Goal: Task Accomplishment & Management: Complete application form

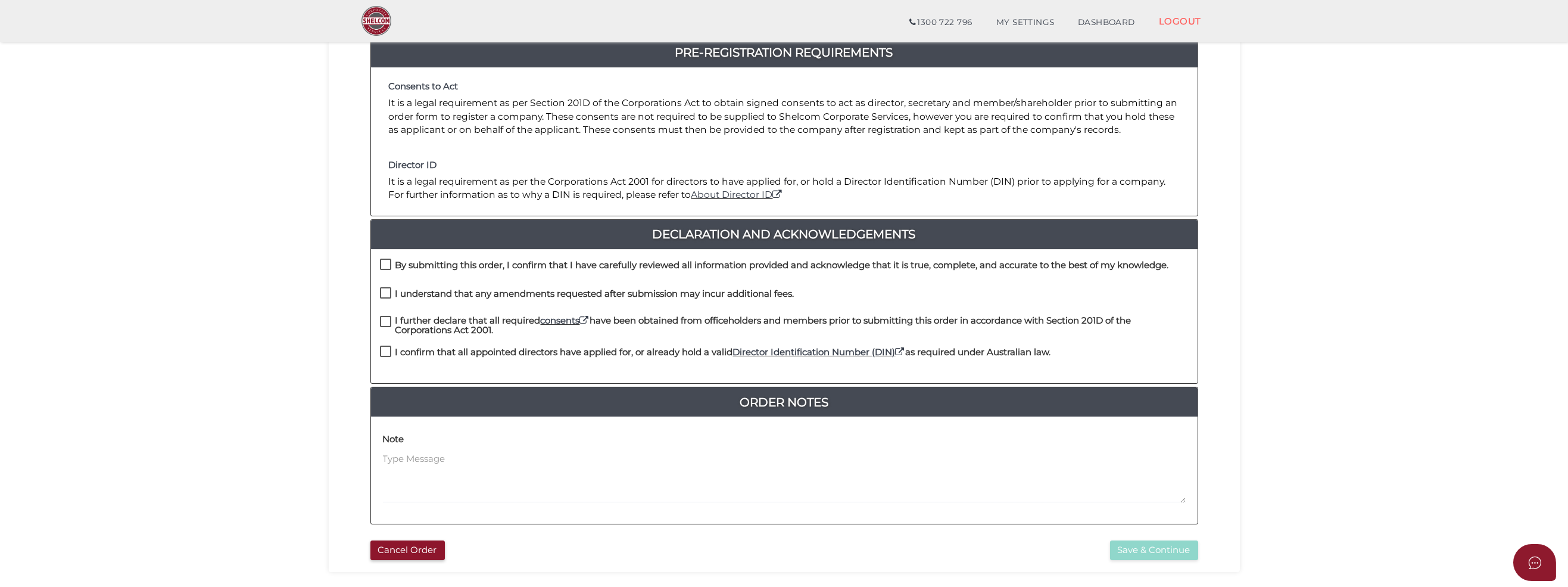
scroll to position [178, 0]
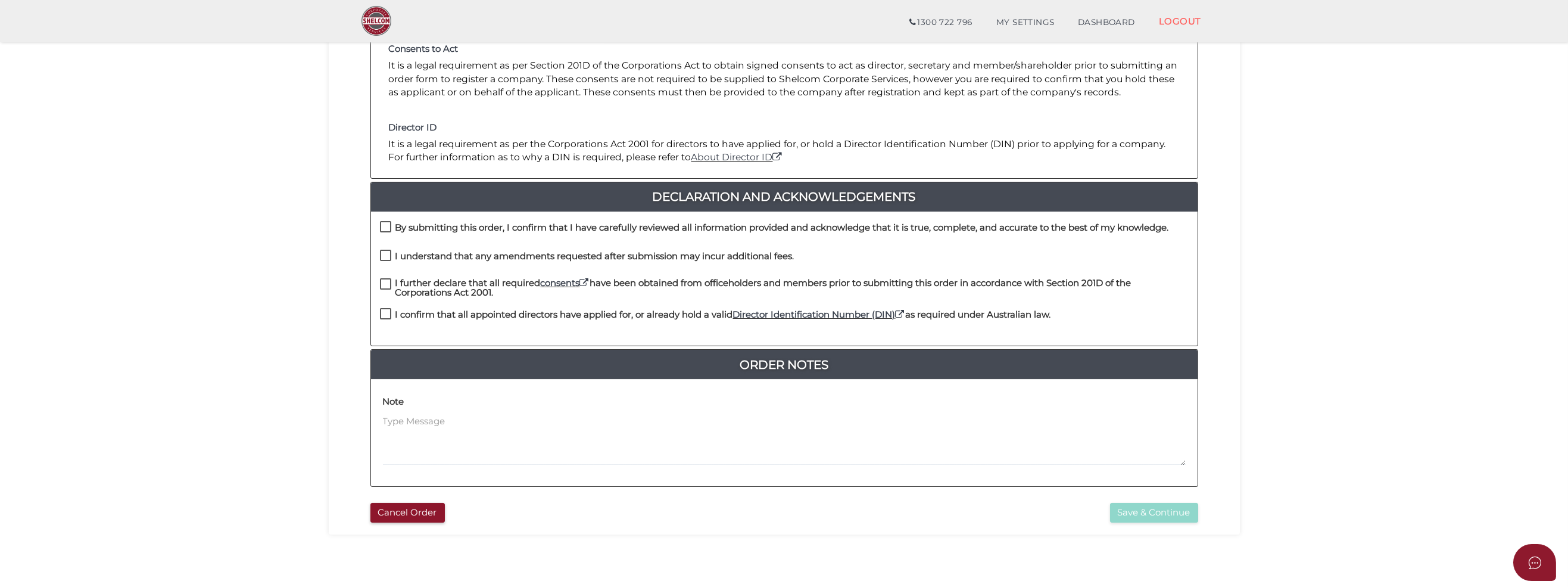
click at [385, 229] on label "By submitting this order, I confirm that I have carefully reviewed all informat…" at bounding box center [774, 230] width 789 height 15
checkbox input "true"
click at [383, 254] on label "I understand that any amendments requested after submission may incur additiona…" at bounding box center [587, 259] width 414 height 15
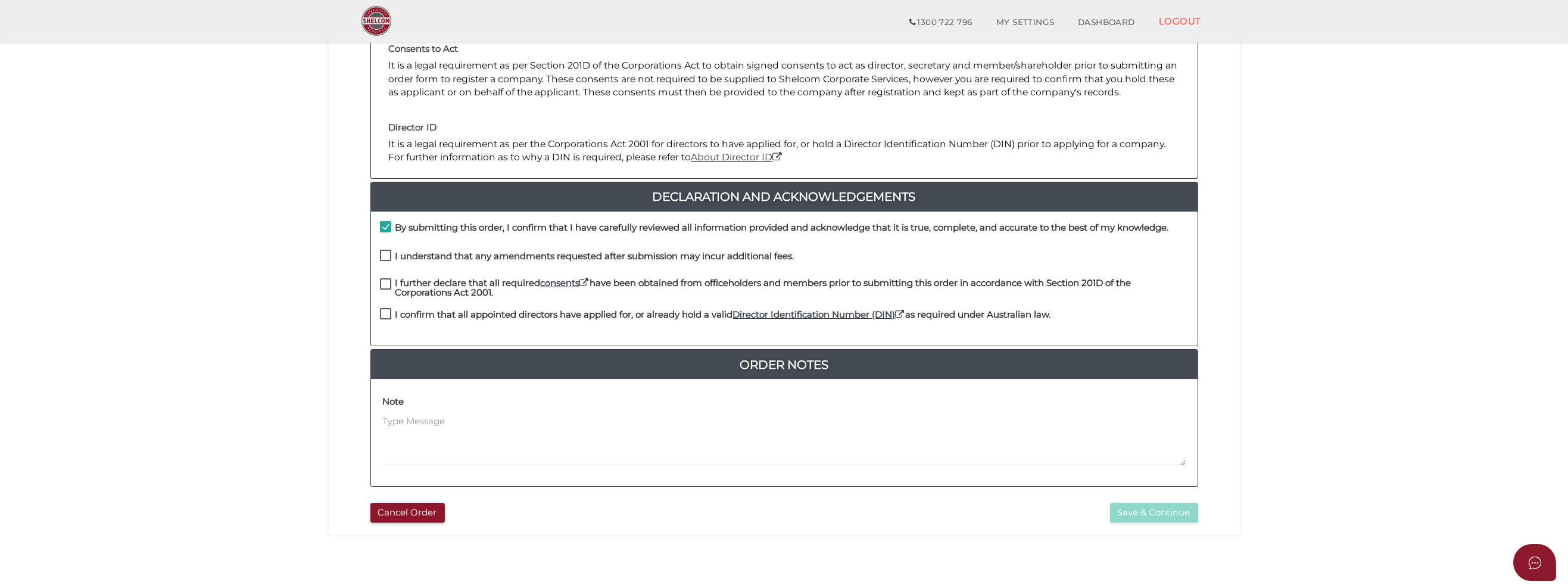
checkbox input "true"
click at [385, 281] on label "I further declare that all required consents have been obtained from officehold…" at bounding box center [784, 285] width 809 height 15
checkbox input "true"
click at [388, 311] on label "I confirm that all appointed directors have applied for, or already hold a vali…" at bounding box center [715, 317] width 671 height 15
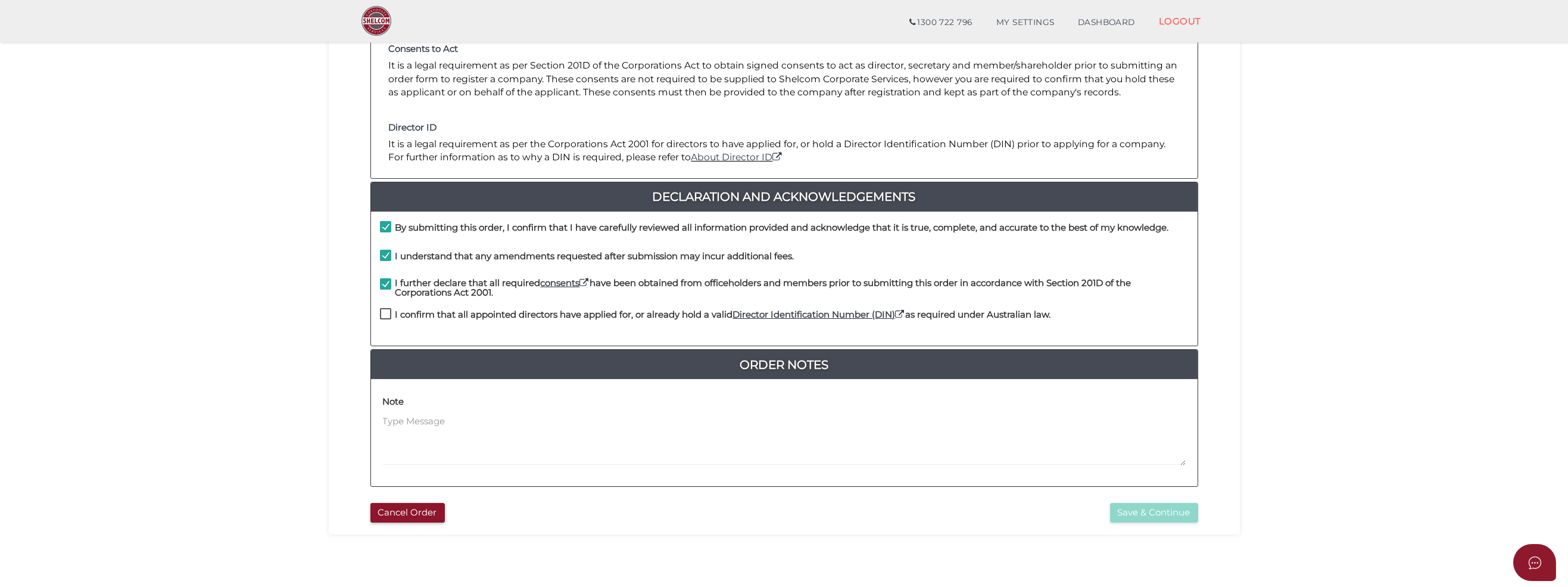
checkbox input "true"
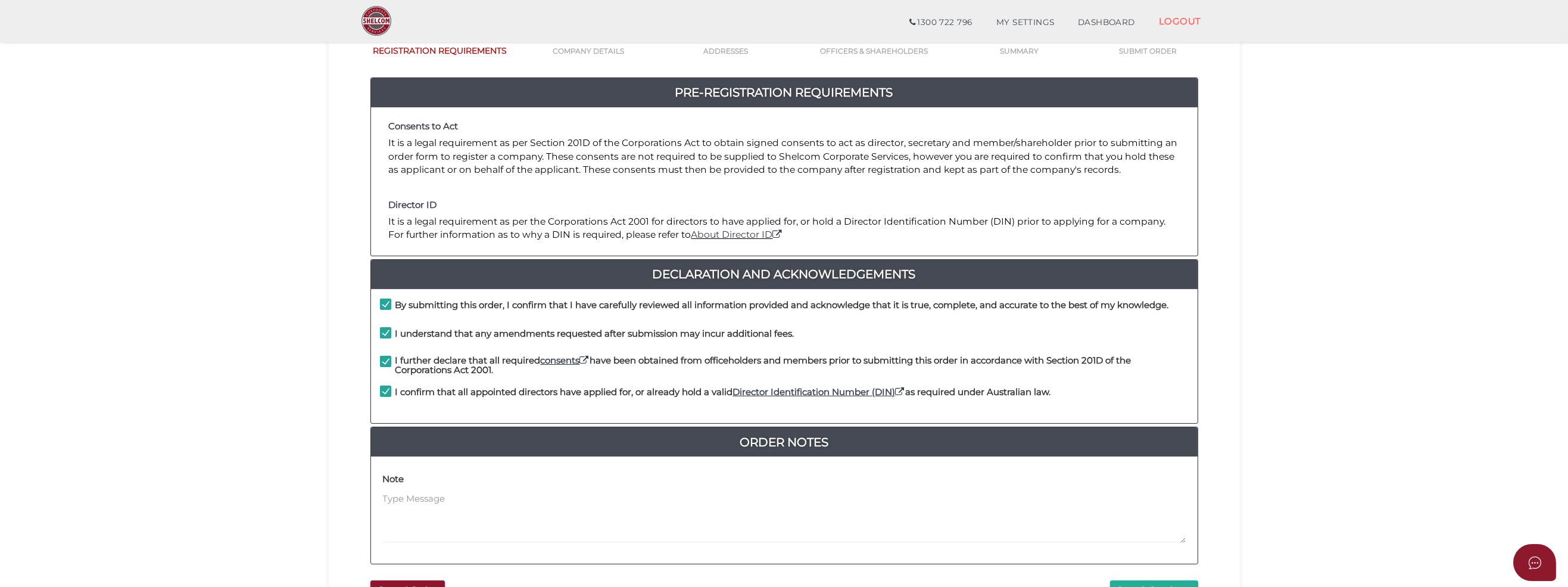
scroll to position [119, 0]
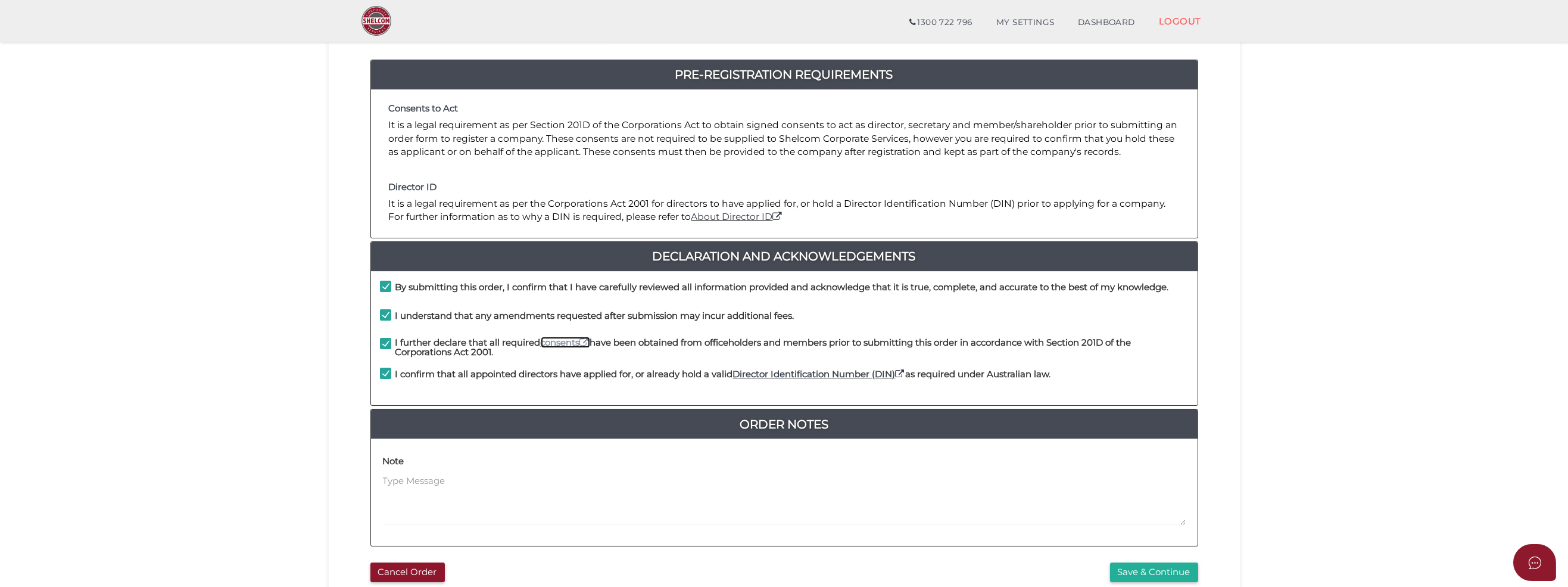
click at [555, 340] on link "consents" at bounding box center [566, 343] width 49 height 12
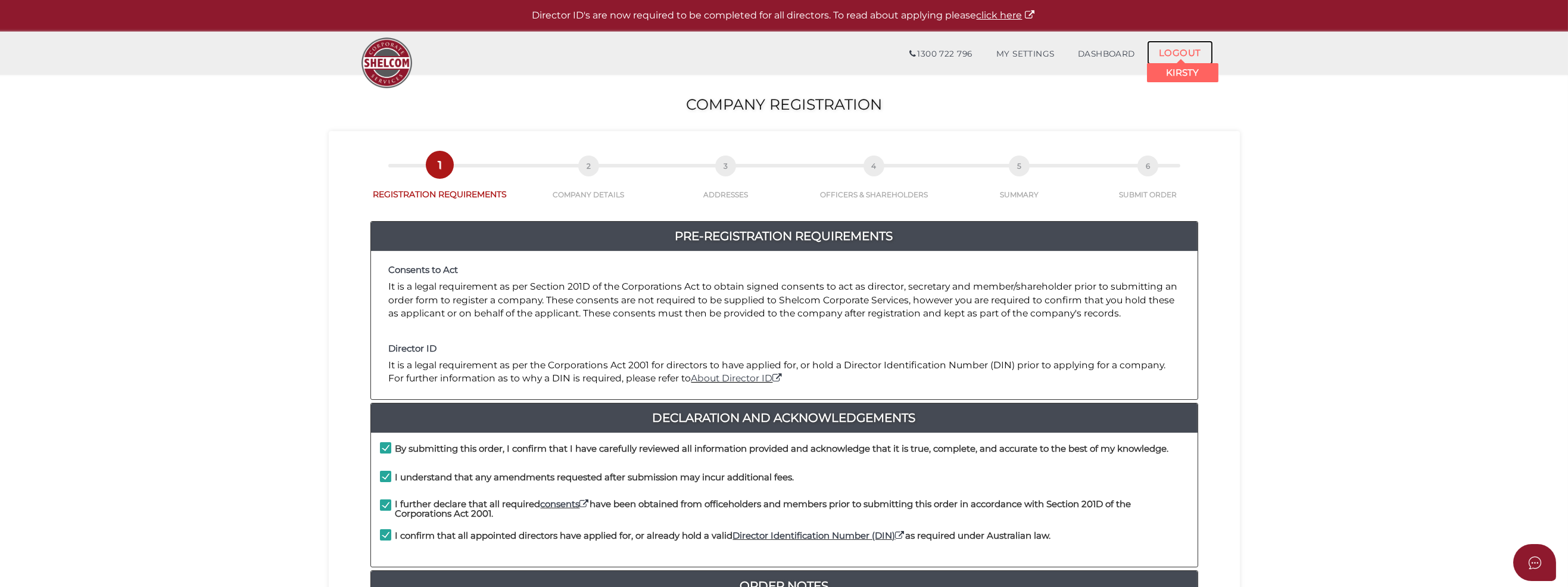
click at [1178, 50] on link "LOGOUT" at bounding box center [1180, 53] width 66 height 25
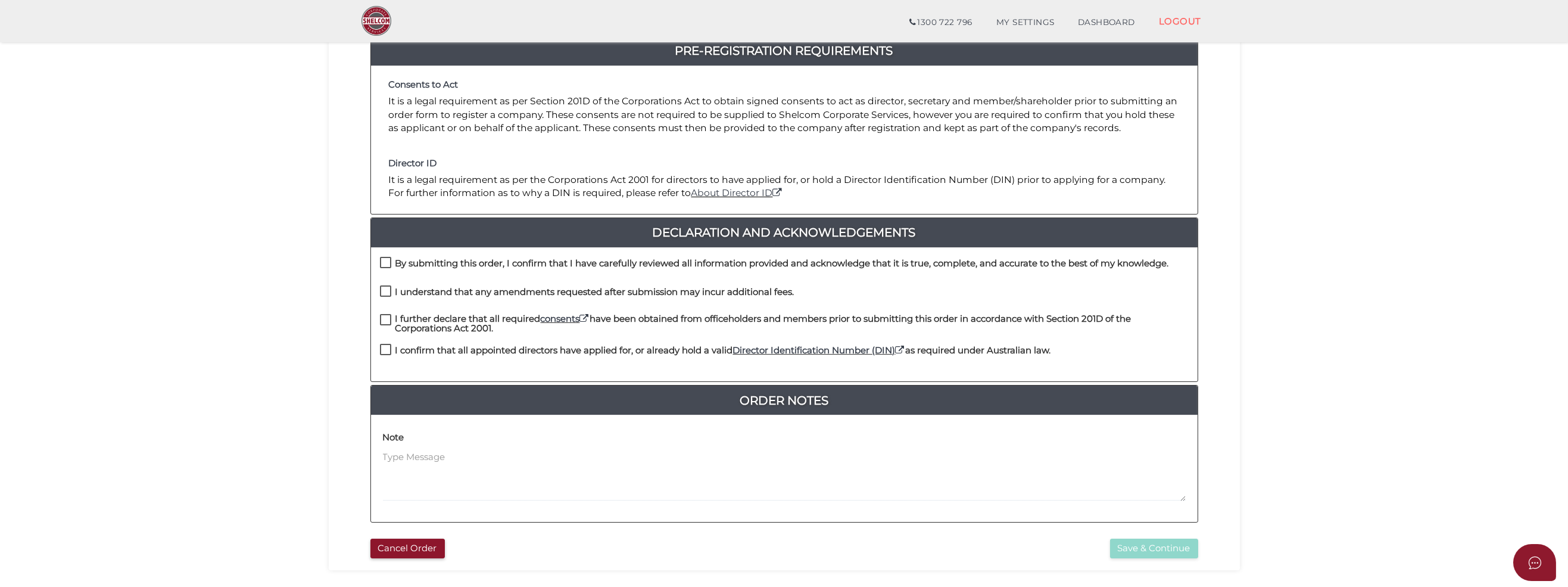
scroll to position [231, 0]
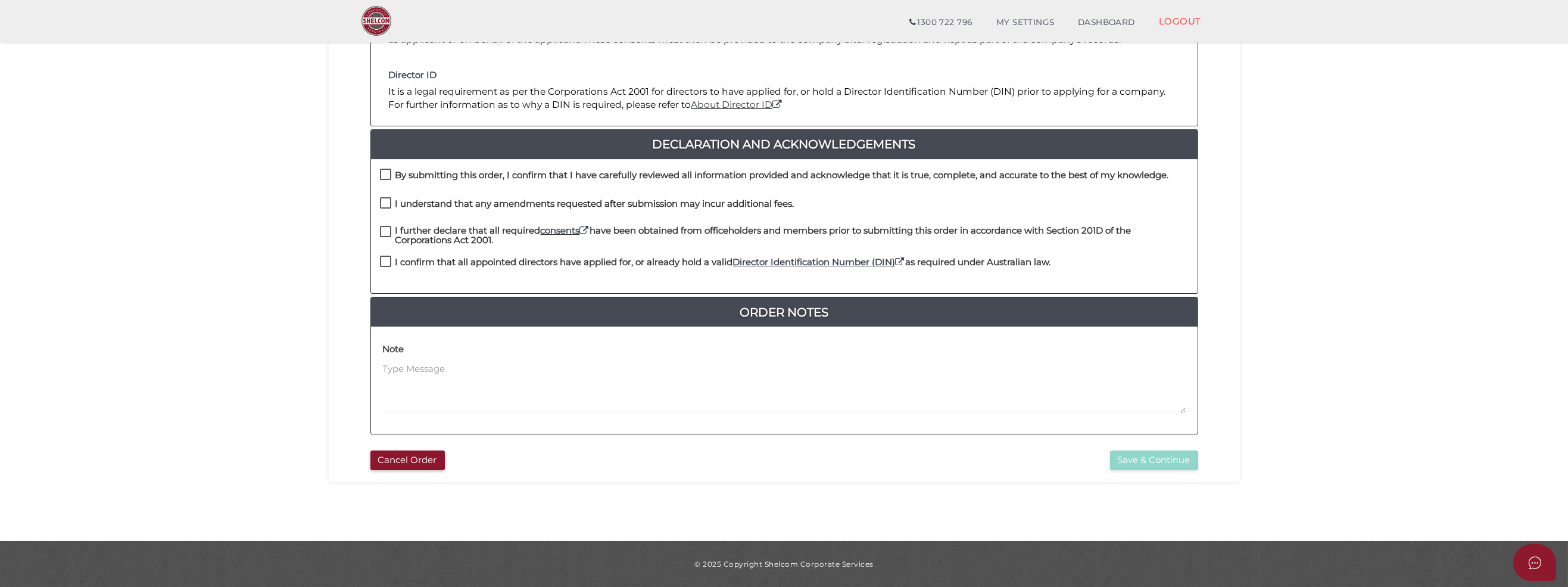
click at [550, 352] on div "Note" at bounding box center [784, 376] width 803 height 74
click at [379, 172] on div "By submitting this order, I confirm that I have carefully reviewed all informat…" at bounding box center [784, 183] width 827 height 28
click at [387, 173] on label "By submitting this order, I confirm that I have carefully reviewed all informat…" at bounding box center [774, 178] width 789 height 15
checkbox input "true"
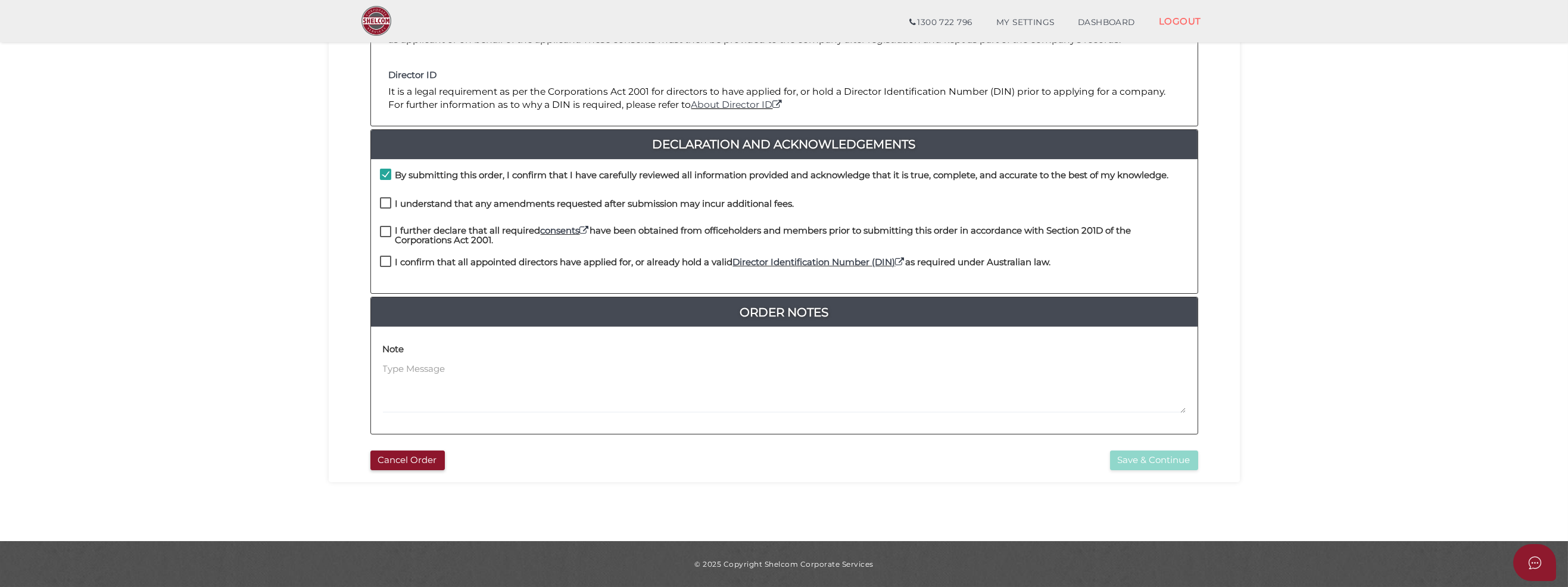
click at [389, 202] on label "I understand that any amendments requested after submission may incur additiona…" at bounding box center [587, 206] width 414 height 15
checkbox input "true"
click at [387, 228] on label "I further declare that all required consents have been obtained from officehold…" at bounding box center [784, 233] width 809 height 15
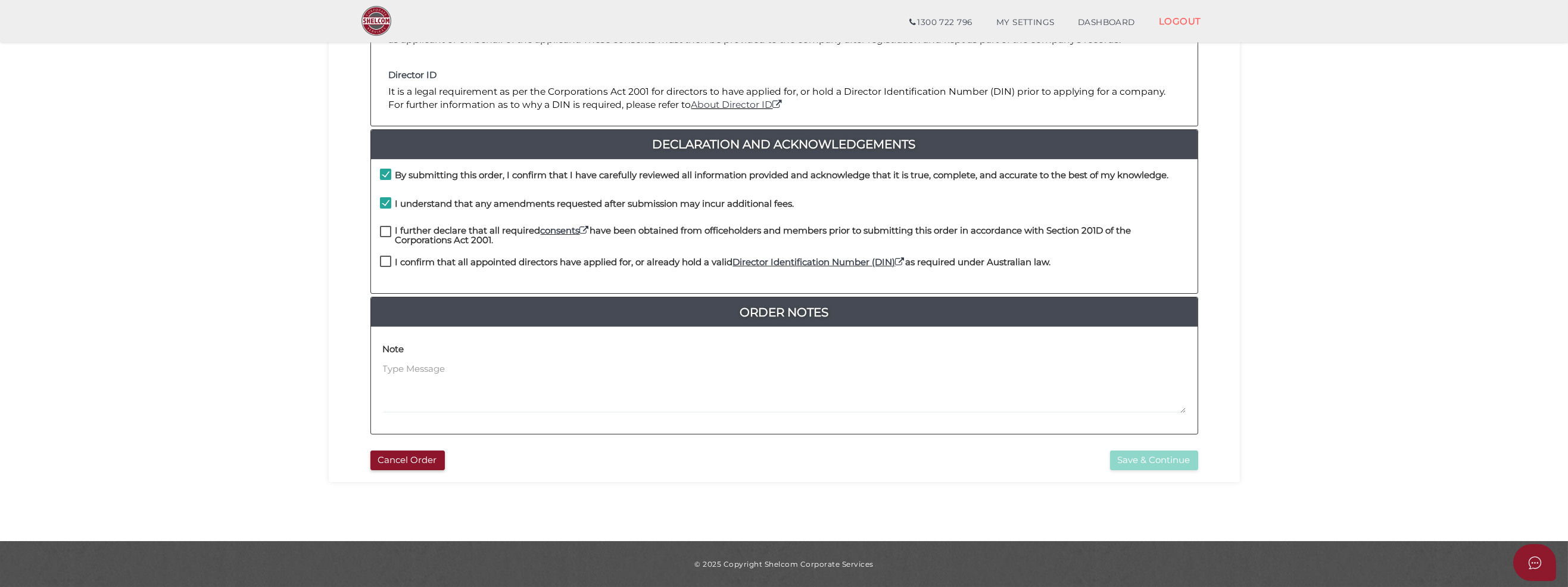
checkbox input "true"
click at [385, 260] on label "I confirm that all appointed directors have applied for, or already hold a vali…" at bounding box center [715, 264] width 671 height 15
checkbox input "true"
click at [1163, 461] on button "Save & Continue" at bounding box center [1154, 460] width 88 height 19
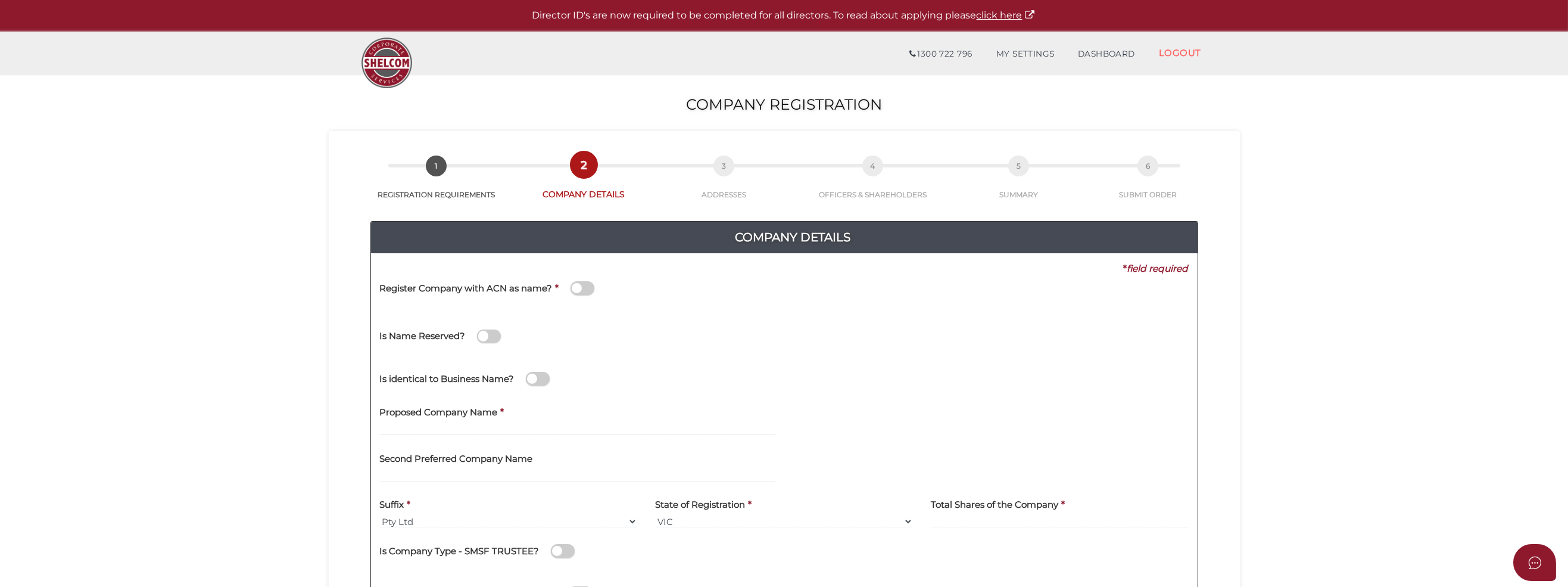
click at [580, 291] on span at bounding box center [582, 288] width 24 height 14
click at [0, 0] on input "checkbox" at bounding box center [0, 0] width 0 height 0
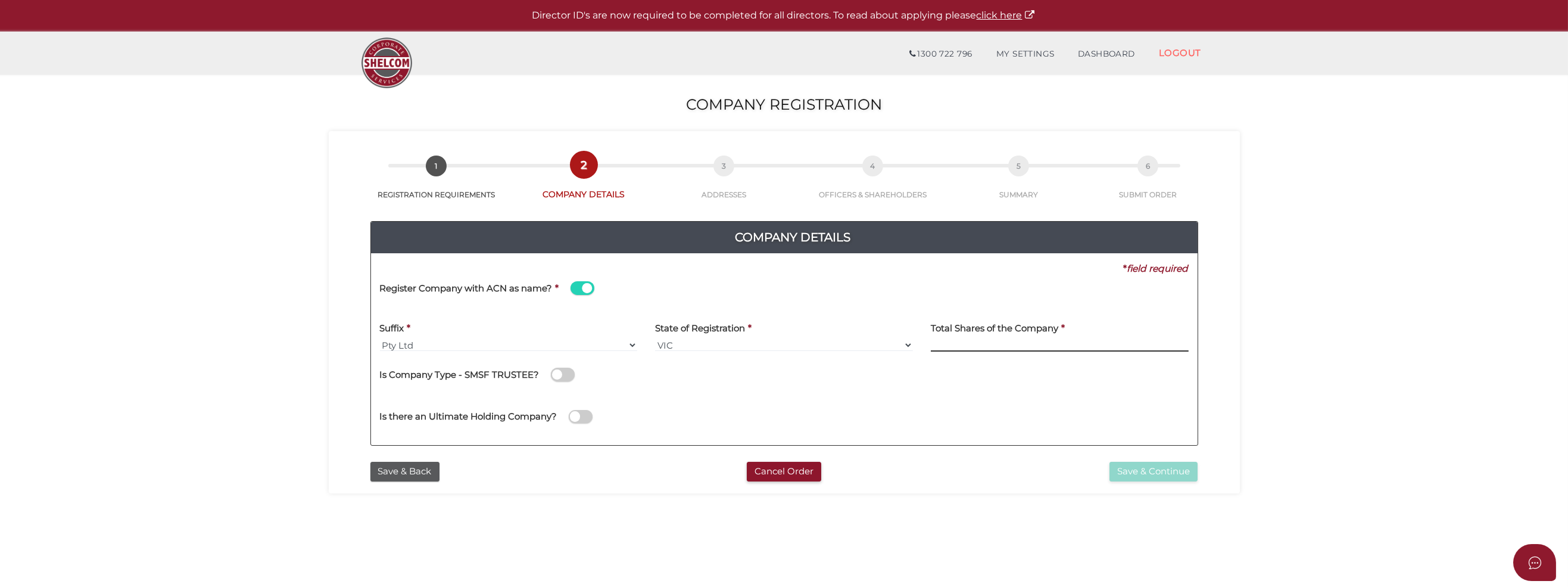
click at [940, 345] on input at bounding box center [1059, 345] width 258 height 13
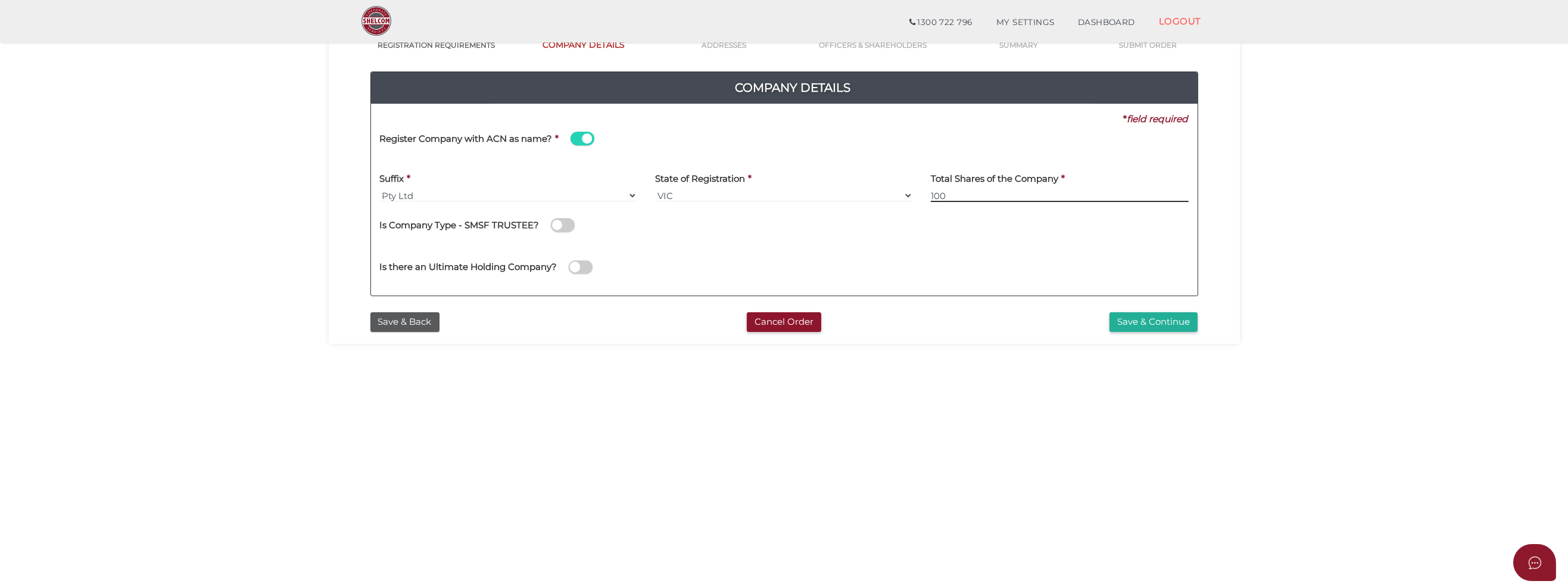
scroll to position [119, 0]
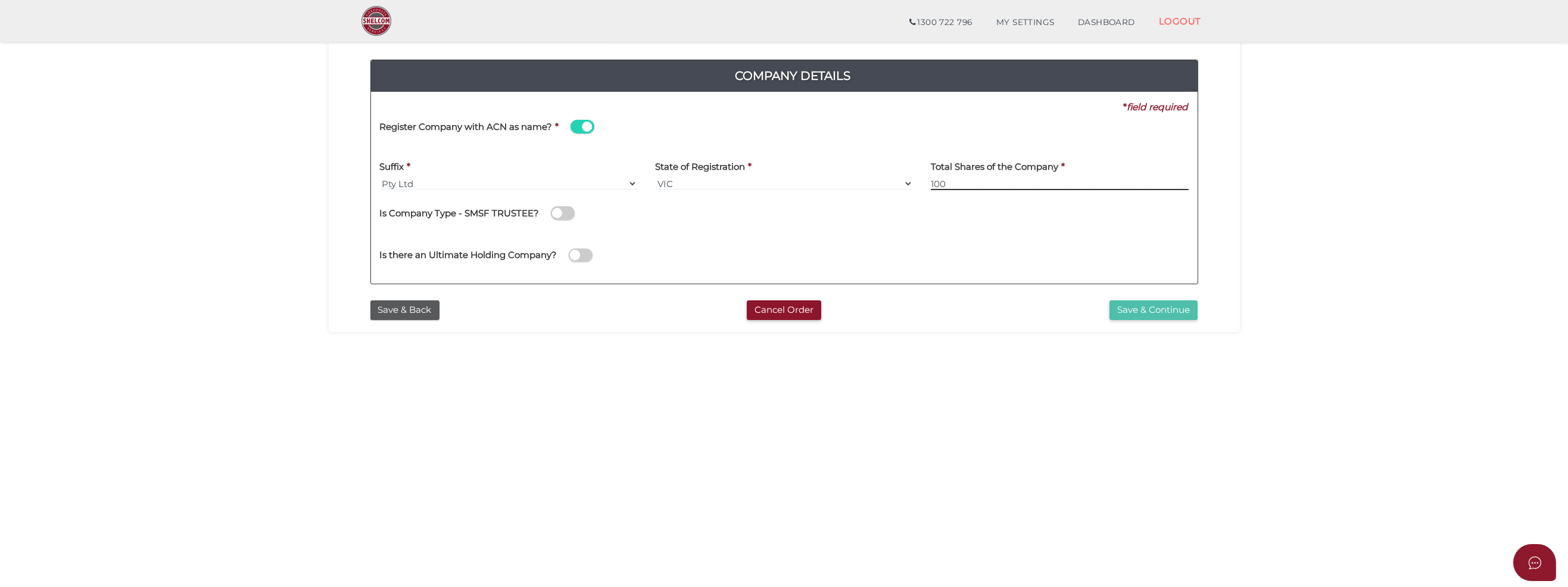
type input "100"
click at [1175, 302] on button "Save & Continue" at bounding box center [1154, 310] width 88 height 19
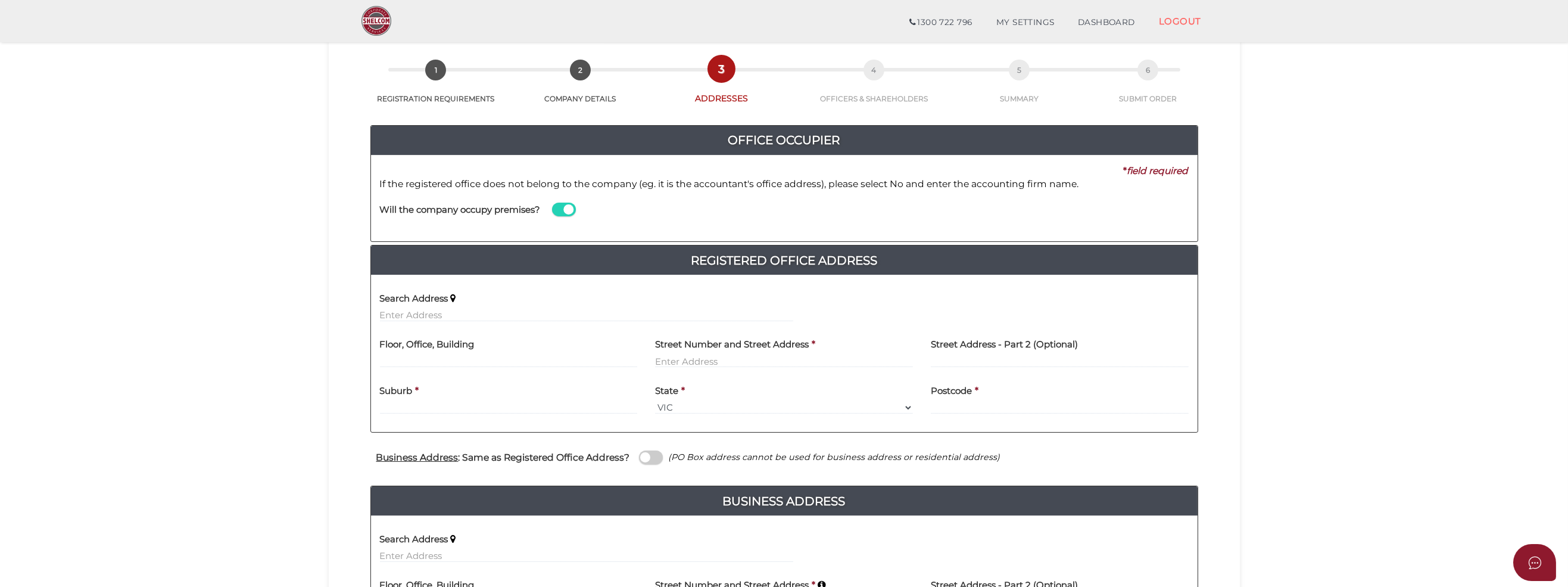
scroll to position [119, 0]
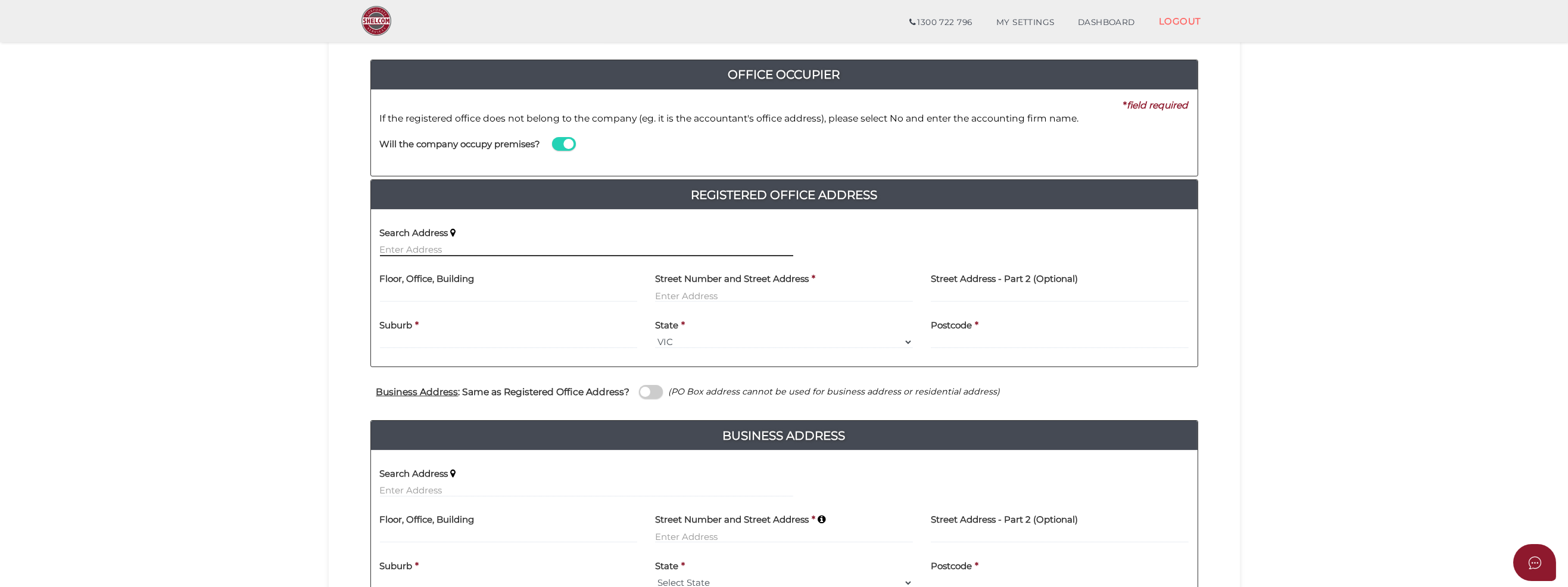
click at [387, 248] on input "text" at bounding box center [586, 250] width 413 height 13
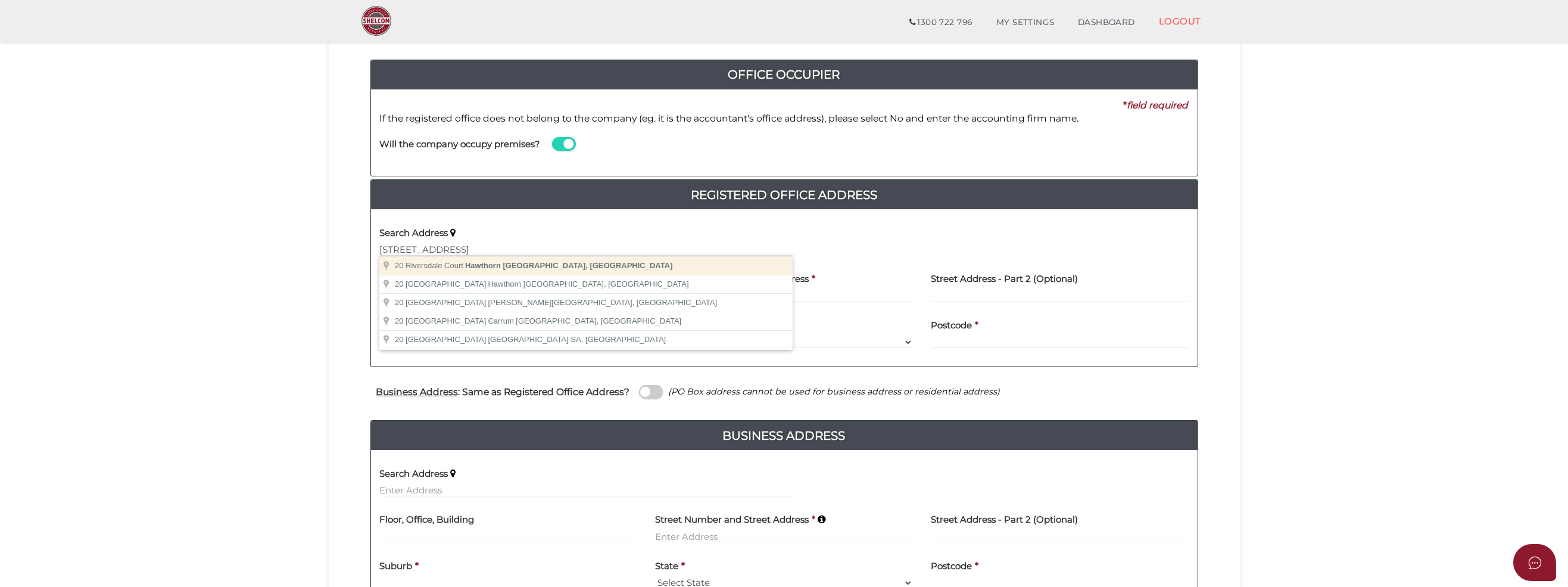
type input "[STREET_ADDRESS]"
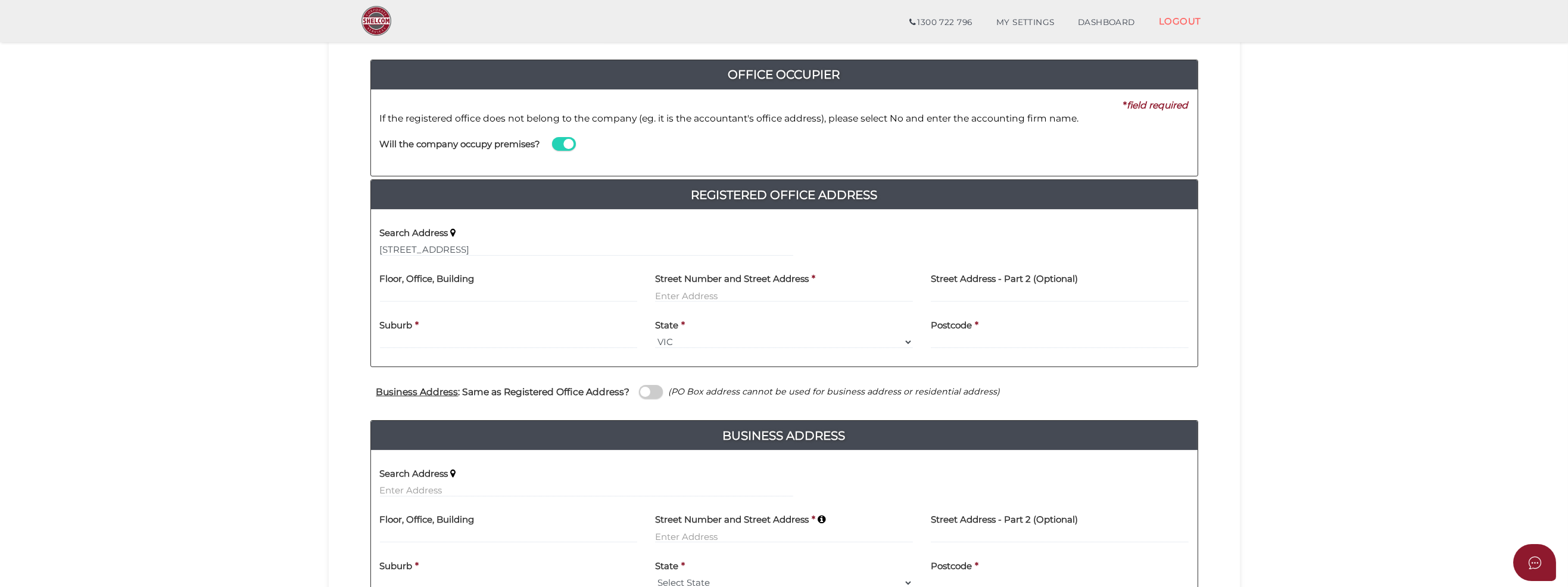
type input "20 Riversdale Court"
type input "Hawthorn"
select select "VIC"
type input "3122"
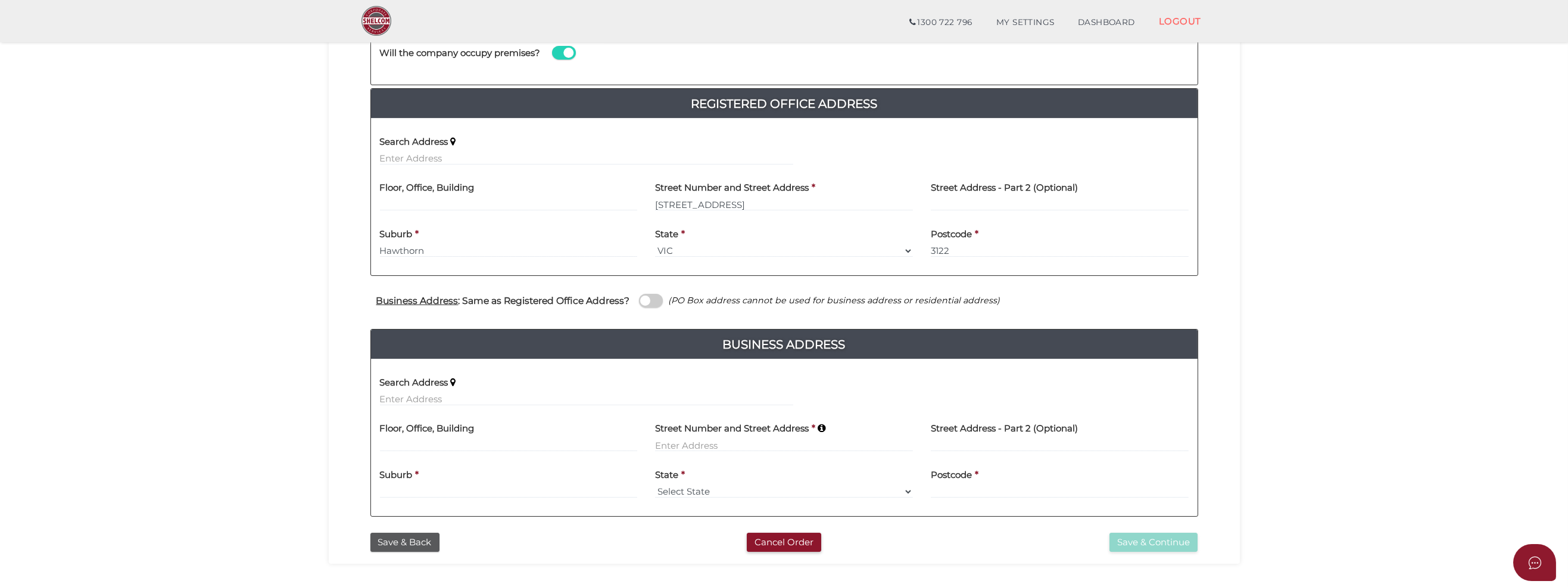
scroll to position [239, 0]
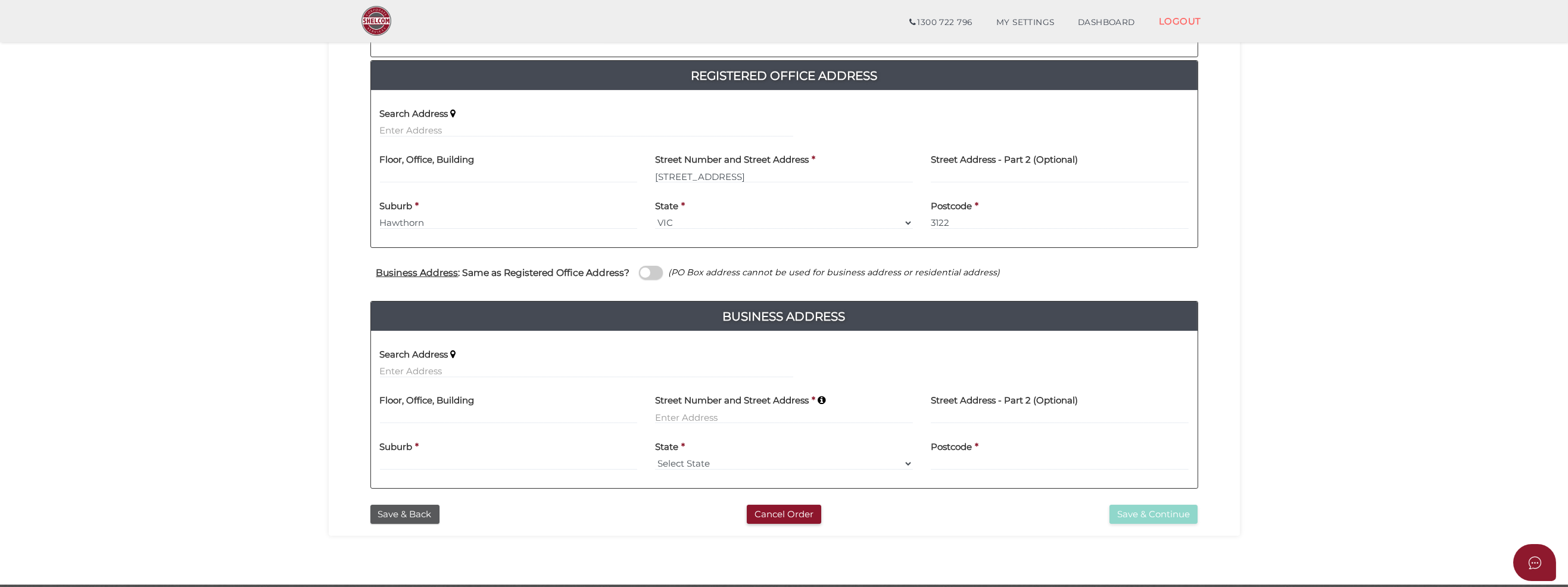
click at [647, 274] on span at bounding box center [651, 272] width 24 height 14
click at [0, 0] on input "checkbox" at bounding box center [0, 0] width 0 height 0
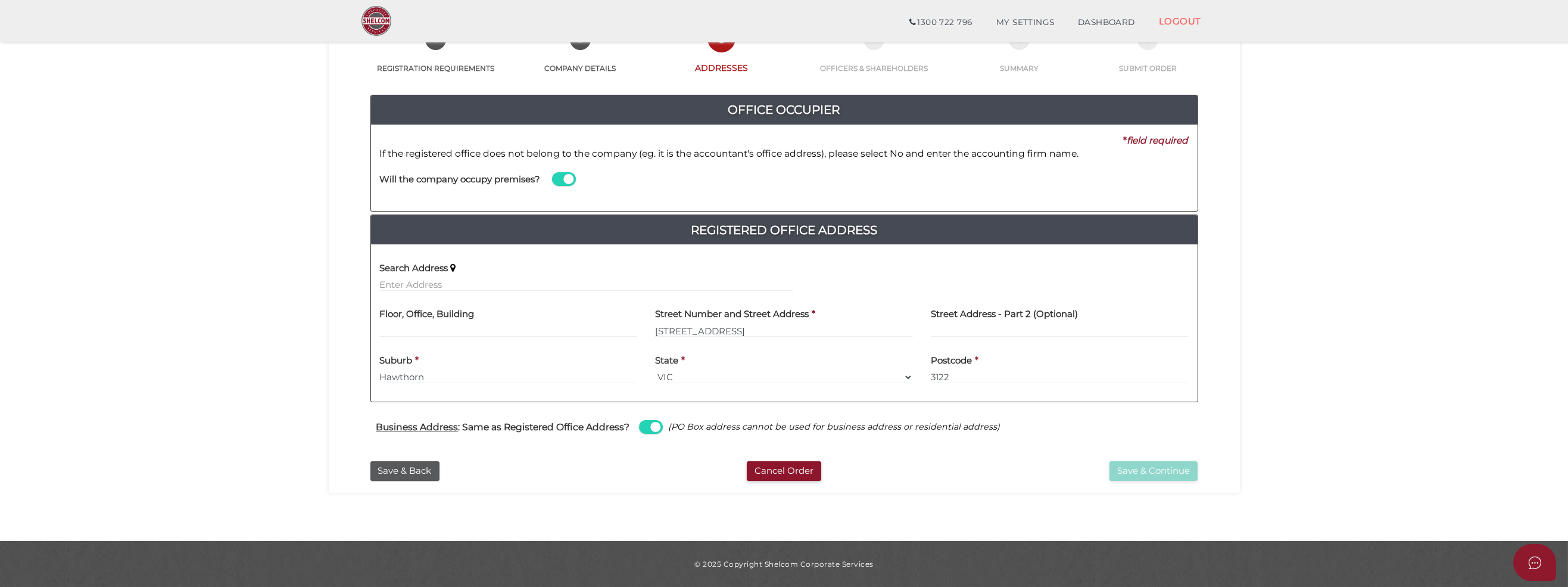
scroll to position [83, 0]
click at [1166, 465] on button "Save & Continue" at bounding box center [1154, 471] width 88 height 19
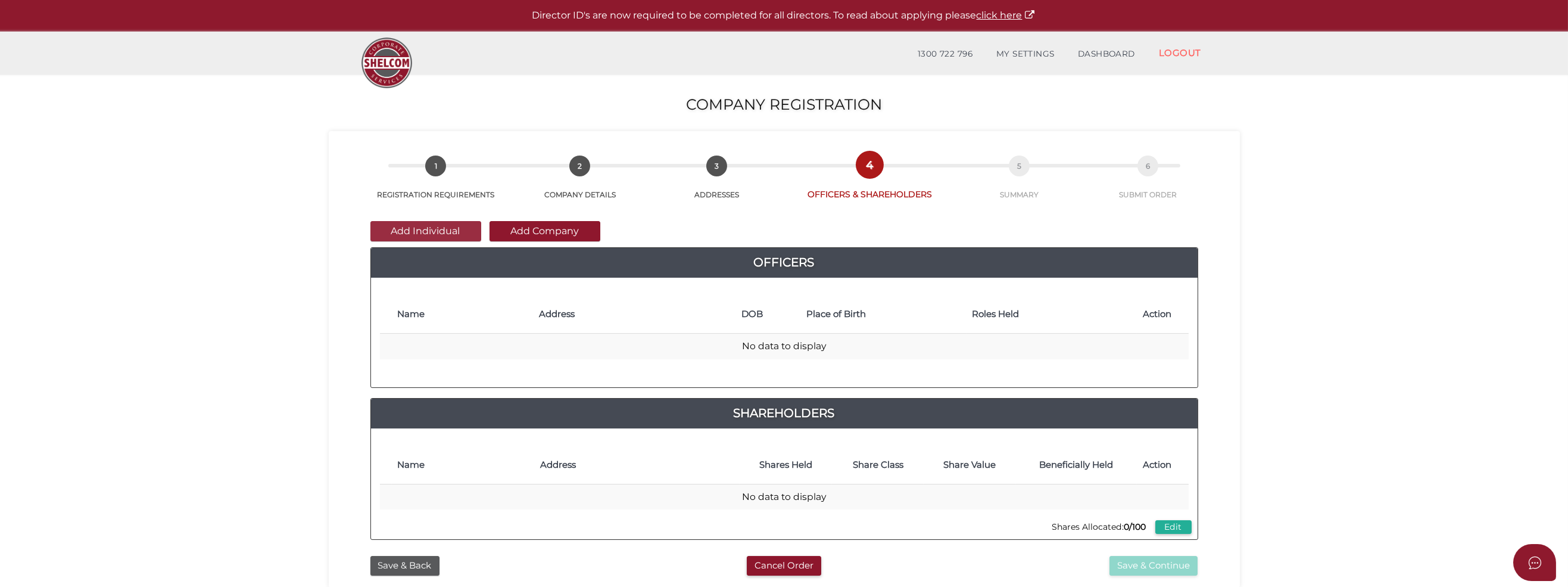
click at [392, 228] on button "Add Individual" at bounding box center [425, 231] width 111 height 20
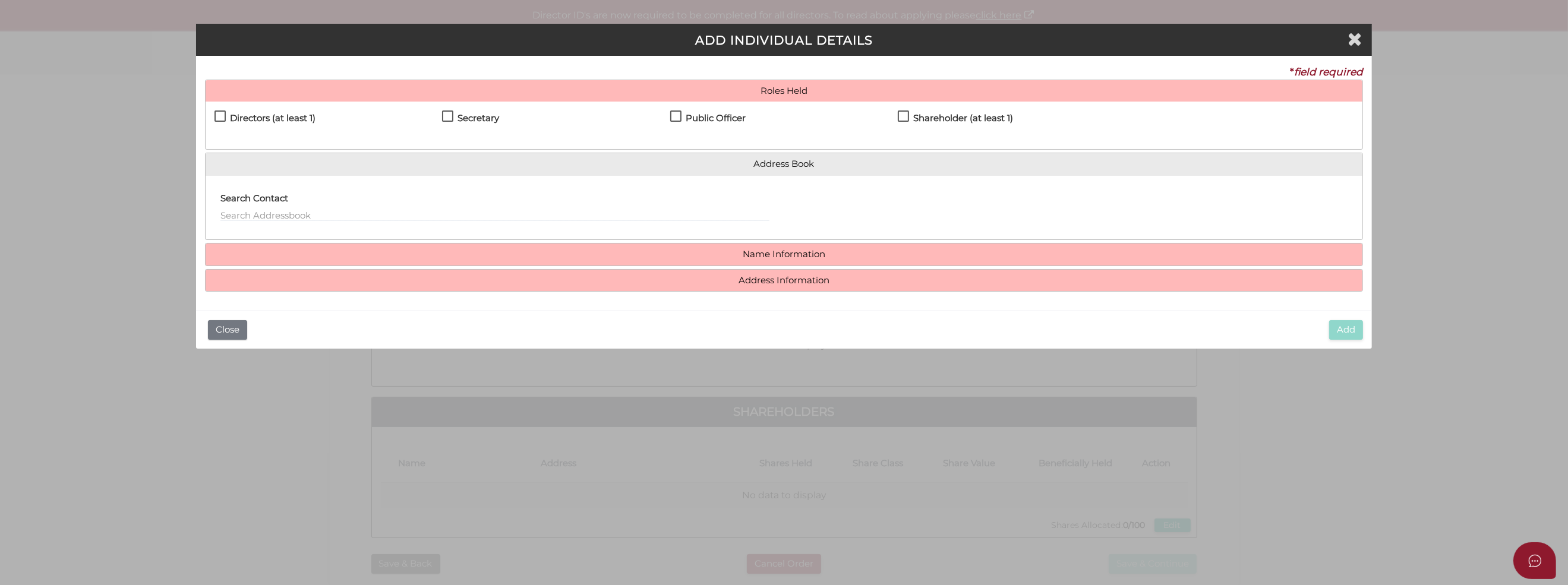
click at [215, 115] on label "Directors (at least 1)" at bounding box center [265, 120] width 101 height 15
checkbox input "true"
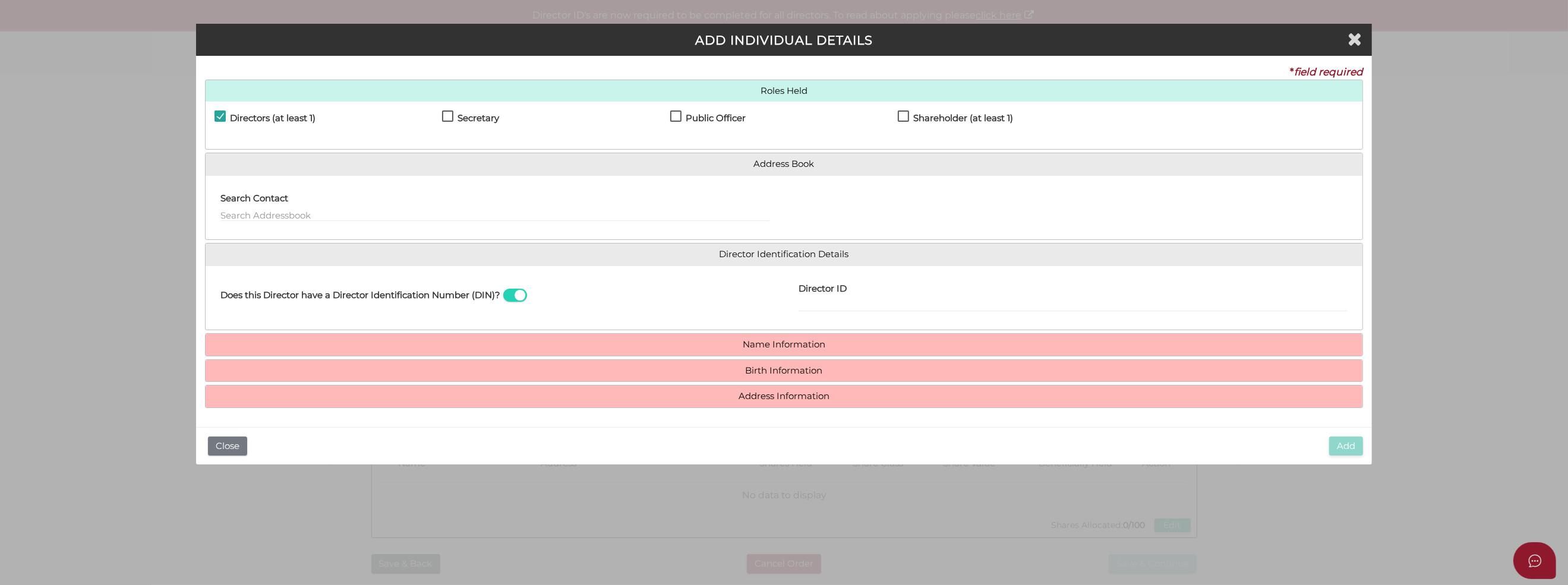
click at [447, 115] on label "Secretary" at bounding box center [471, 120] width 57 height 15
checkbox input "true"
click at [680, 118] on label "Public Officer" at bounding box center [707, 120] width 75 height 15
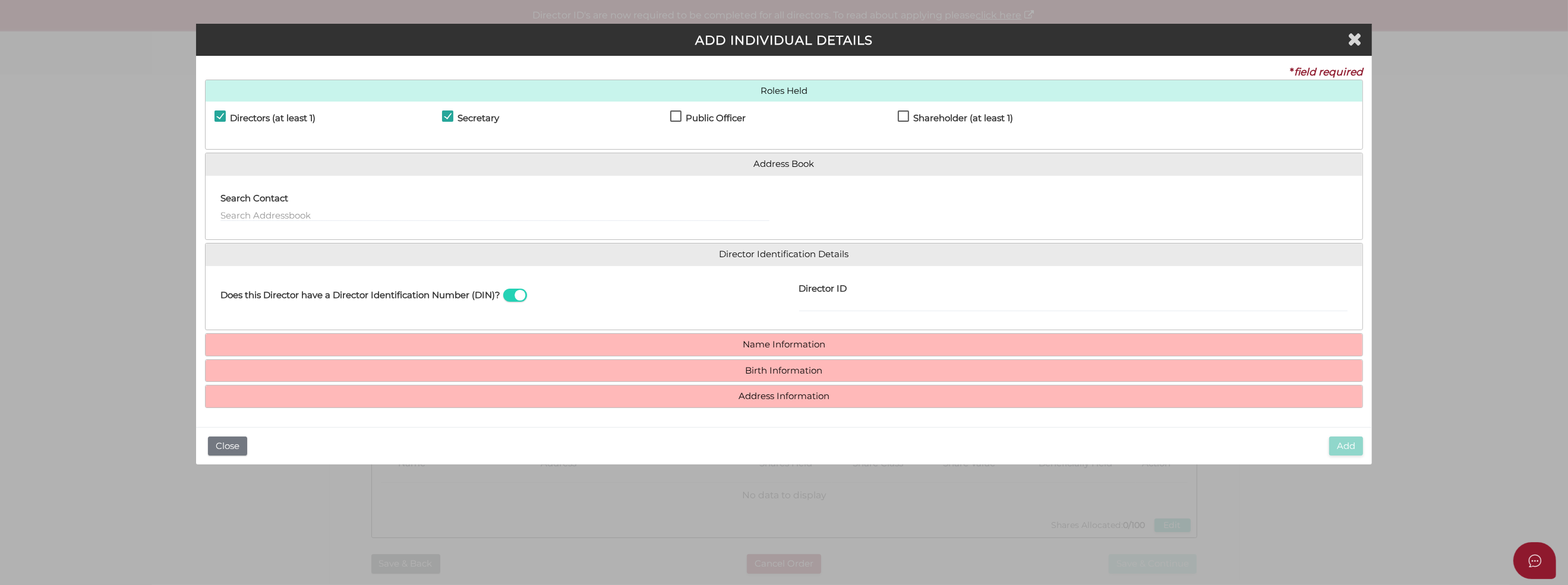
checkbox input "true"
click at [904, 114] on label "Shareholder (at least 1)" at bounding box center [955, 120] width 115 height 15
checkbox input "true"
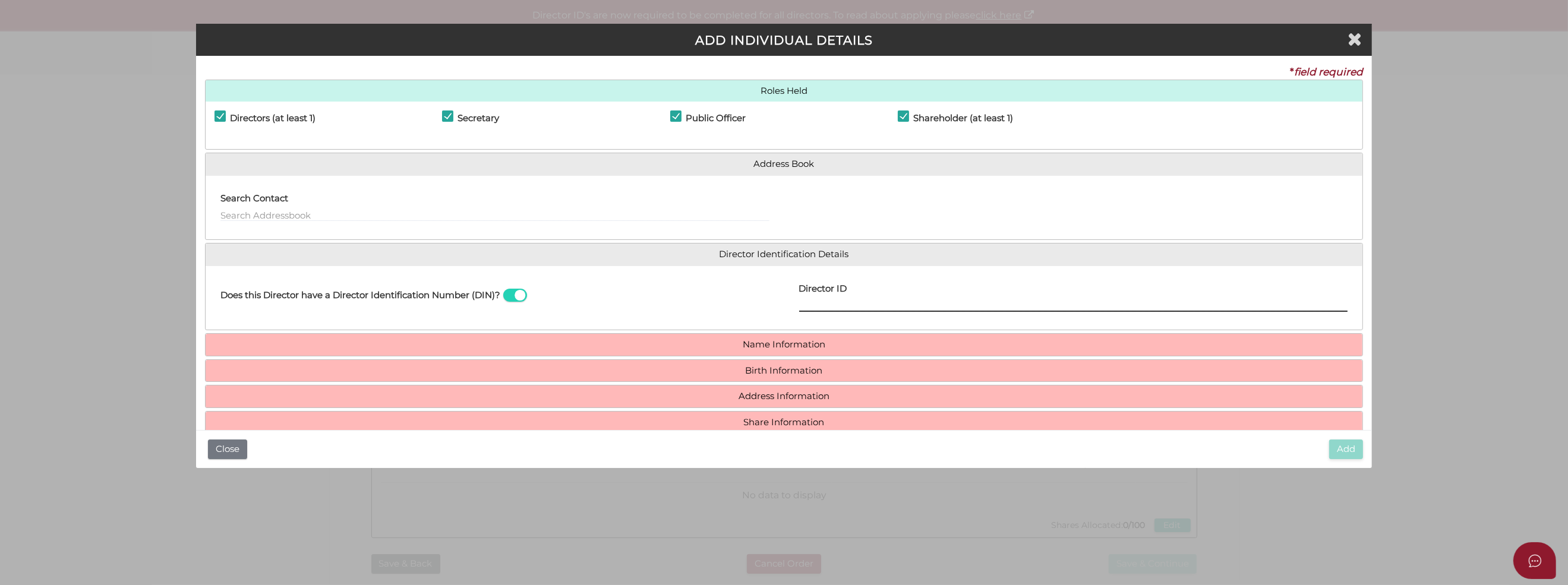
click at [805, 302] on input "Director ID" at bounding box center [1073, 305] width 549 height 13
type input "036120290954390"
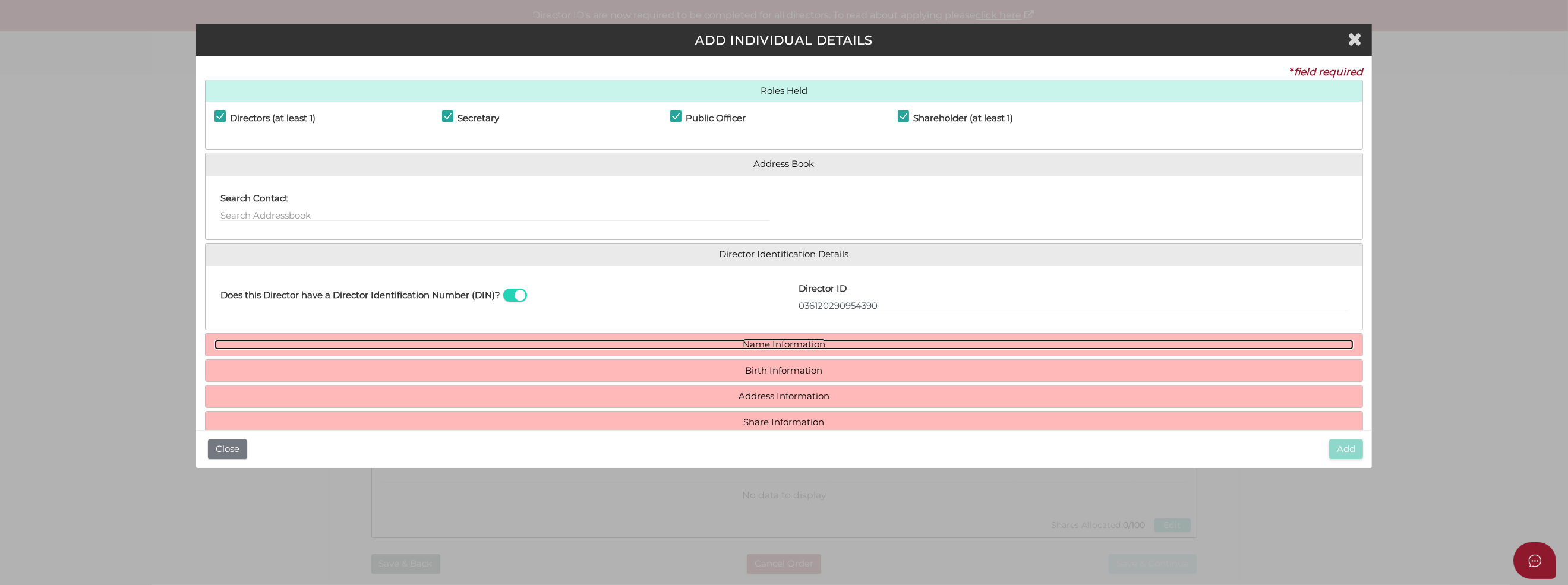
click at [740, 341] on link "Name Information" at bounding box center [784, 345] width 1139 height 10
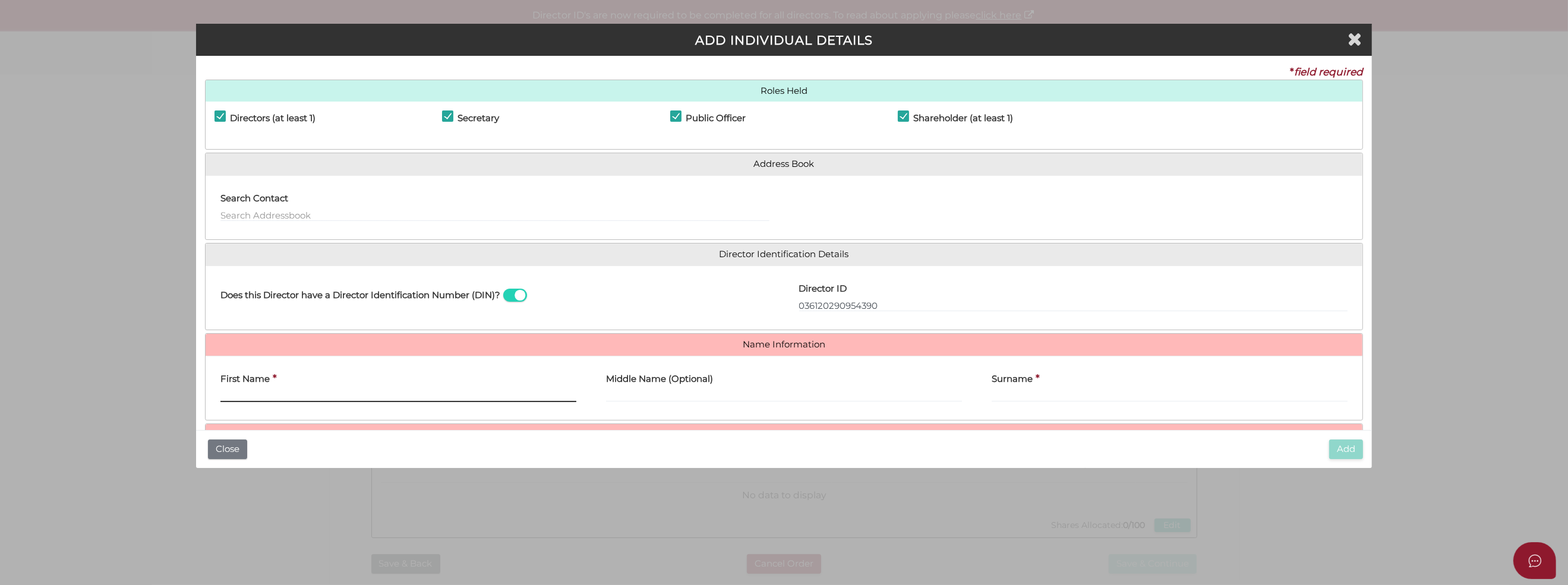
click at [261, 391] on input "First Name" at bounding box center [398, 396] width 356 height 13
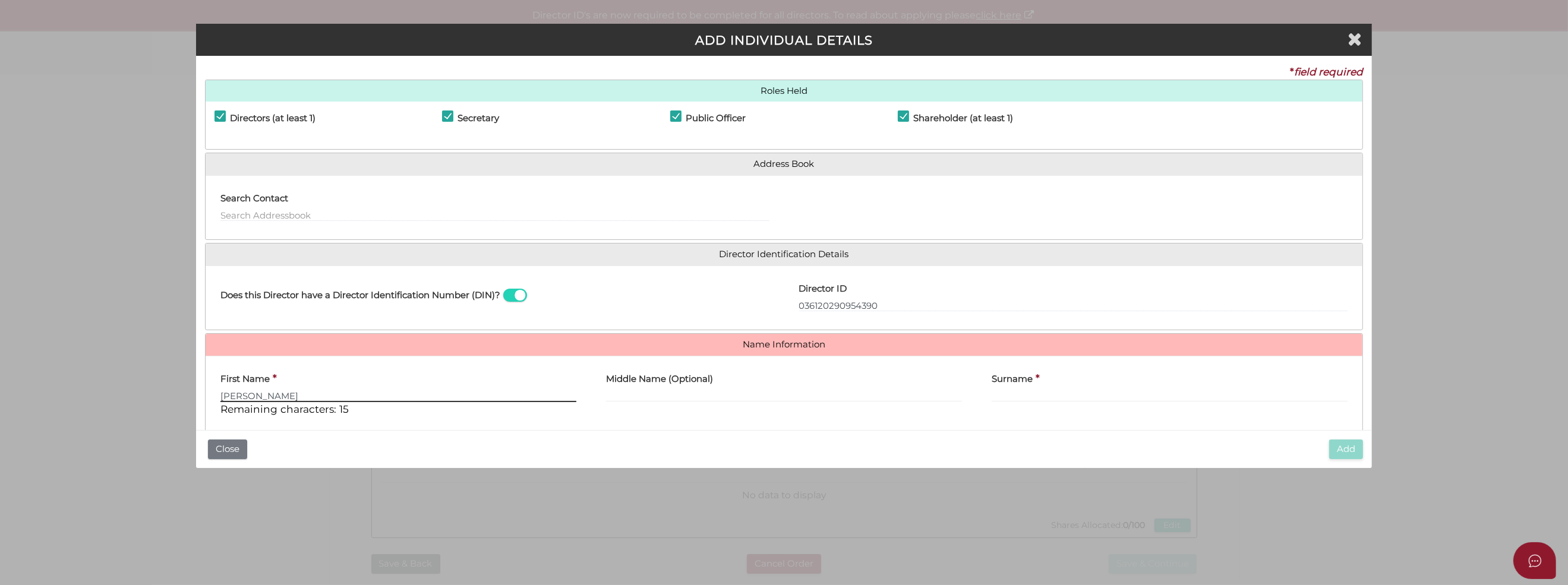
type input "Peter"
type input "Harcourt"
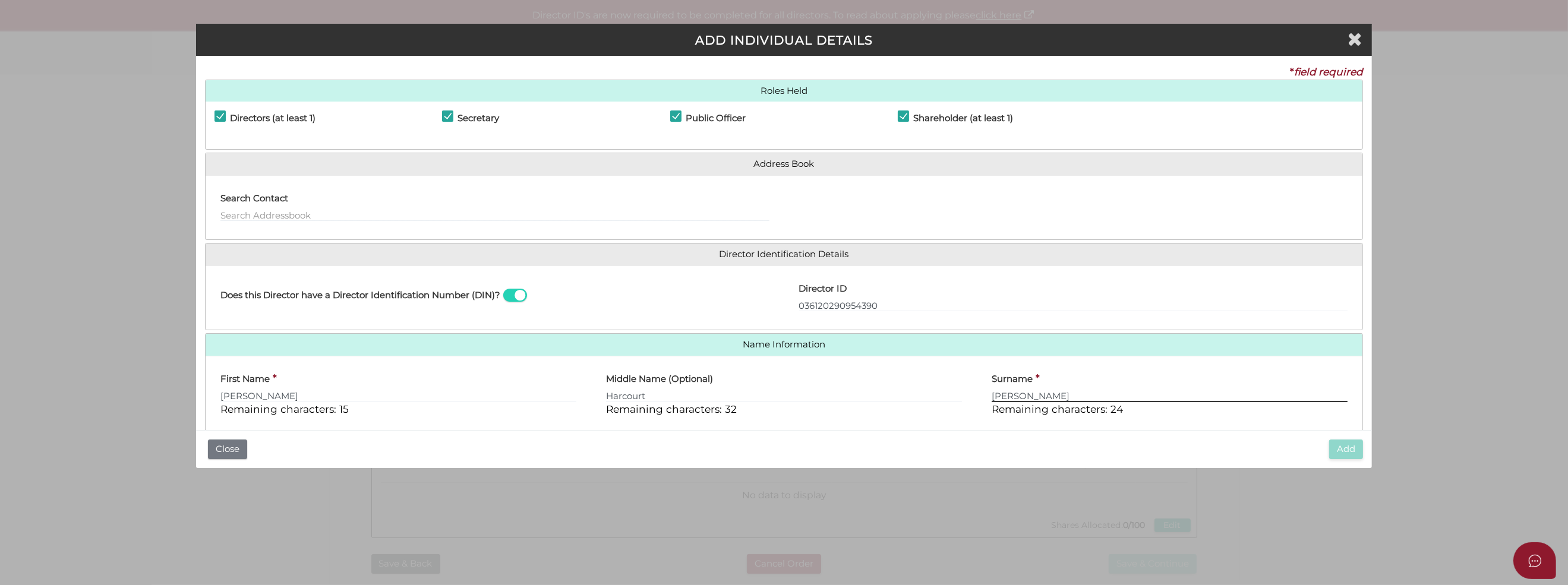
type input "Wallis"
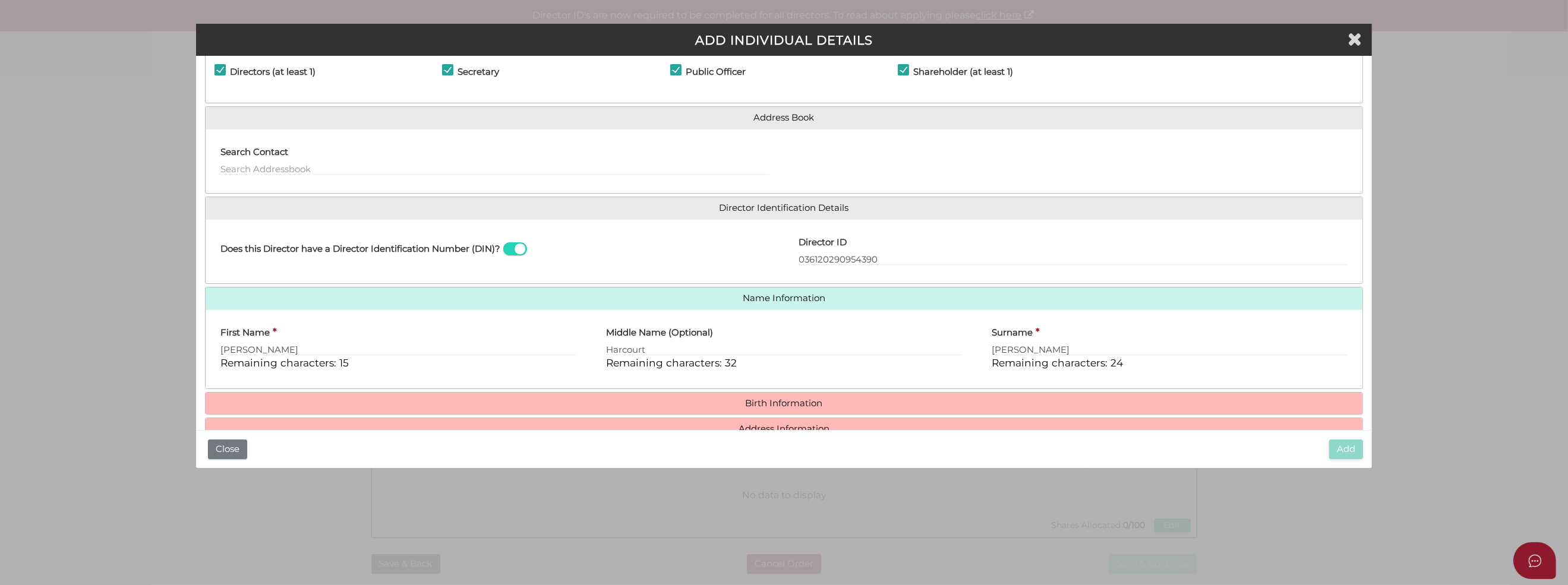
scroll to position [95, 0]
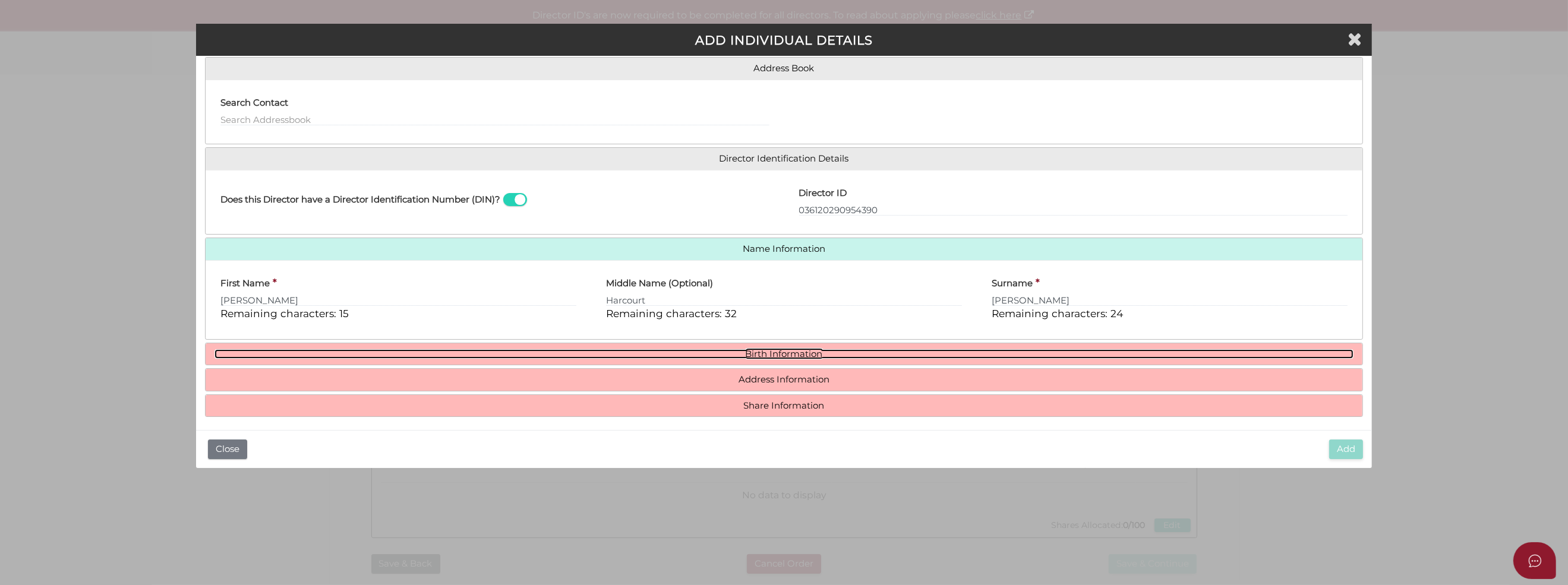
click at [788, 350] on link "Birth Information" at bounding box center [784, 354] width 1139 height 10
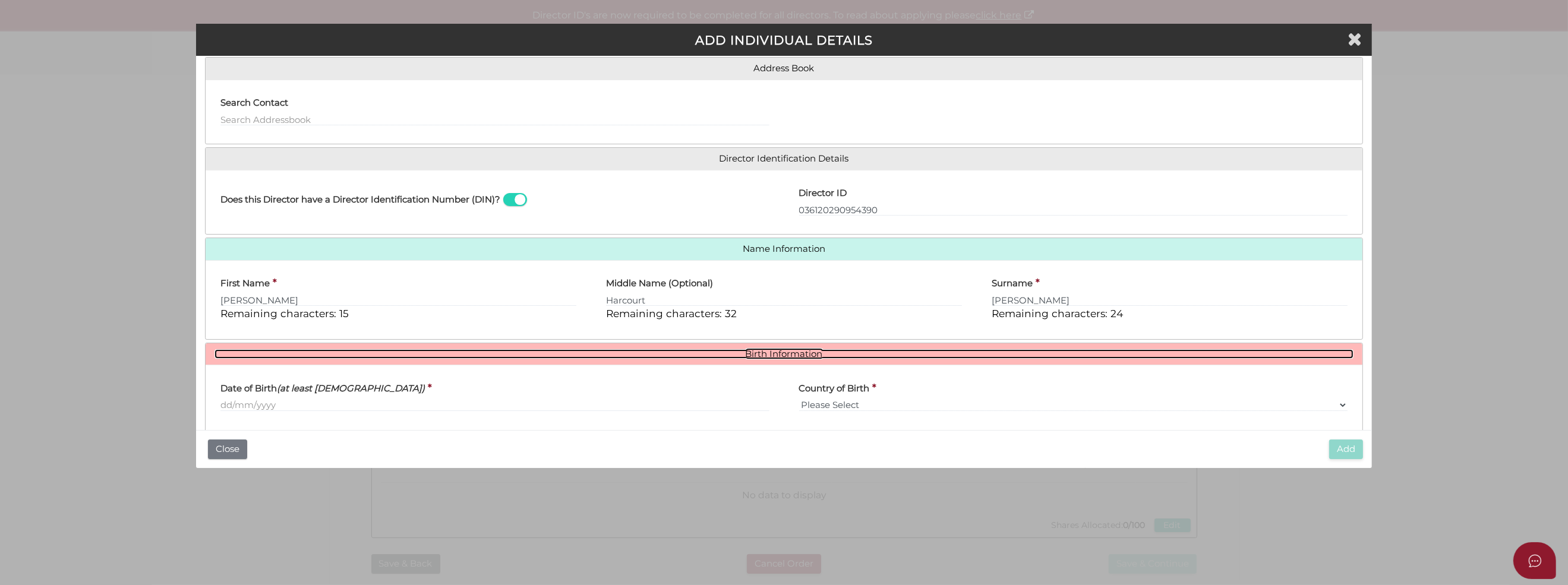
click at [788, 350] on link "Birth Information" at bounding box center [784, 354] width 1139 height 10
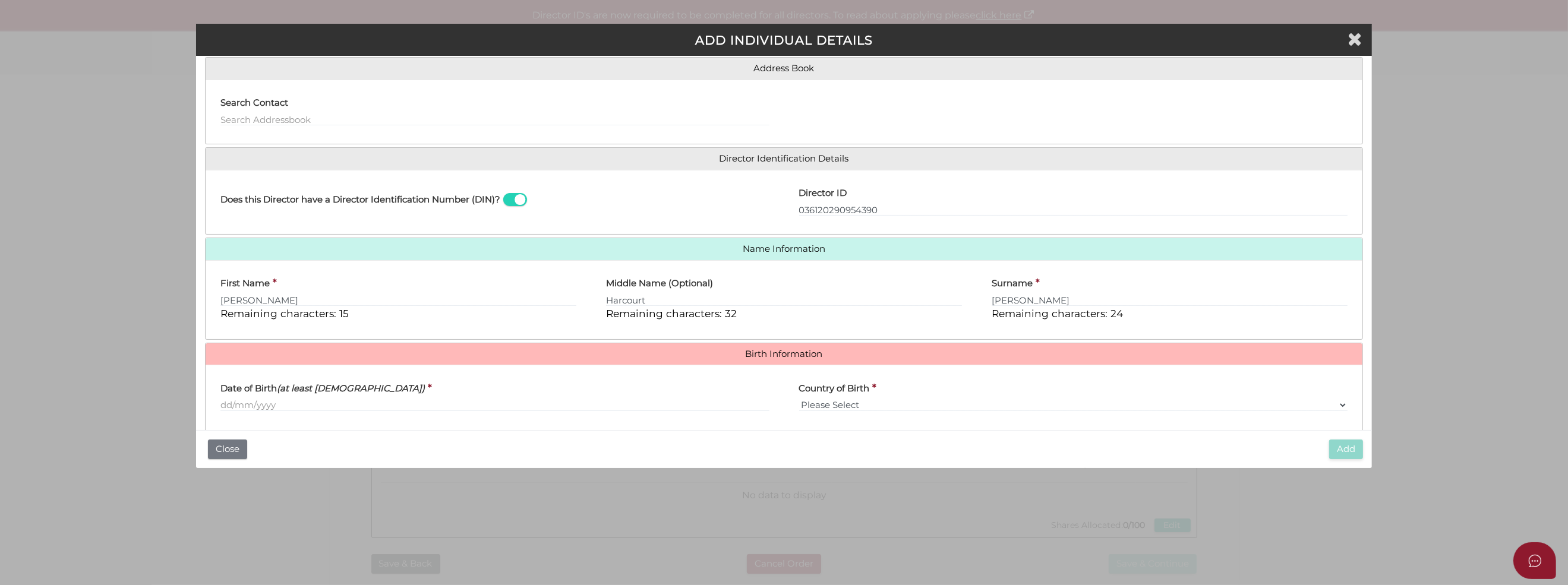
click at [789, 365] on div "Date of Birth (at least 18 years old) * Country of Birth * Please Select v Aust…" at bounding box center [784, 419] width 1157 height 110
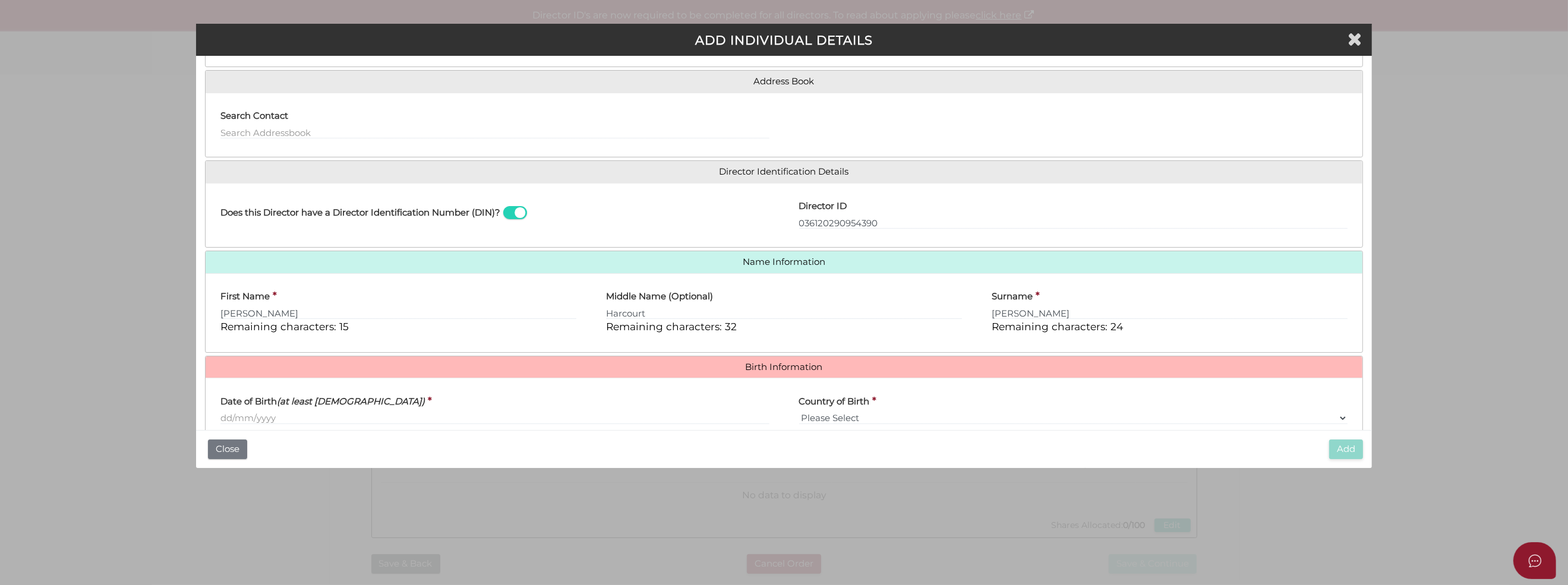
scroll to position [209, 0]
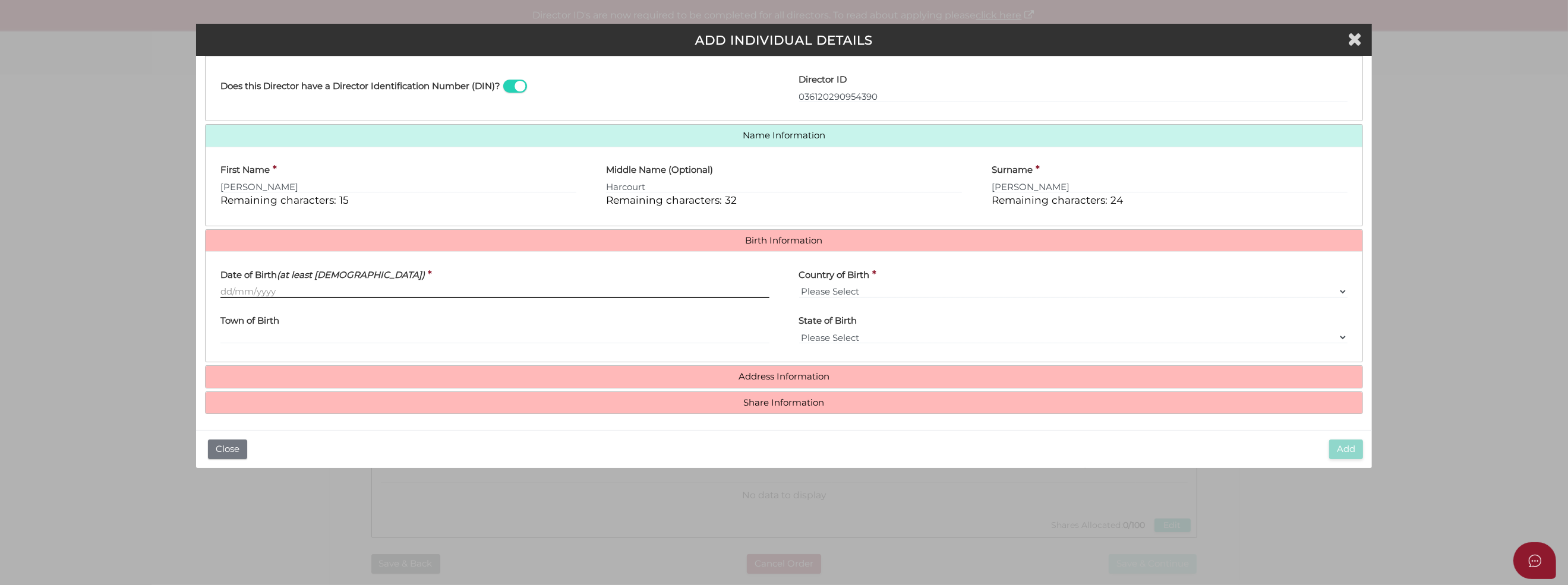
click at [223, 289] on input "Date of Birth (at least 18 years old)" at bounding box center [495, 291] width 549 height 13
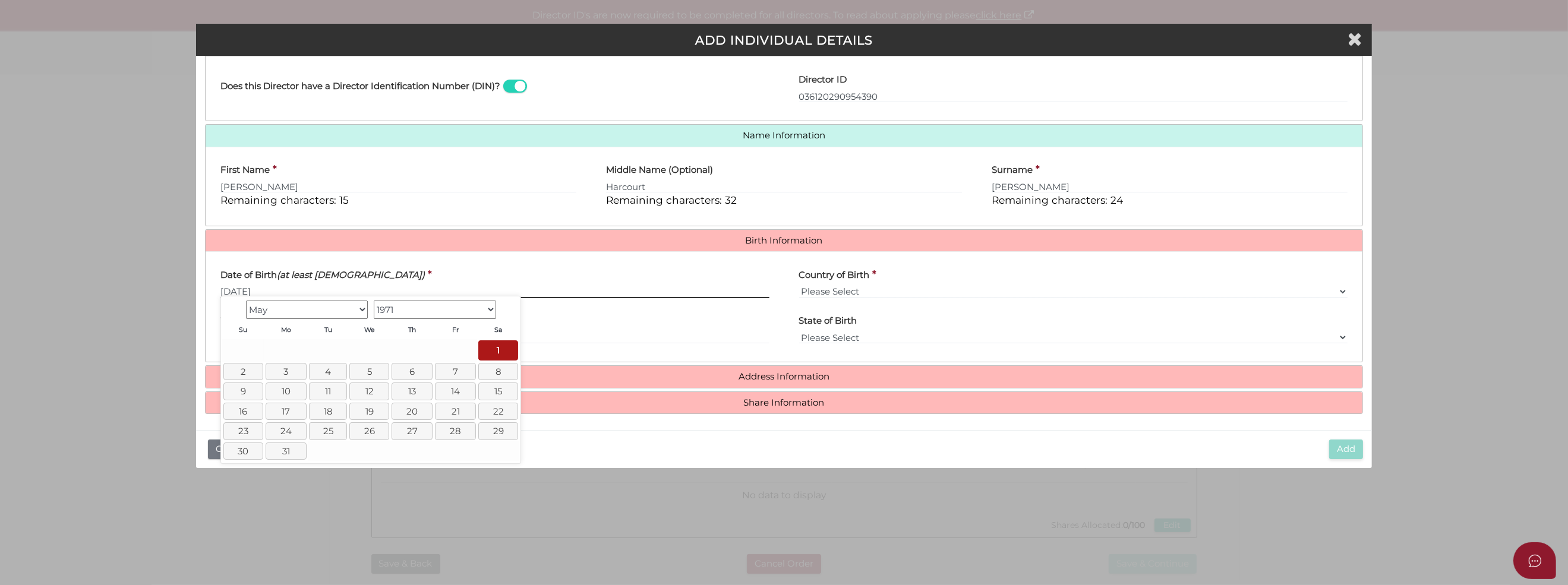
type input "[DATE]"
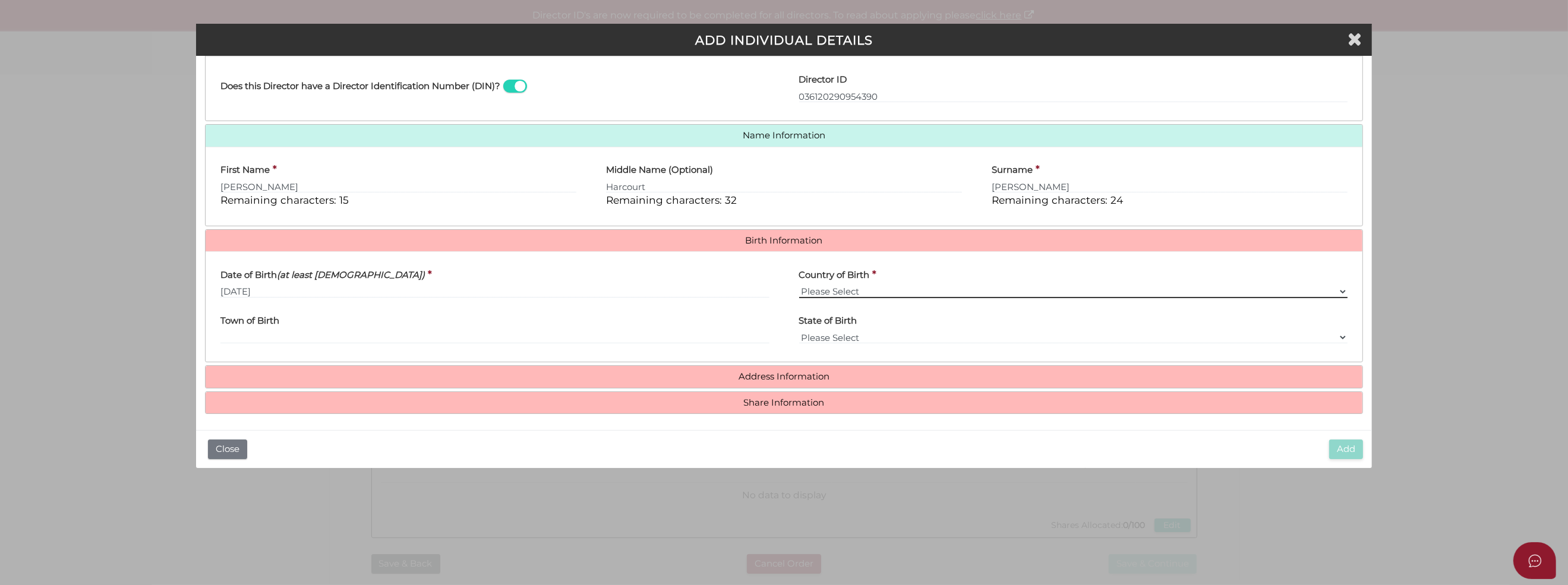
click at [810, 285] on select "Please Select v Australia Afghanistan Albania Algeria American Samoa Andorra An…" at bounding box center [1073, 291] width 549 height 13
select select "Australia"
click at [799, 285] on select "Please Select v Australia Afghanistan Albania Algeria American Samoa Andorra An…" at bounding box center [1073, 291] width 549 height 13
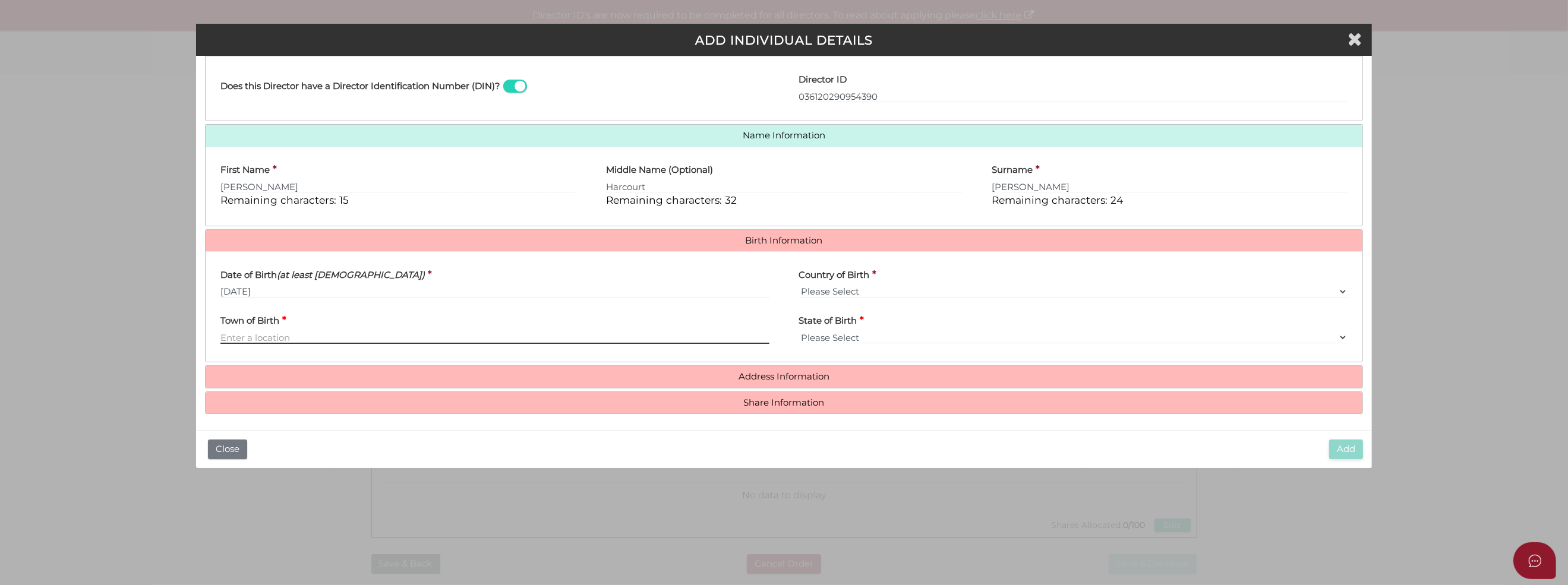
click at [237, 331] on input "Town of Birth" at bounding box center [495, 337] width 549 height 13
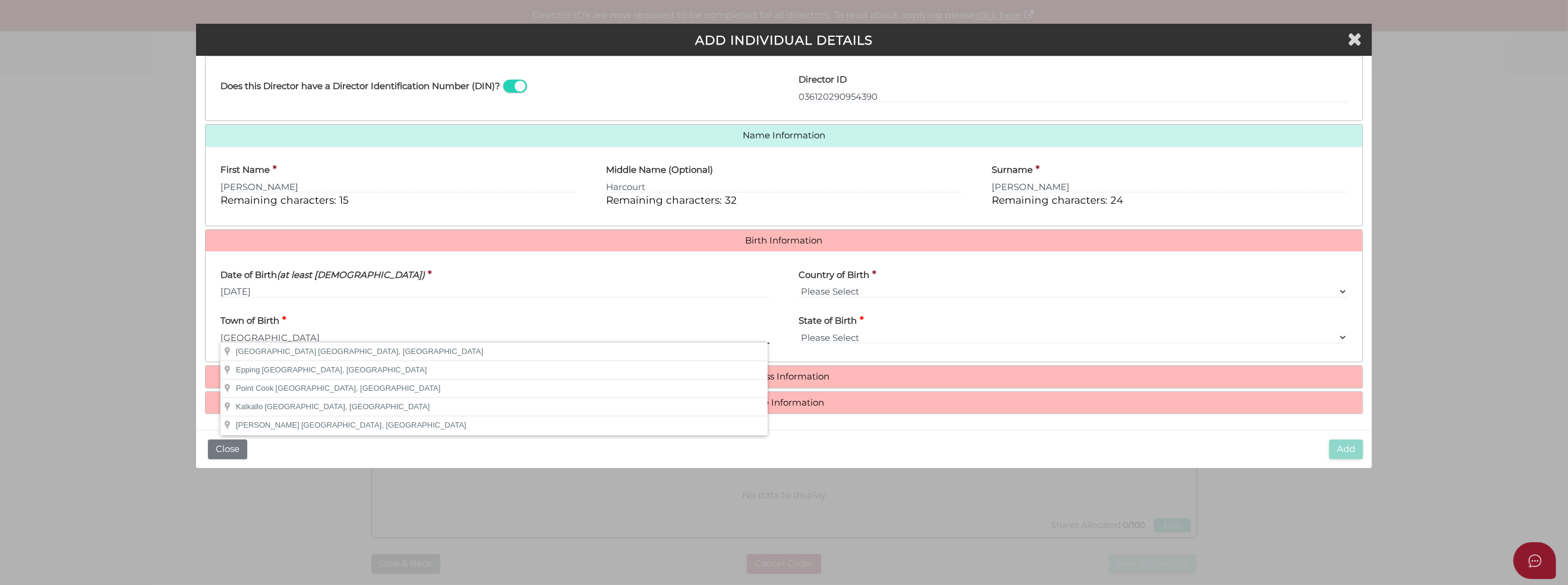
type input "Melbourne"
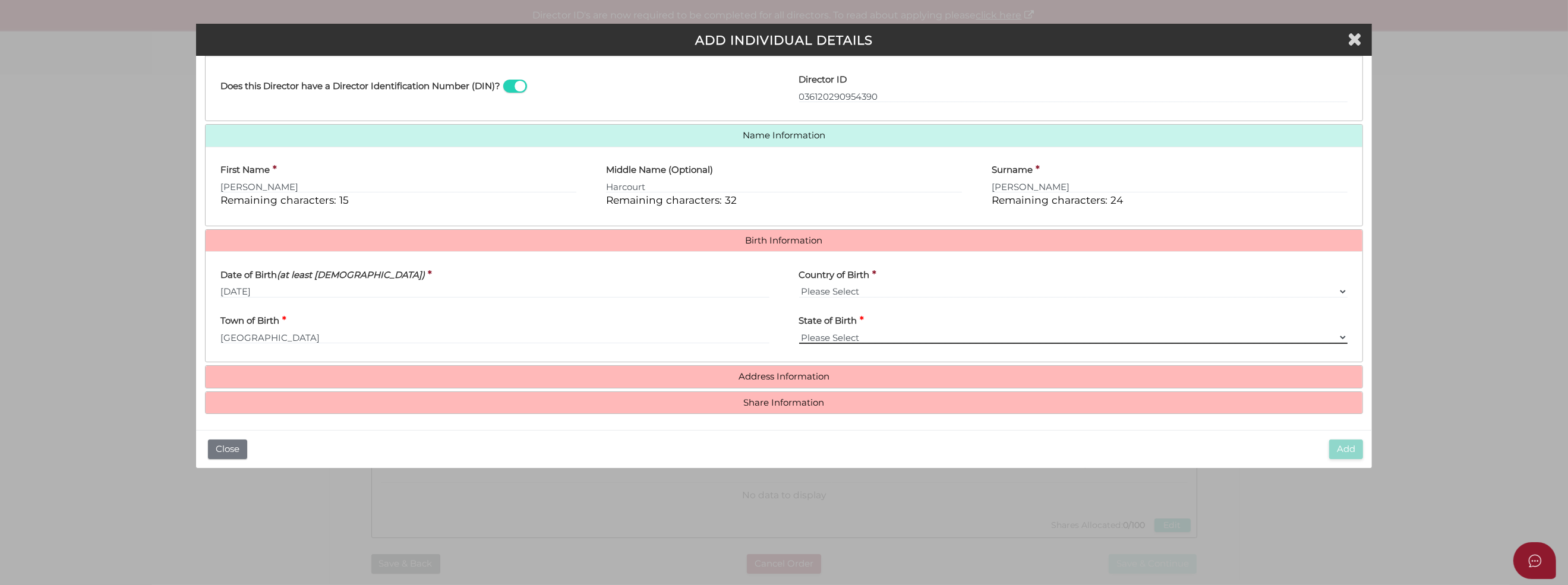
click at [819, 331] on select "Please Select VIC ACT NSW NT QLD TAS WA SA" at bounding box center [1073, 337] width 549 height 13
select select "VIC"
click at [799, 331] on select "Please Select VIC ACT NSW NT QLD TAS WA SA" at bounding box center [1073, 337] width 549 height 13
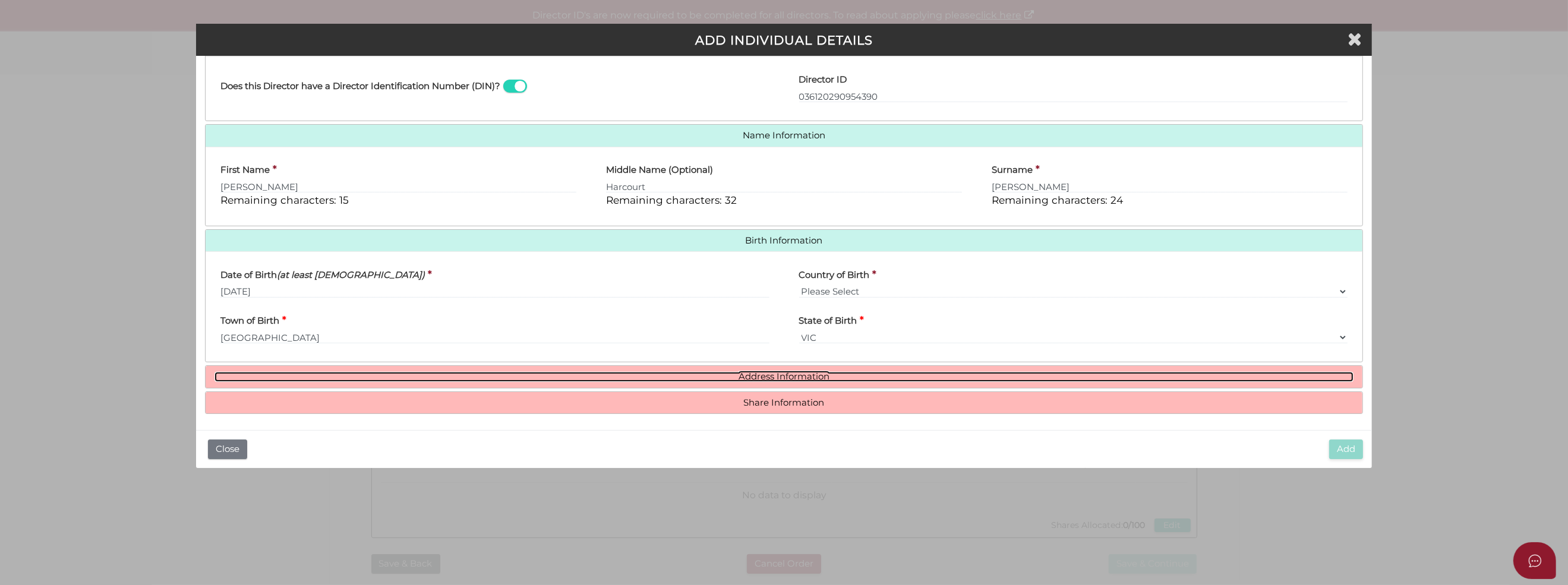
click at [1208, 374] on link "Address Information" at bounding box center [784, 377] width 1139 height 10
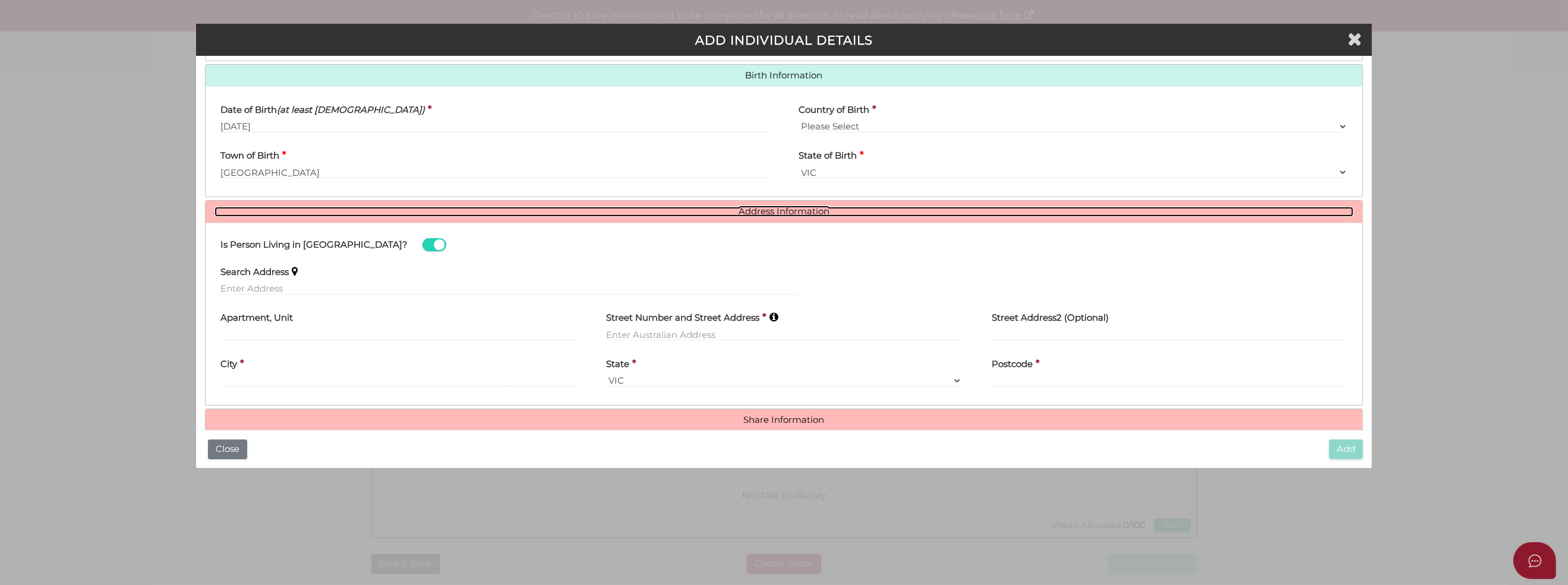
scroll to position [387, 0]
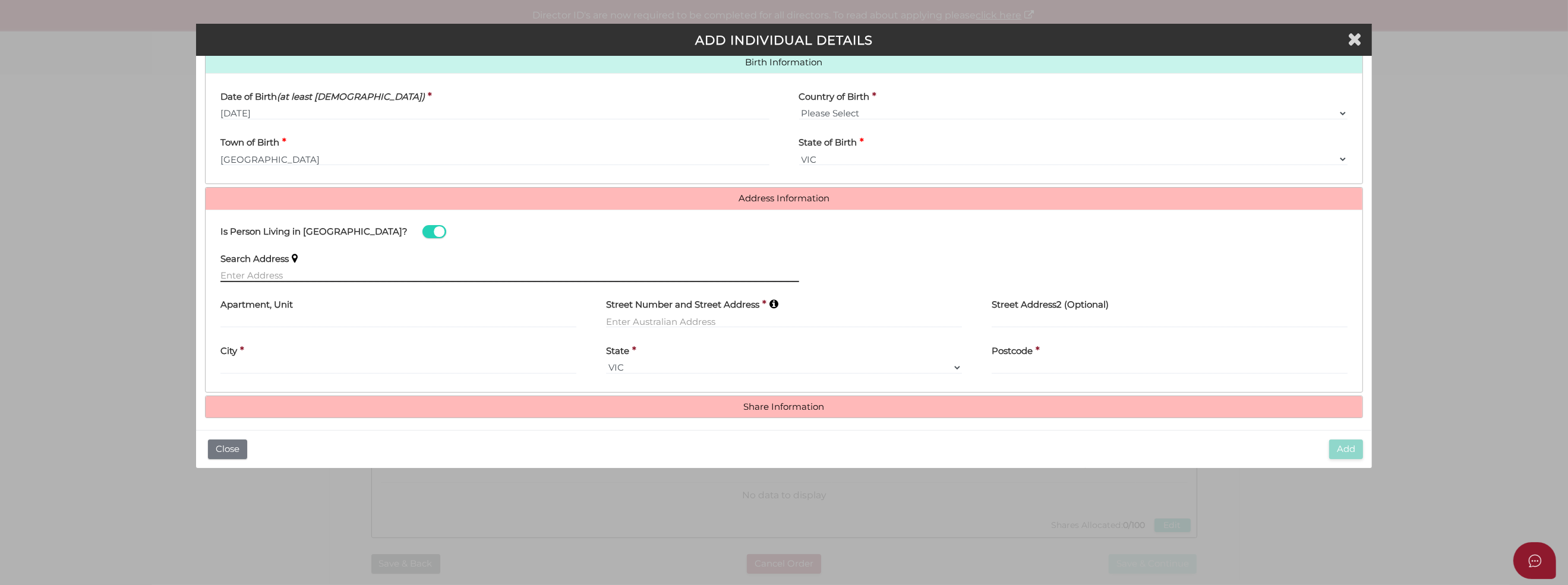
click at [233, 271] on input "text" at bounding box center [509, 275] width 578 height 13
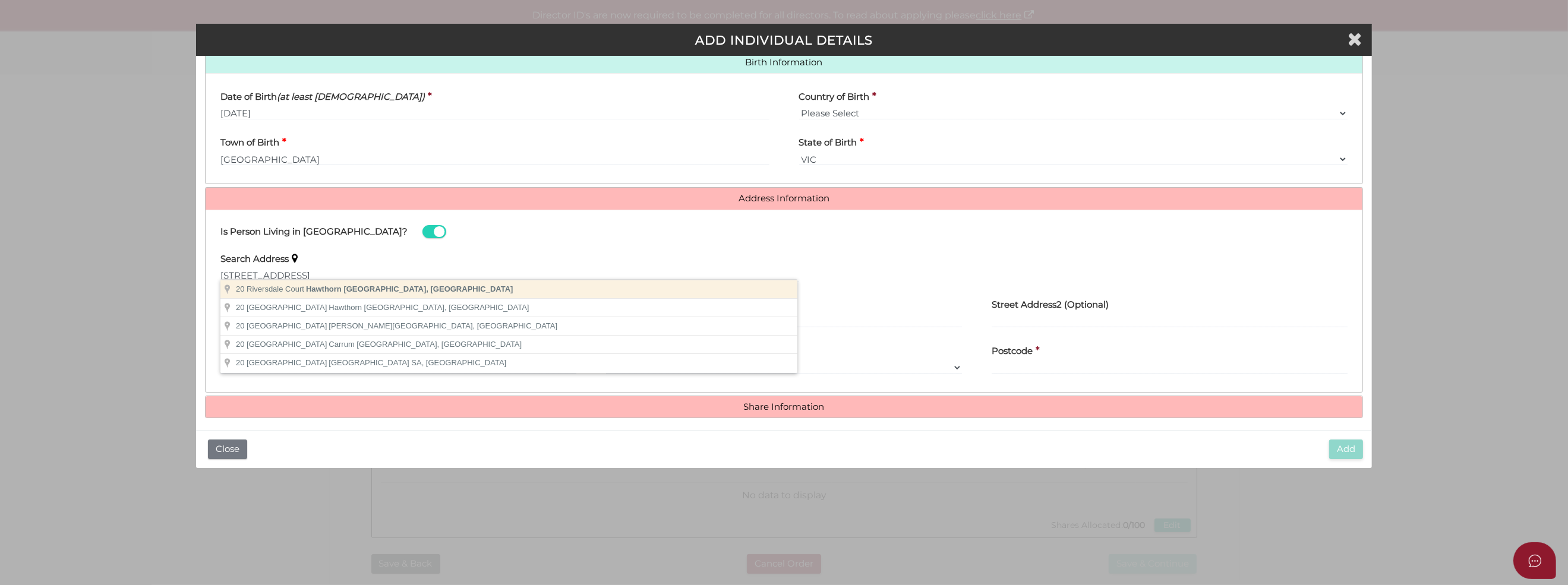
type input "20 Riversdale Court, Hawthorn VIC, Australia"
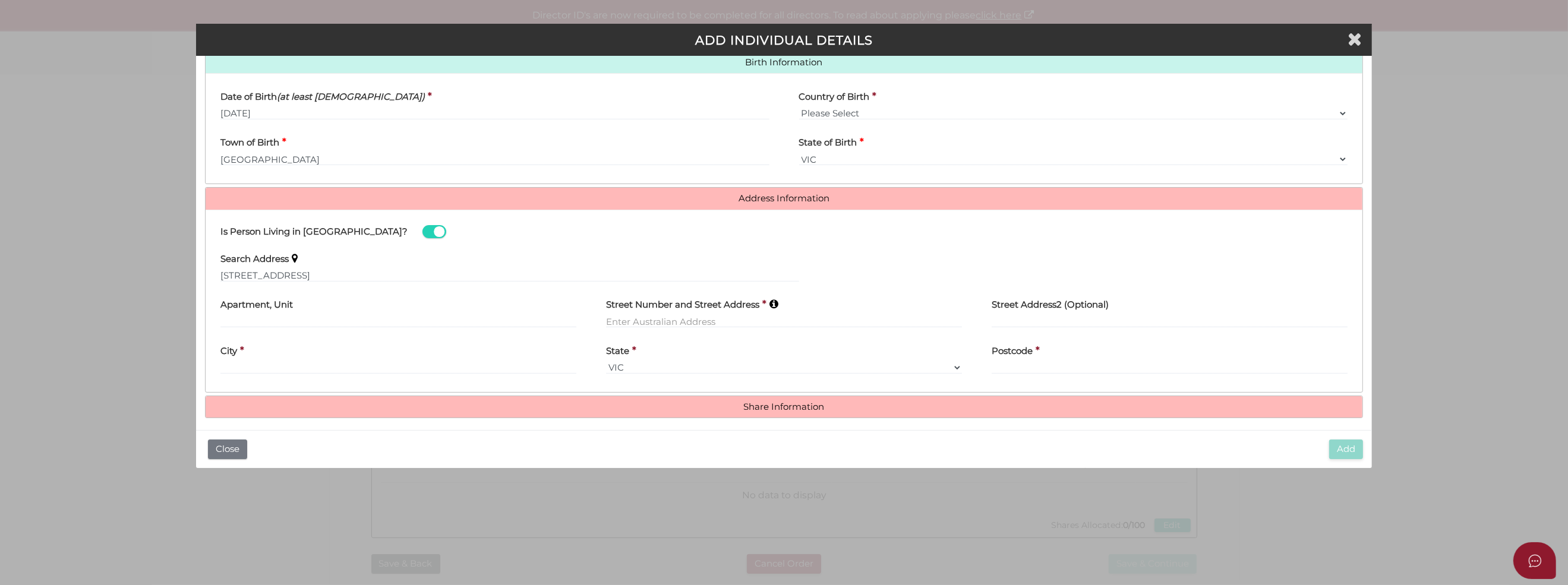
type input "20 Riversdale Court"
type input "Hawthorn"
select select "VIC"
type input "3122"
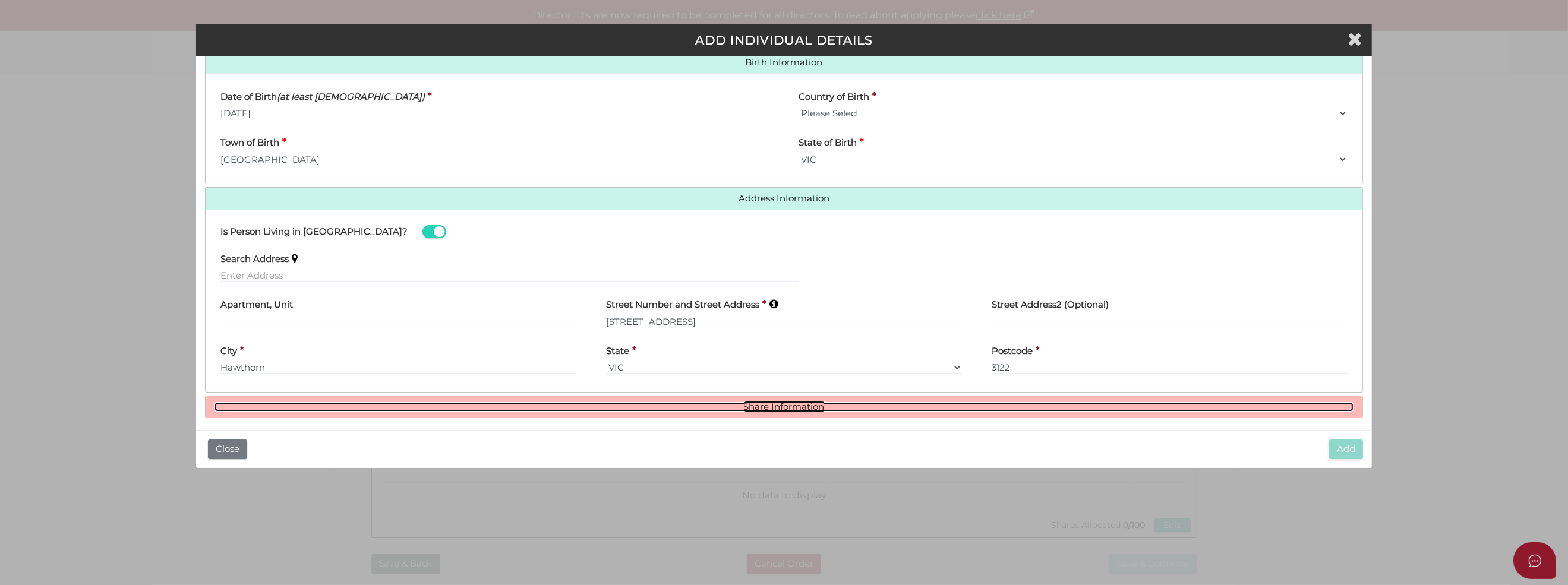
click at [816, 403] on link "Share Information" at bounding box center [784, 407] width 1139 height 10
click at [738, 405] on link "Share Information" at bounding box center [784, 407] width 1139 height 10
click at [760, 402] on link "Share Information" at bounding box center [784, 407] width 1139 height 10
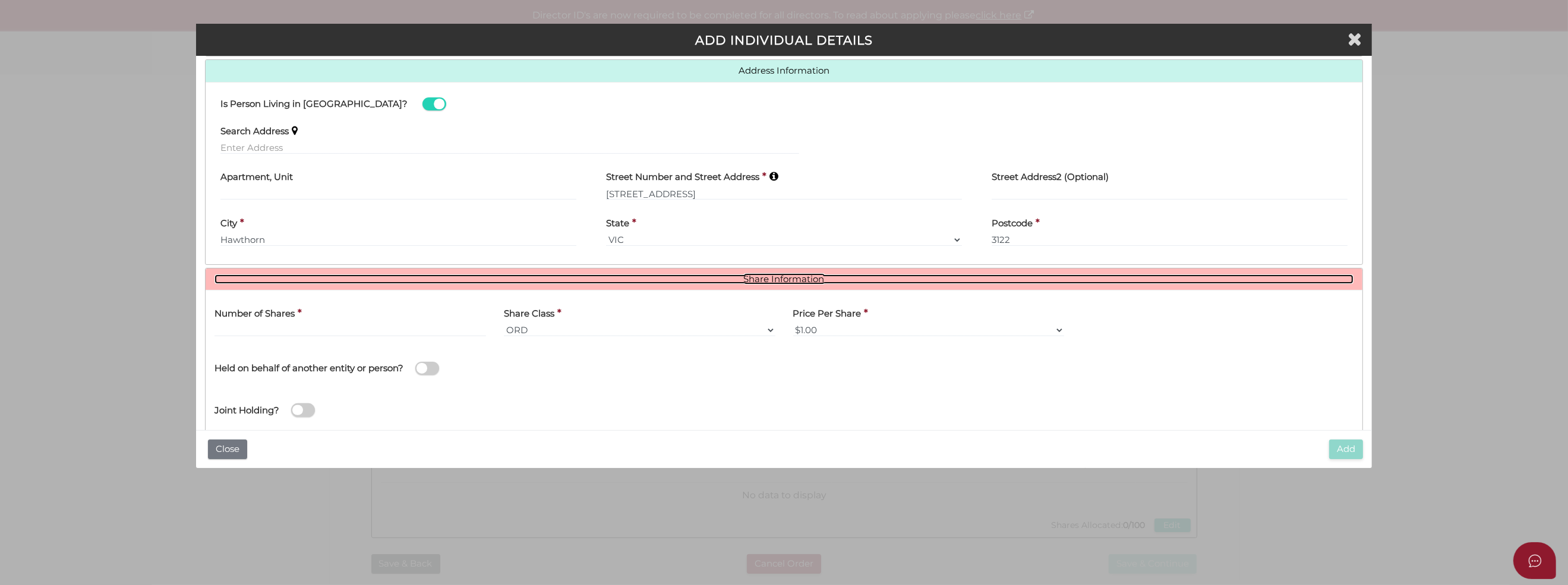
scroll to position [536, 0]
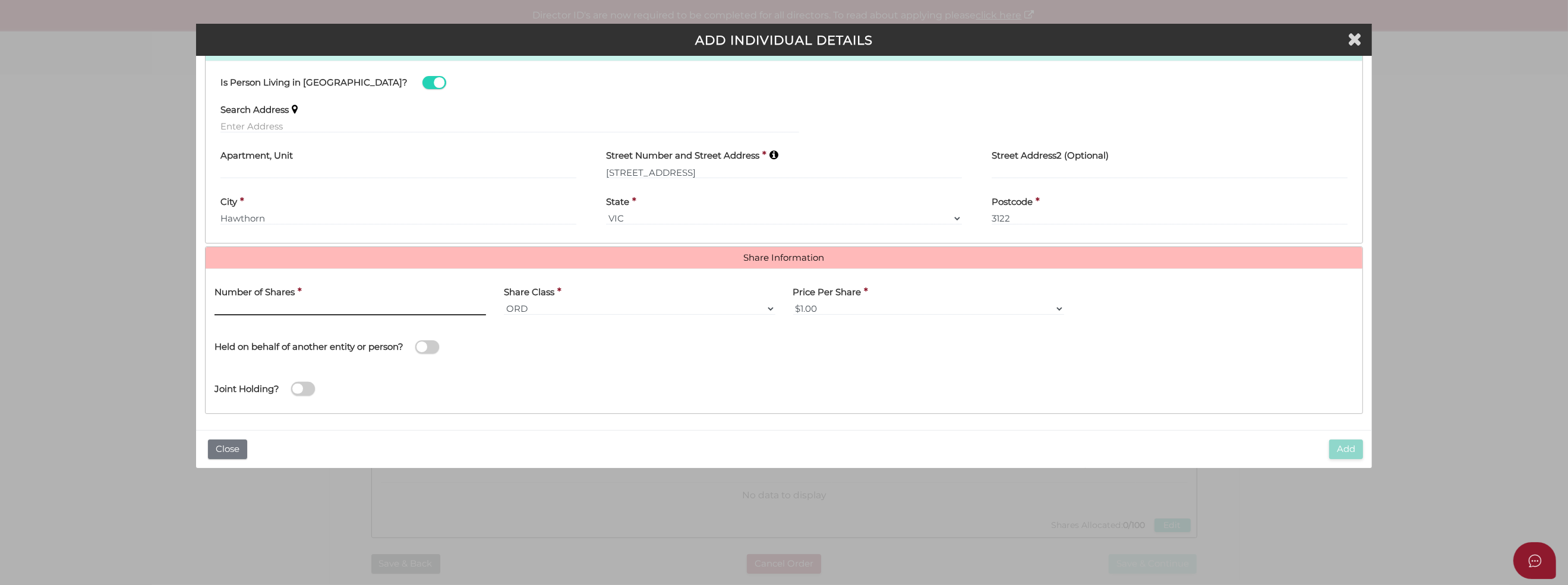
click at [246, 303] on input "text" at bounding box center [350, 309] width 271 height 13
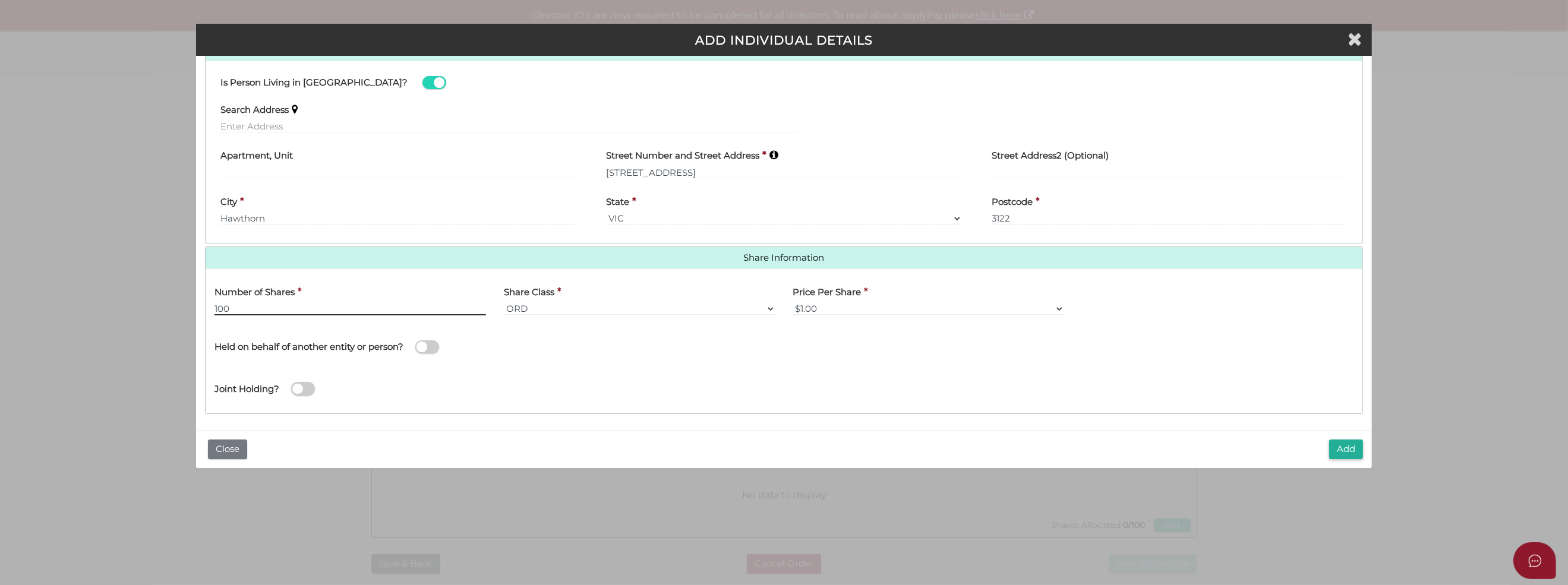
type input "100"
click at [1335, 449] on button "Add" at bounding box center [1346, 449] width 34 height 19
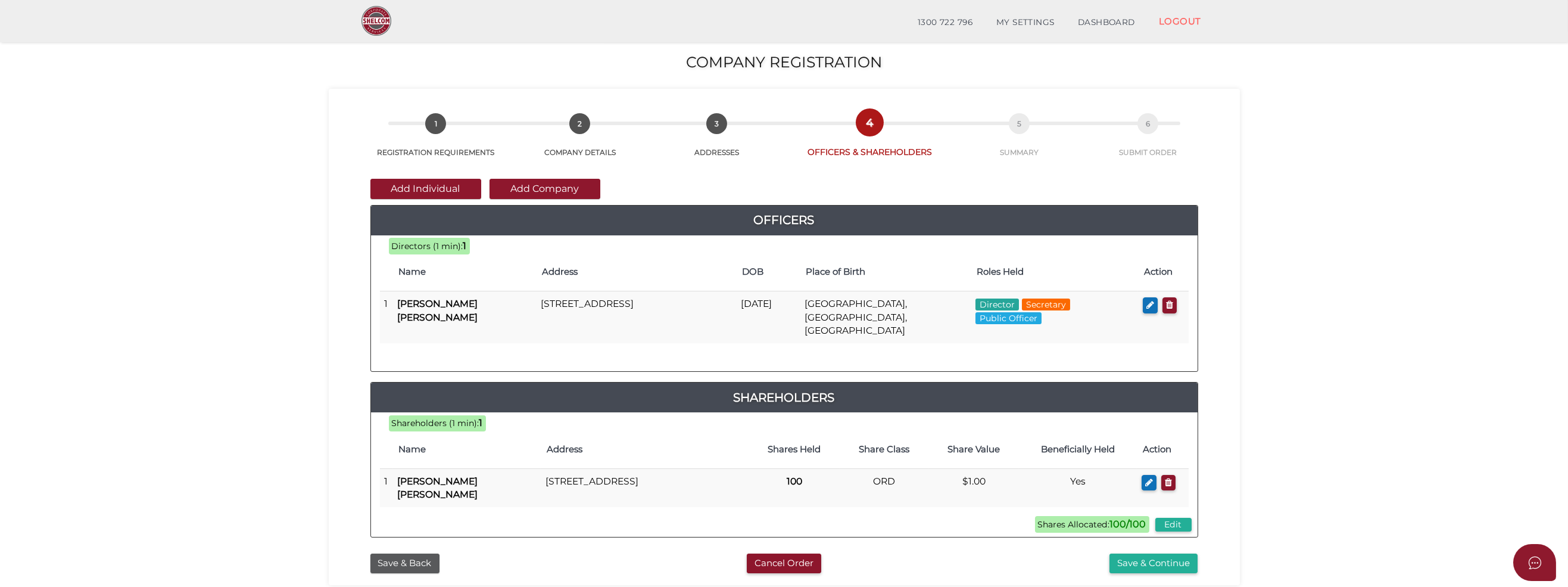
scroll to position [231, 0]
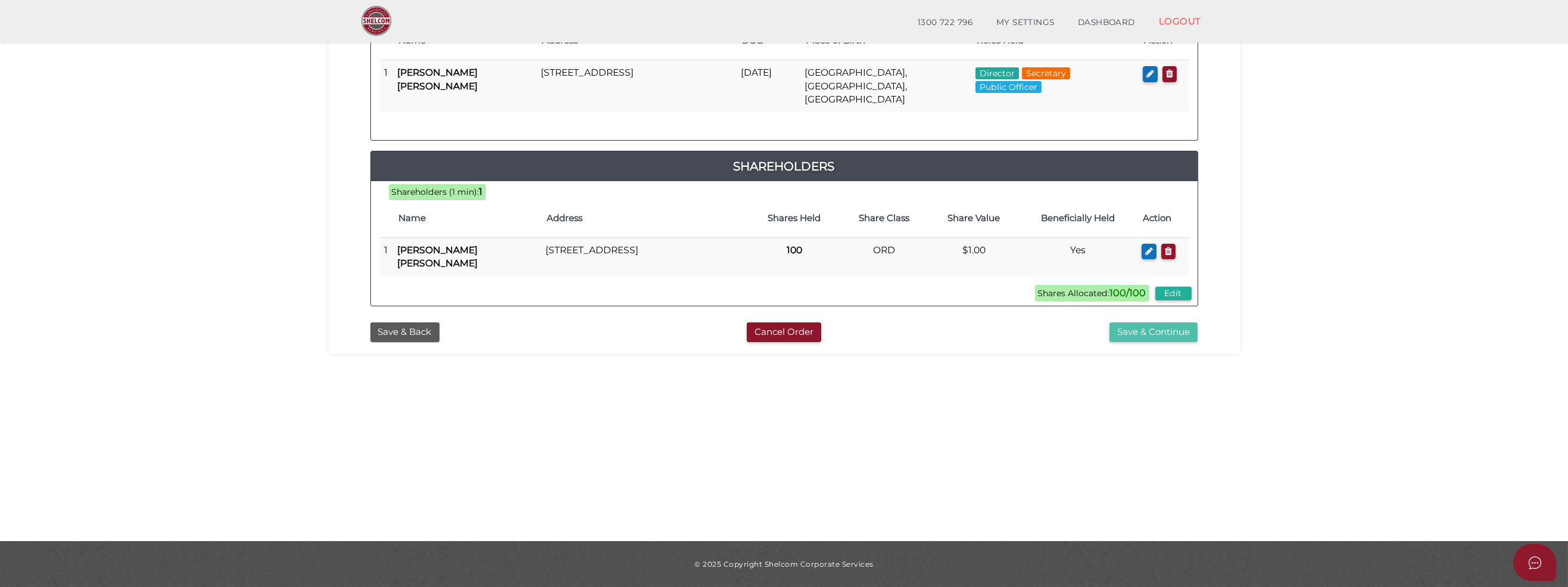
click at [1143, 322] on button "Save & Continue" at bounding box center [1154, 332] width 88 height 19
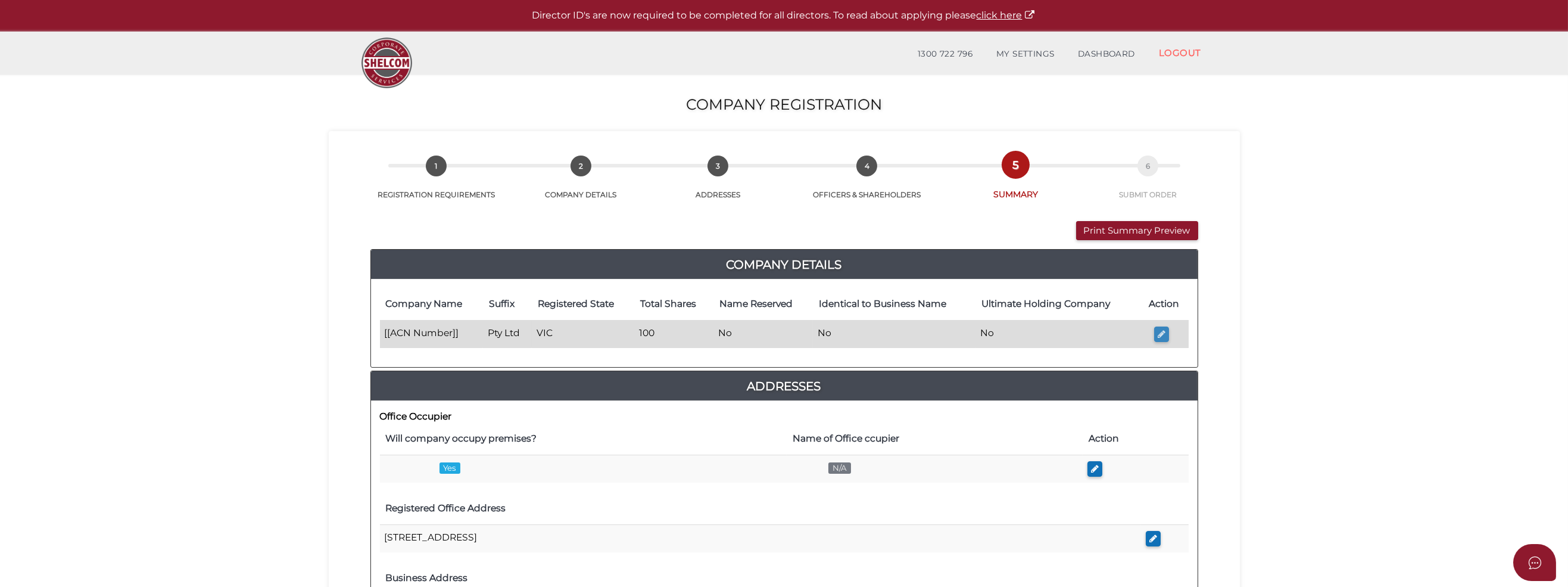
click at [1161, 333] on icon "button" at bounding box center [1161, 334] width 8 height 9
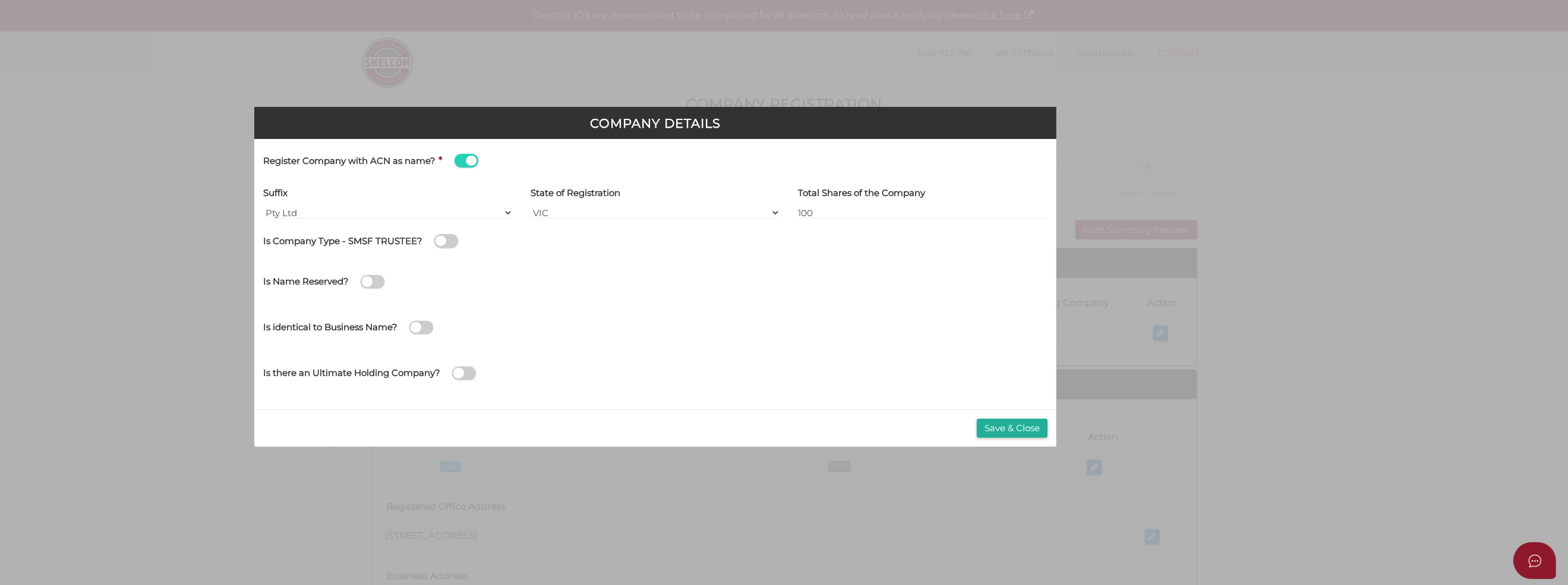
click at [261, 209] on div "Suffix Pty Ltd Pty Ltd Pty. Ltd. Pty Limited Proprietary Limited Proprietary Ltd" at bounding box center [387, 206] width 268 height 45
click at [507, 214] on select "Pty Ltd Pty Ltd Pty. Ltd. Pty Limited Proprietary Limited Proprietary Ltd" at bounding box center [387, 213] width 250 height 13
click at [263, 206] on select "Pty Ltd Pty Ltd Pty. Ltd. Pty Limited Proprietary Limited Proprietary Ltd" at bounding box center [387, 213] width 250 height 13
click at [505, 158] on div "Register Company with ACN as name? *" at bounding box center [464, 160] width 401 height 26
click at [667, 403] on div "Register Company with ACN as name? * Proposed Company Name [[ACN Number]] Secon…" at bounding box center [655, 274] width 802 height 270
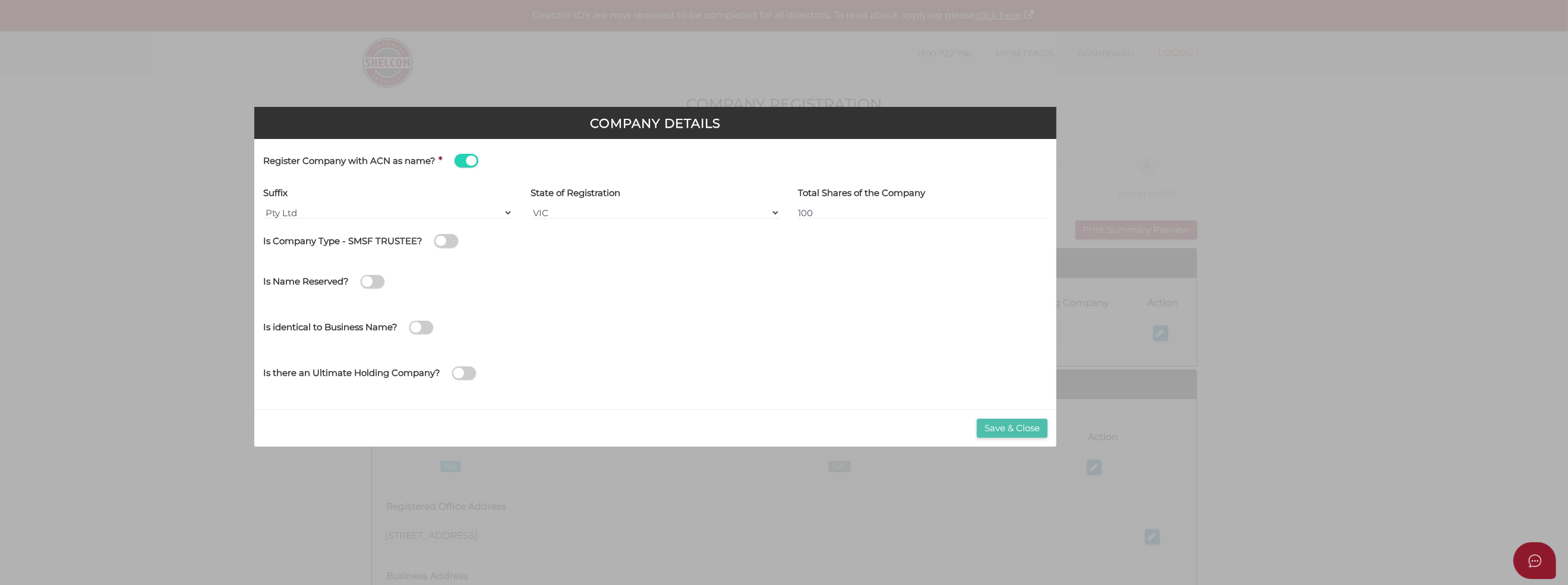
click at [1034, 428] on button "Save & Close" at bounding box center [1012, 428] width 71 height 19
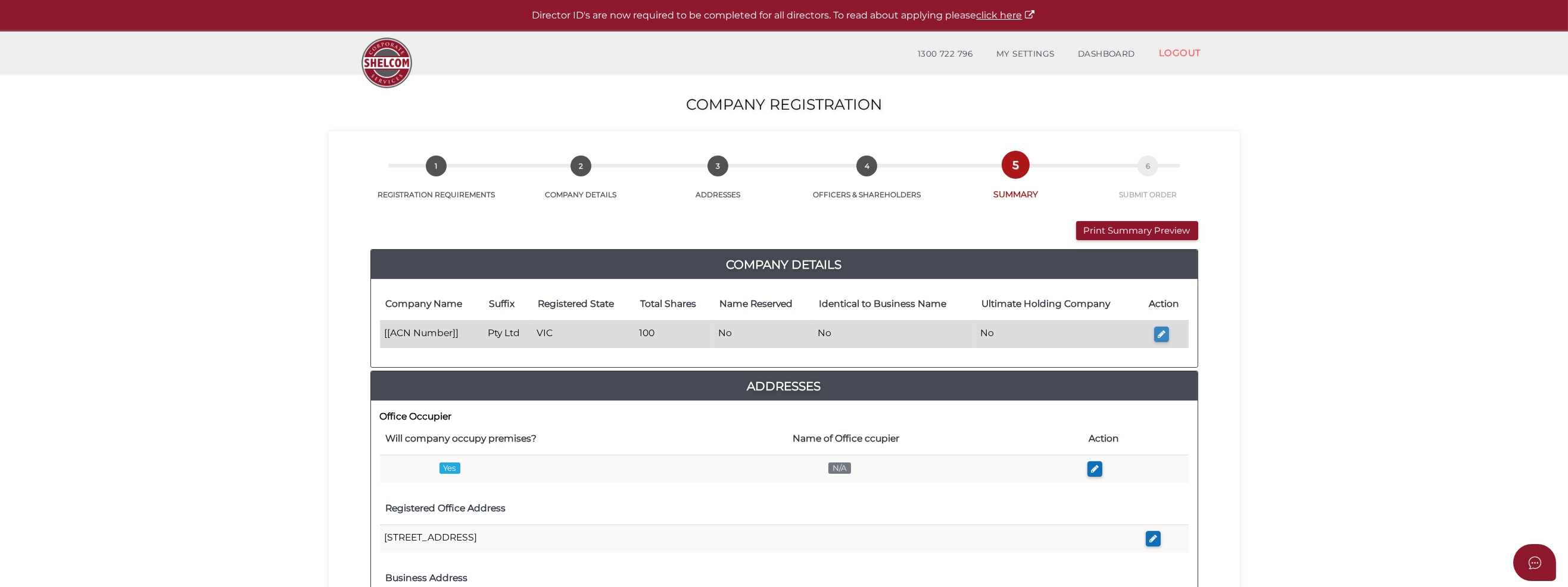
click at [1156, 333] on button "button" at bounding box center [1161, 334] width 15 height 16
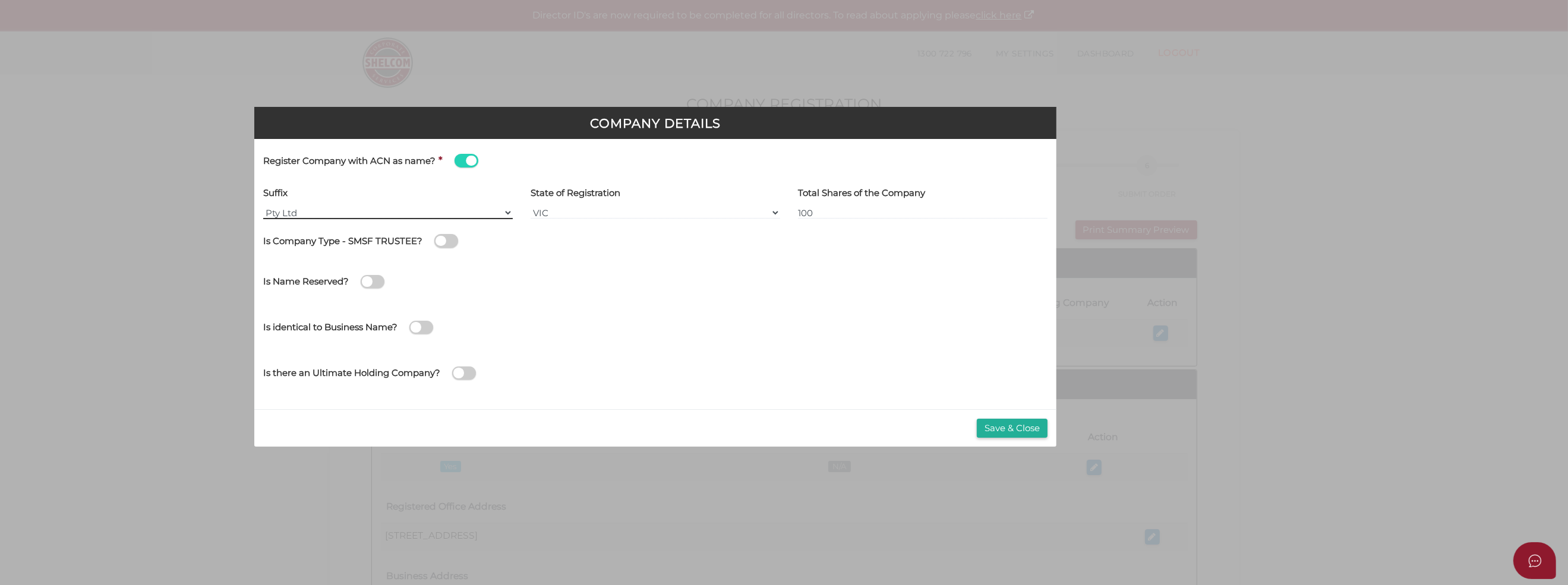
click at [323, 209] on select "Pty Ltd Pty Ltd Pty. Ltd. Pty Limited Proprietary Limited Proprietary Ltd" at bounding box center [387, 213] width 250 height 13
click at [263, 206] on select "Pty Ltd Pty Ltd Pty. Ltd. Pty Limited Proprietary Limited Proprietary Ltd" at bounding box center [387, 213] width 250 height 13
click at [455, 160] on span at bounding box center [466, 160] width 24 height 14
click at [0, 0] on input "checkbox" at bounding box center [0, 0] width 0 height 0
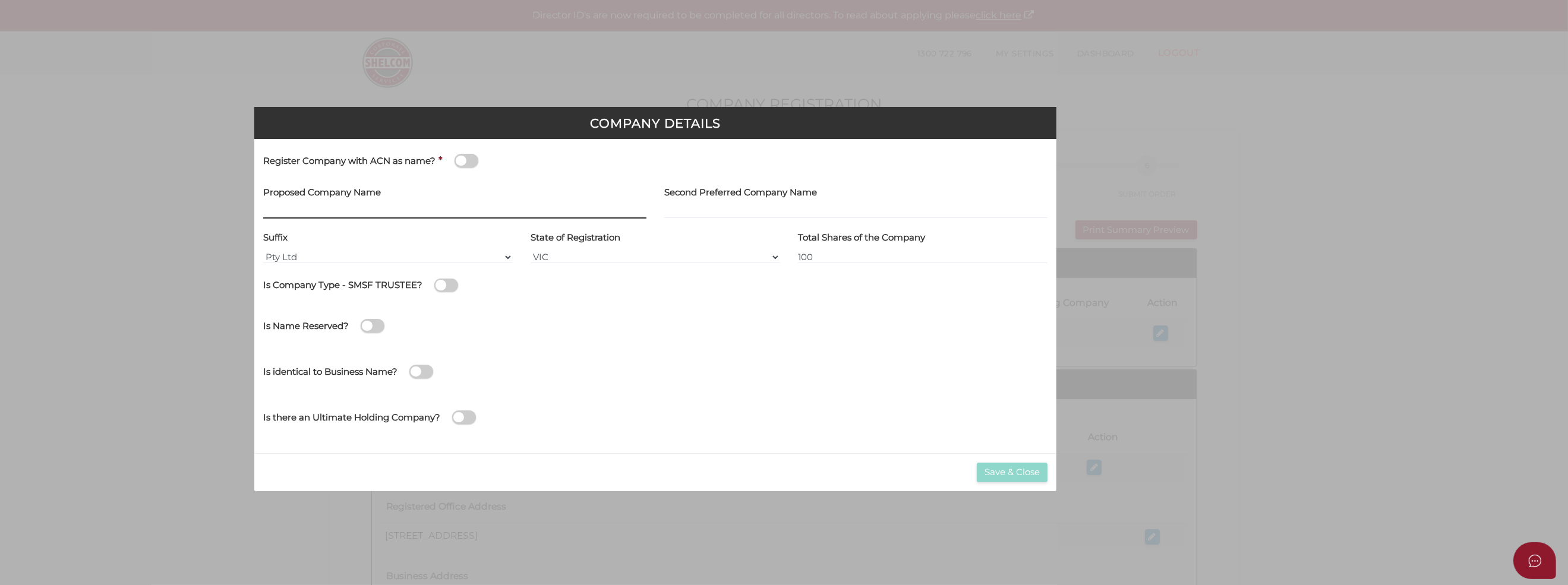
click at [275, 209] on input "text" at bounding box center [455, 212] width 383 height 13
type input "Wallis Group 4 Pty Ltd"
click at [696, 203] on div "Second Preferred Company Name" at bounding box center [856, 201] width 383 height 36
click at [1033, 471] on button "Save & Close" at bounding box center [1012, 472] width 71 height 19
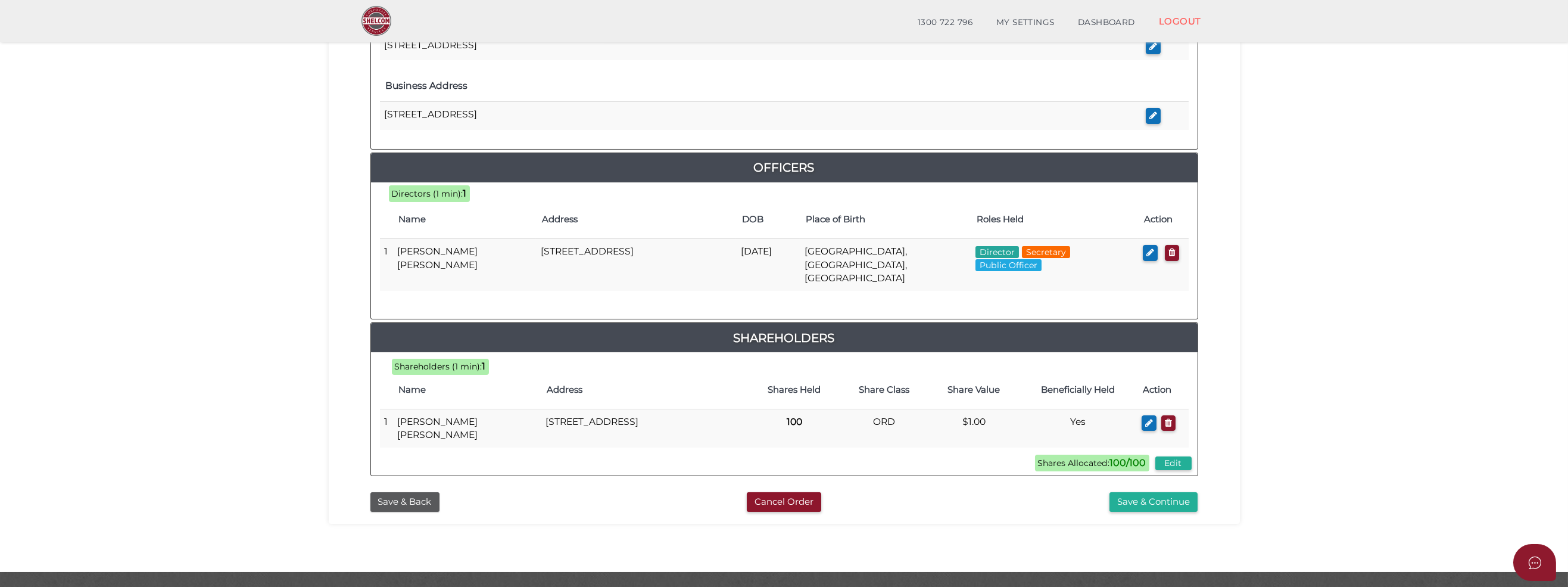
scroll to position [464, 0]
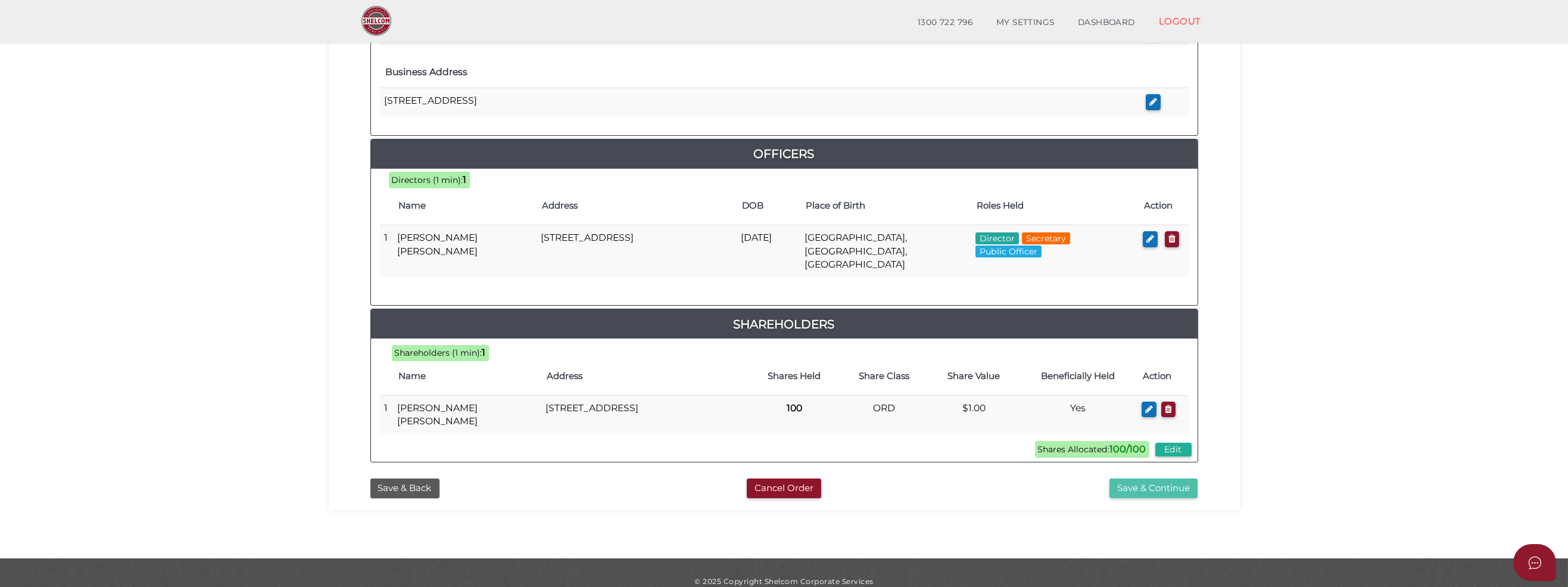
click at [1133, 478] on button "Save & Continue" at bounding box center [1154, 488] width 88 height 19
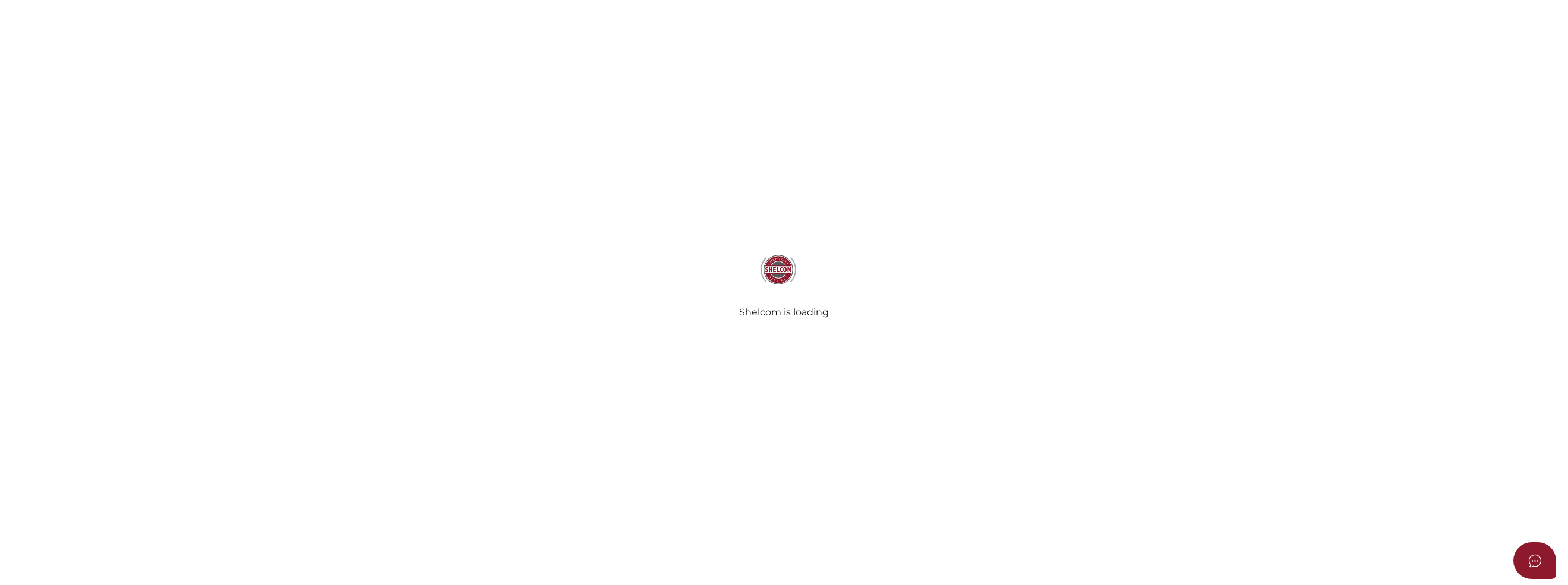
select select "Comb Binding"
select select "No"
radio input "true"
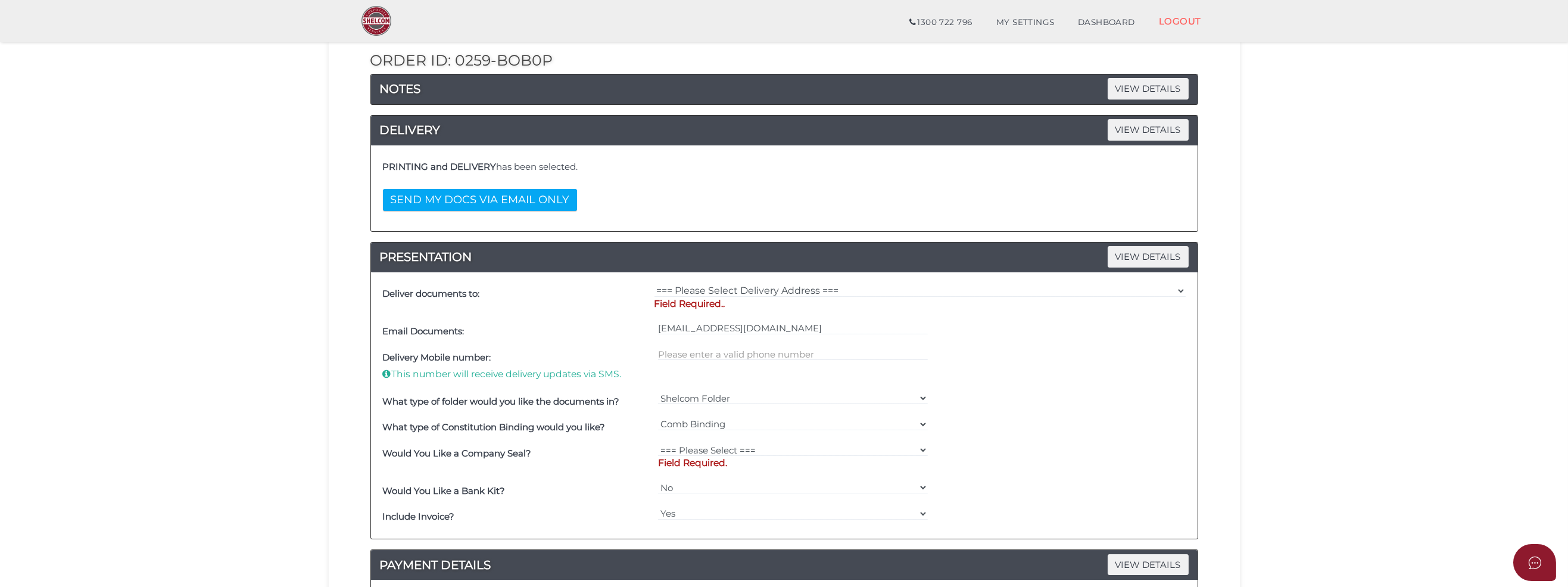
scroll to position [178, 0]
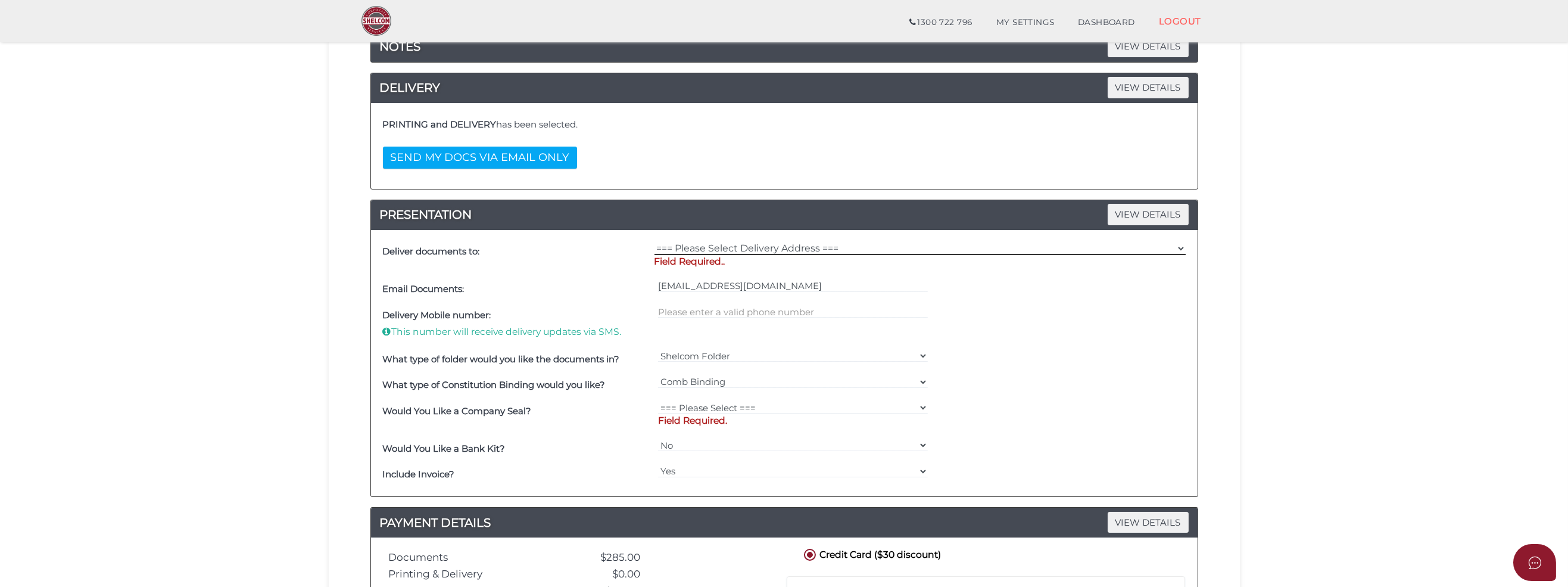
drag, startPoint x: 682, startPoint y: 248, endPoint x: 797, endPoint y: 246, distance: 115.0
click at [682, 248] on select "=== Please Select Delivery Address === (User Address - Kirsty Black) [STREET_AD…" at bounding box center [920, 248] width 531 height 13
select select "0"
click at [655, 242] on select "=== Please Select Delivery Address === (User Address - Kirsty Black) [STREET_AD…" at bounding box center [920, 248] width 531 height 13
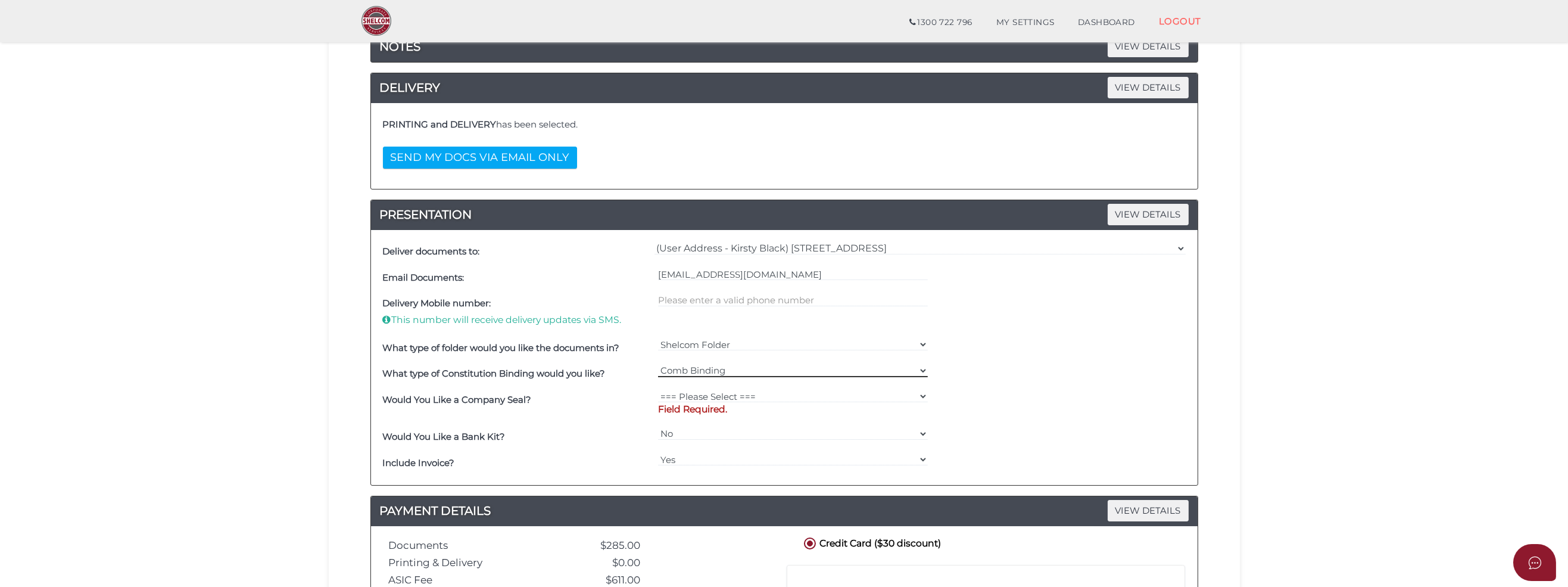
click at [774, 364] on select "=== Please Select === Comb Binding No Binding" at bounding box center [792, 370] width 270 height 13
click at [767, 339] on select "Shelcom Folder === Please Select === Shelcom Folder Client Supplied Folder No F…" at bounding box center [792, 344] width 270 height 13
click at [919, 342] on select "Shelcom Folder === Please Select === Shelcom Folder Client Supplied Folder No F…" at bounding box center [792, 344] width 270 height 13
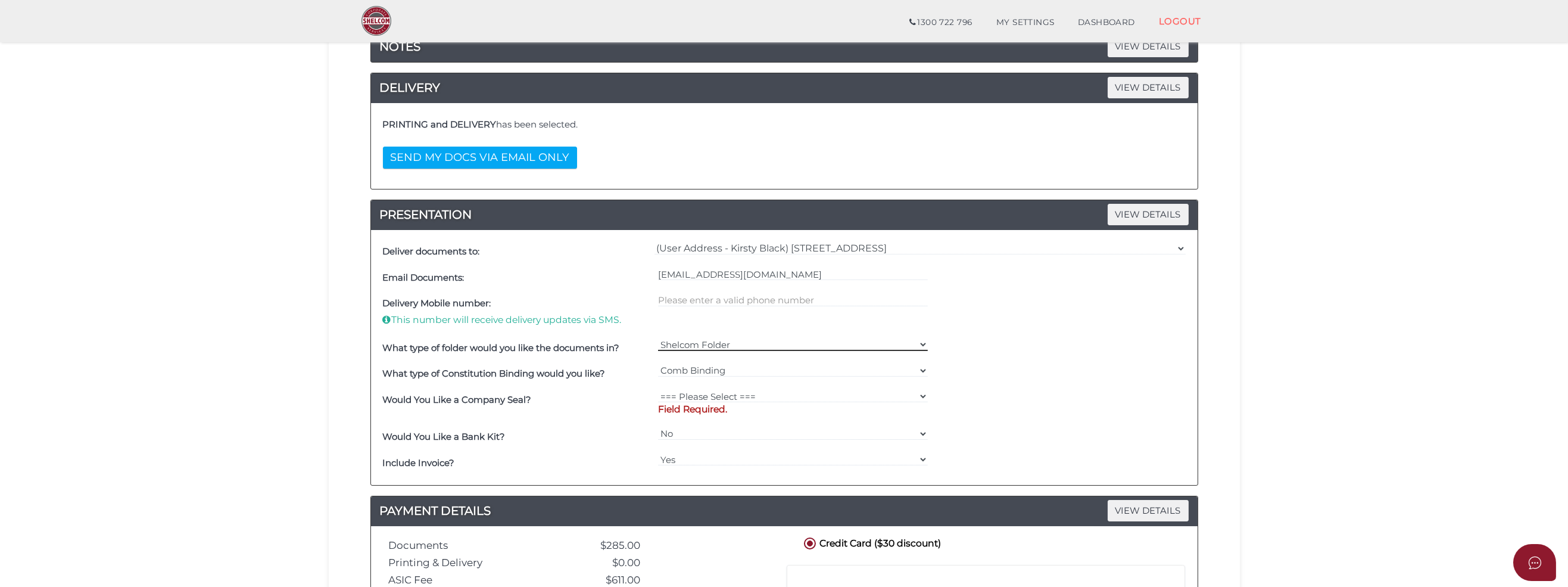
select select "No Folder"
click at [658, 337] on select "Shelcom Folder === Please Select === Shelcom Folder Client Supplied Folder No F…" at bounding box center [792, 344] width 270 height 13
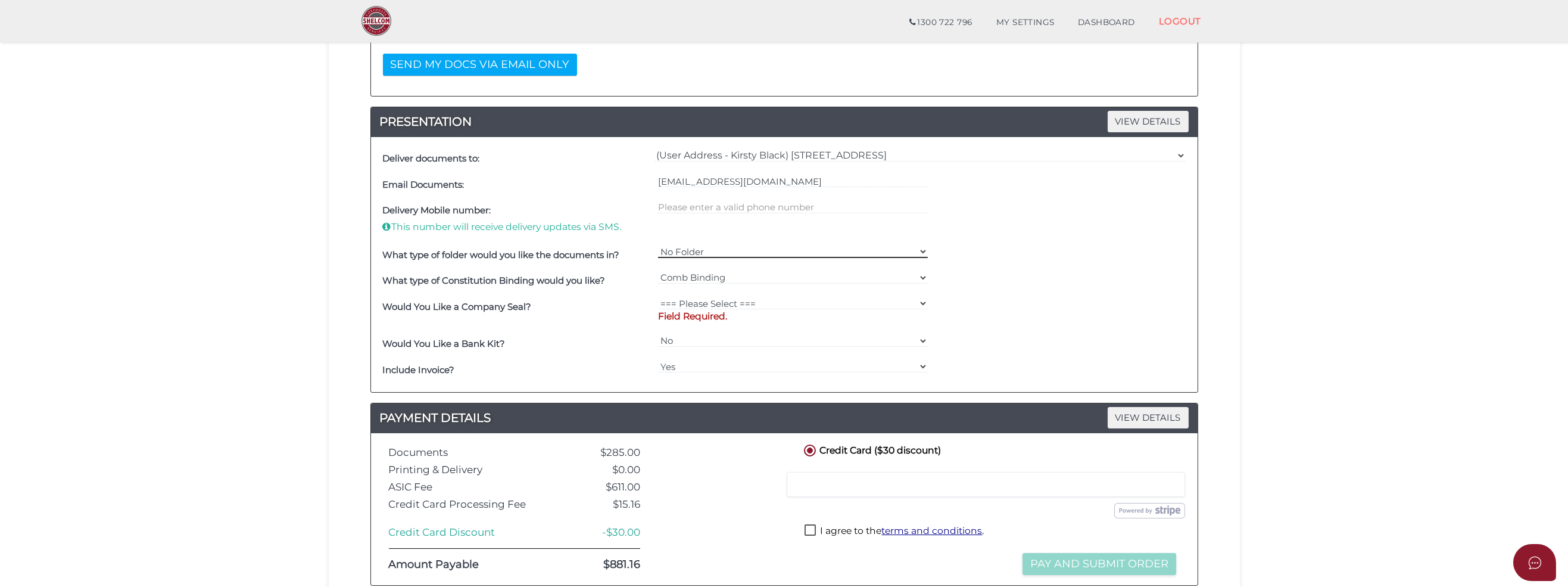
scroll to position [298, 0]
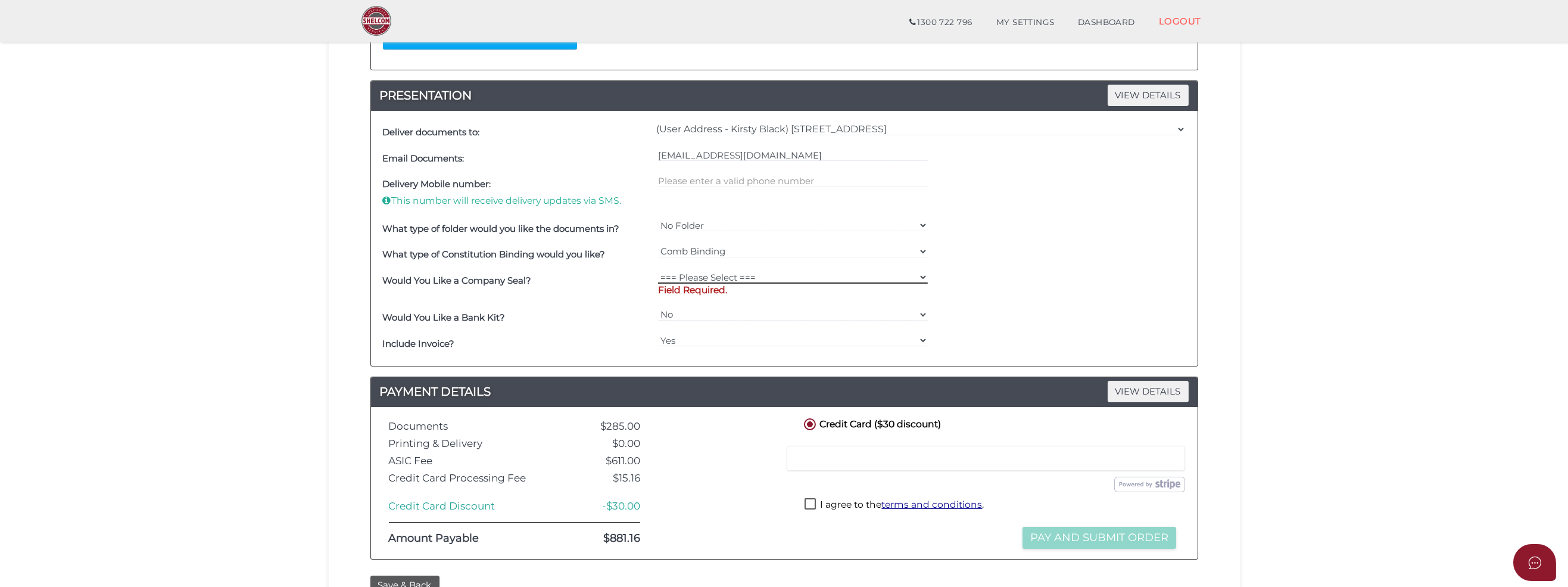
click at [742, 277] on select "=== Please Select === Fold Seal $50 No Seal" at bounding box center [792, 277] width 270 height 13
select select "0"
click at [658, 270] on select "=== Please Select === Fold Seal $50 No Seal" at bounding box center [792, 277] width 270 height 13
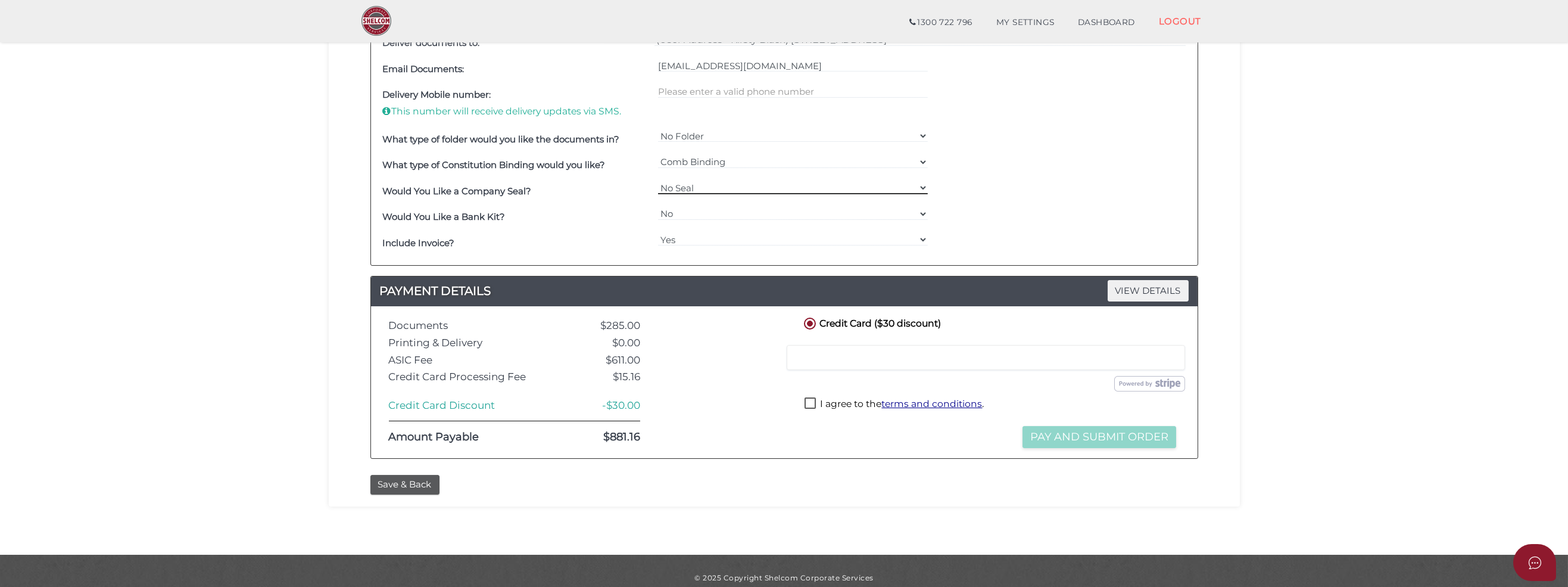
scroll to position [398, 0]
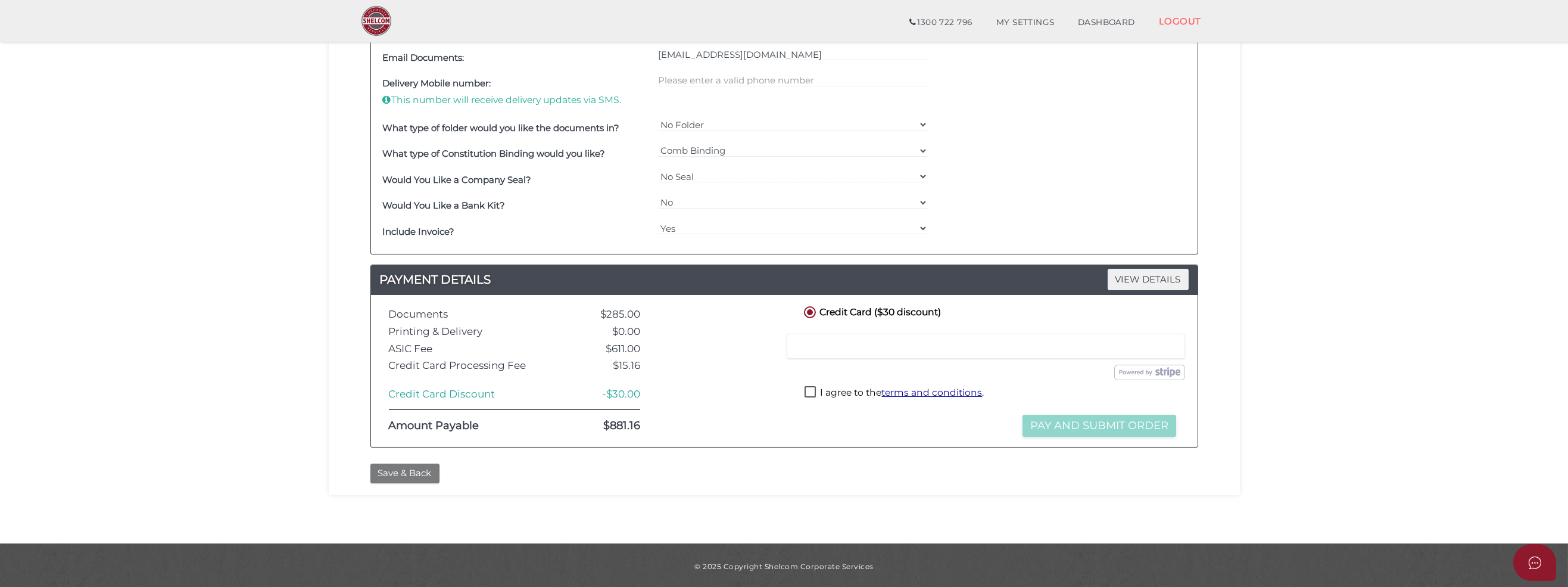
click at [397, 466] on button "Save & Back" at bounding box center [405, 473] width 69 height 19
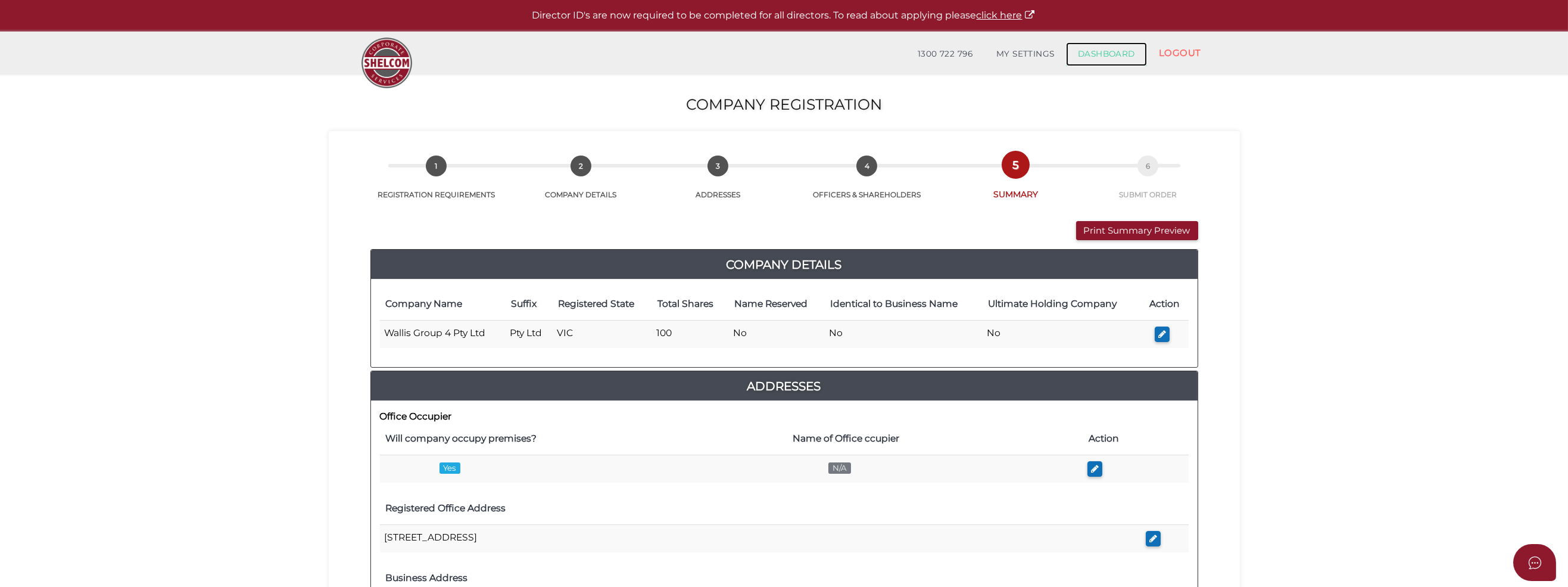
click at [1118, 48] on link "DASHBOARD" at bounding box center [1106, 54] width 81 height 24
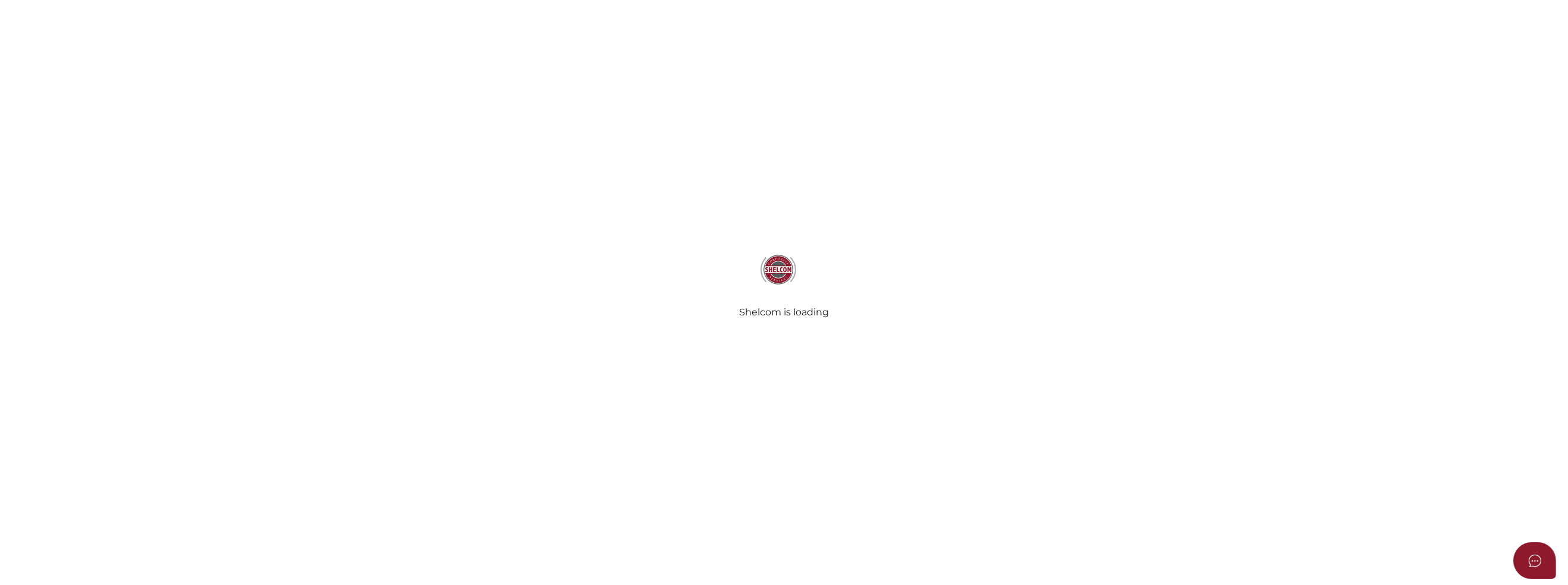
select select
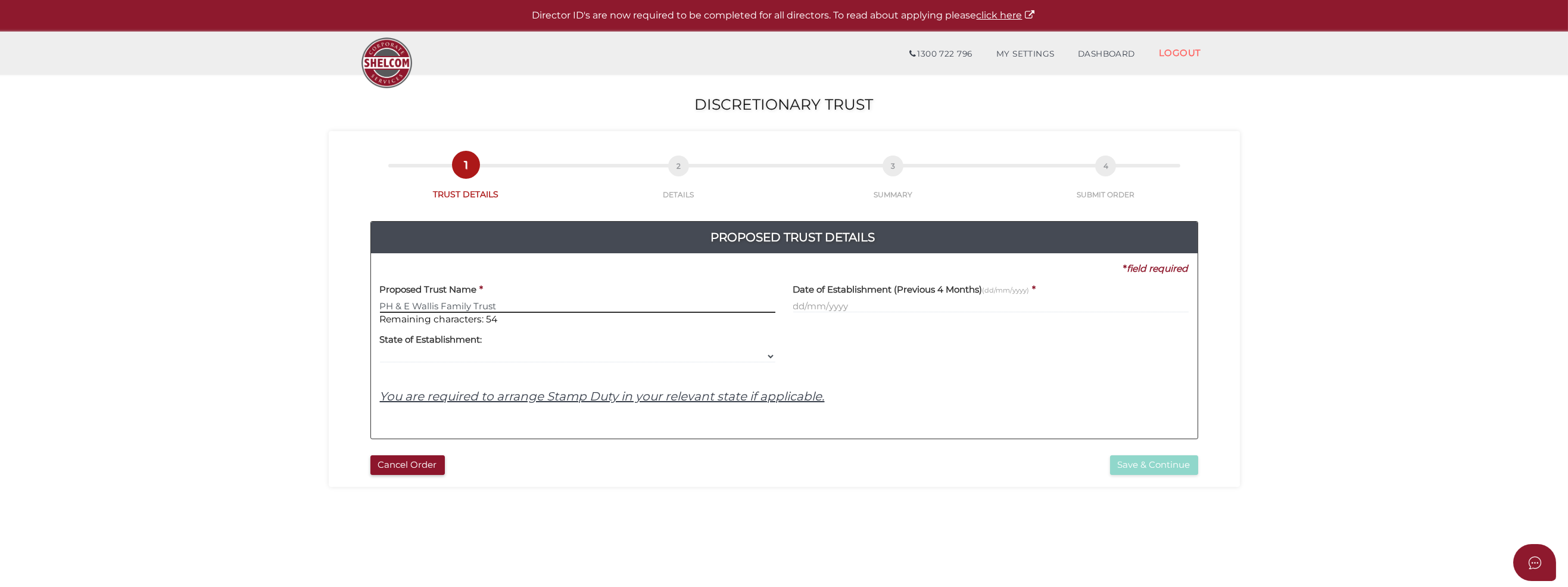
type input "PH & E Wallis Family Trust"
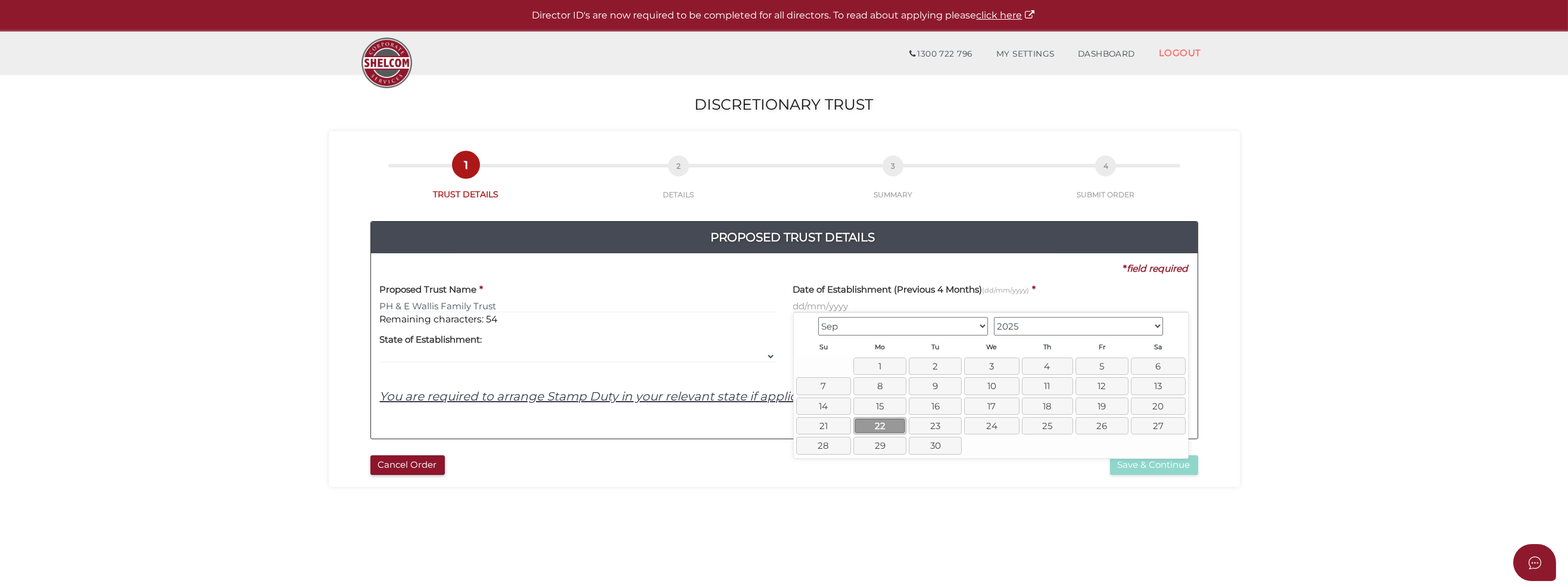
click at [887, 423] on link "22" at bounding box center [880, 425] width 53 height 17
type input "22/09/2025"
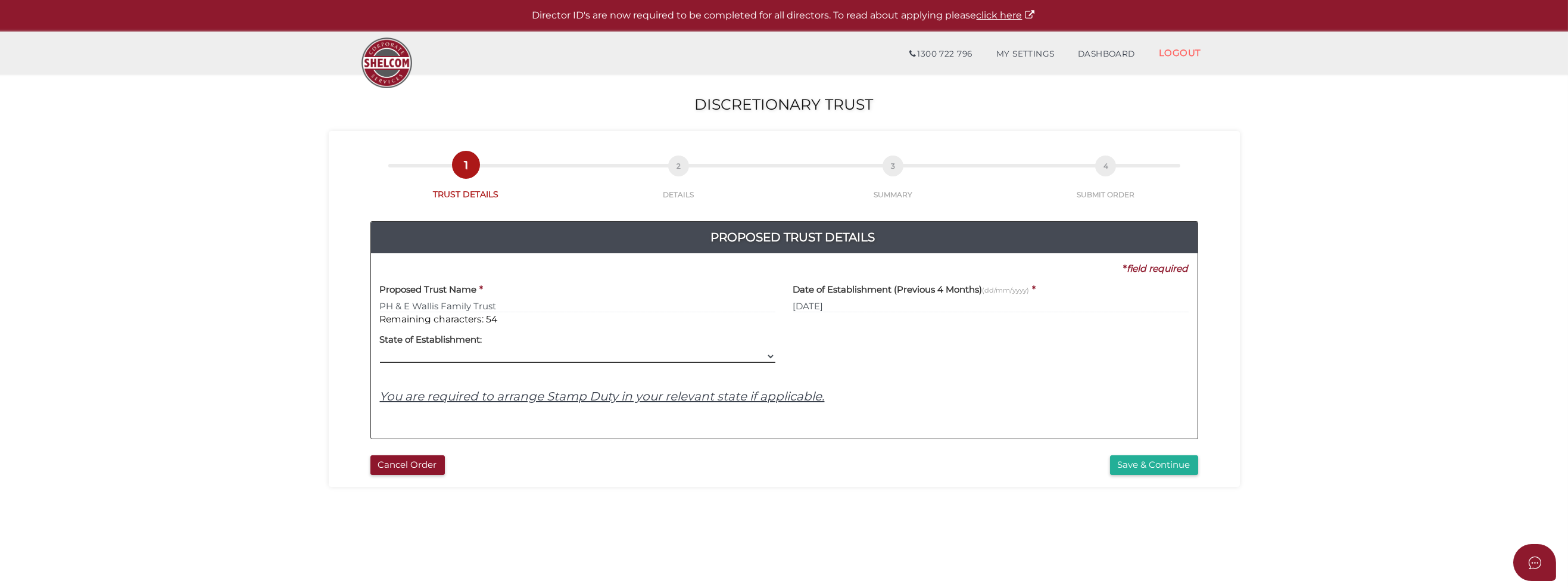
click at [418, 355] on select "VIC ACT NSW NT QLD TAS WA SA" at bounding box center [578, 356] width 396 height 13
select select "VIC"
click at [380, 350] on select "VIC ACT NSW NT QLD TAS WA SA" at bounding box center [578, 356] width 396 height 13
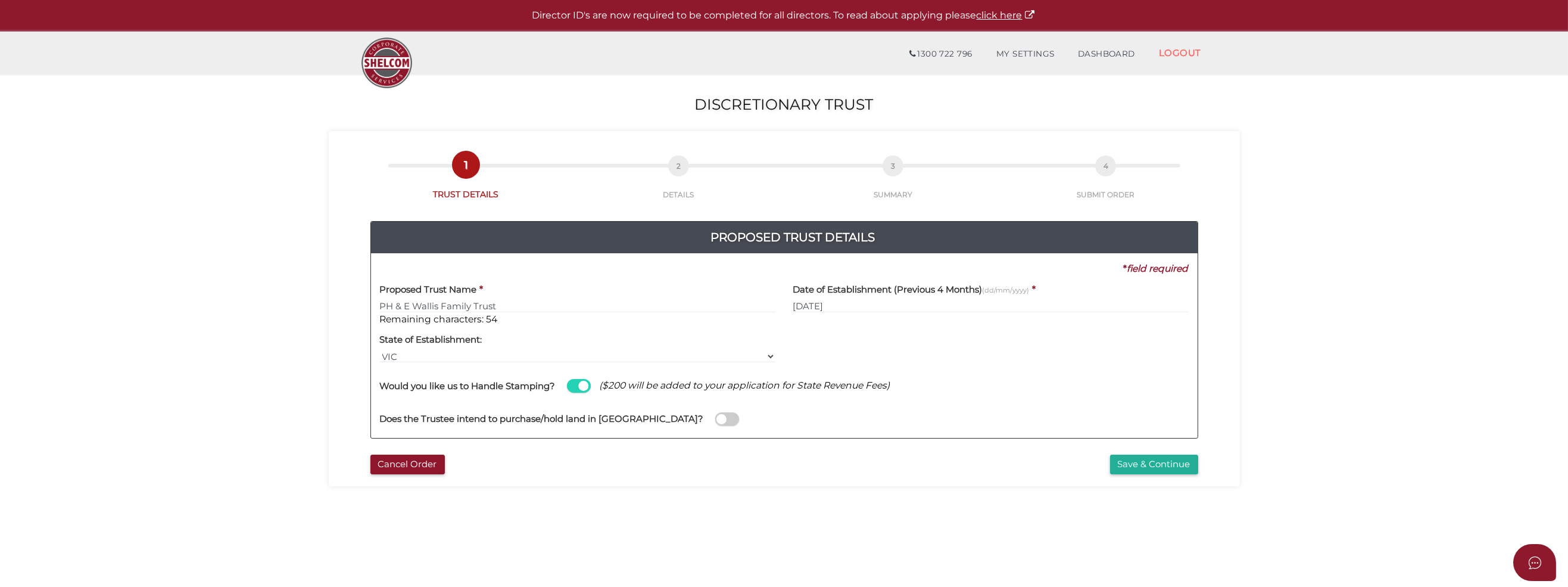
click at [715, 420] on span at bounding box center [727, 419] width 24 height 14
click at [0, 0] on input "checkbox" at bounding box center [0, 0] width 0 height 0
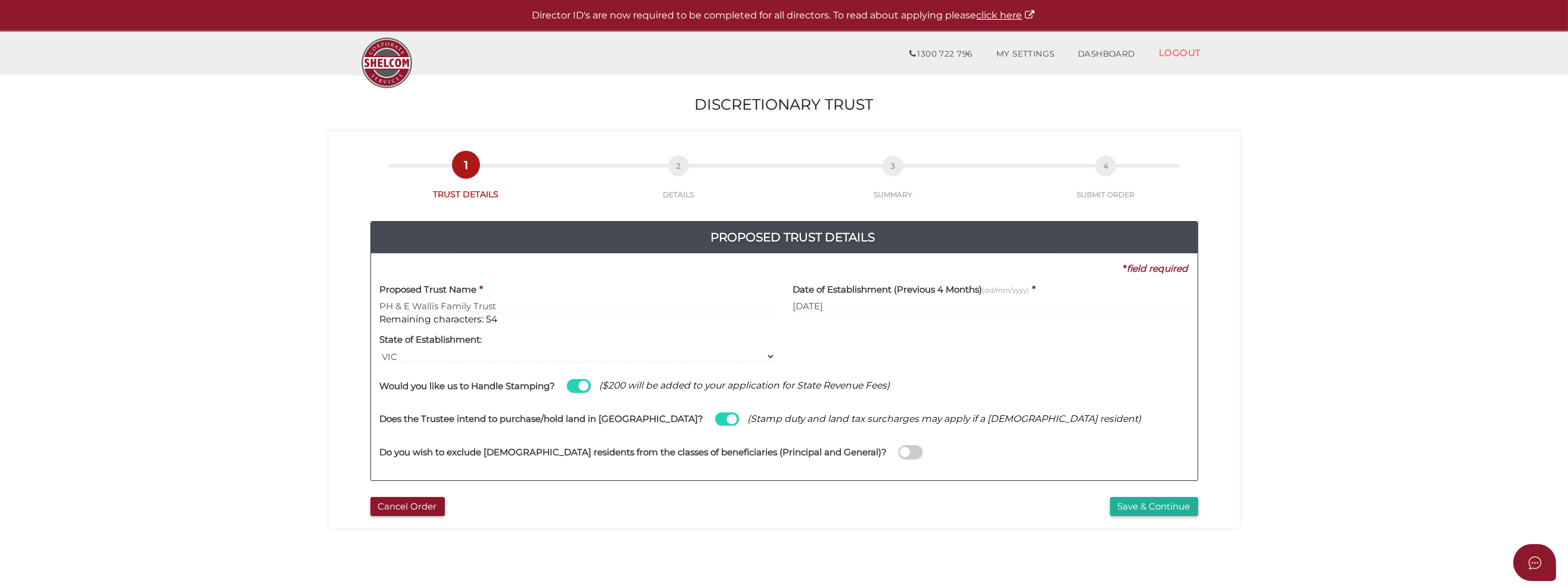
click at [898, 454] on span at bounding box center [910, 451] width 24 height 14
click at [0, 0] on input "checkbox" at bounding box center [0, 0] width 0 height 0
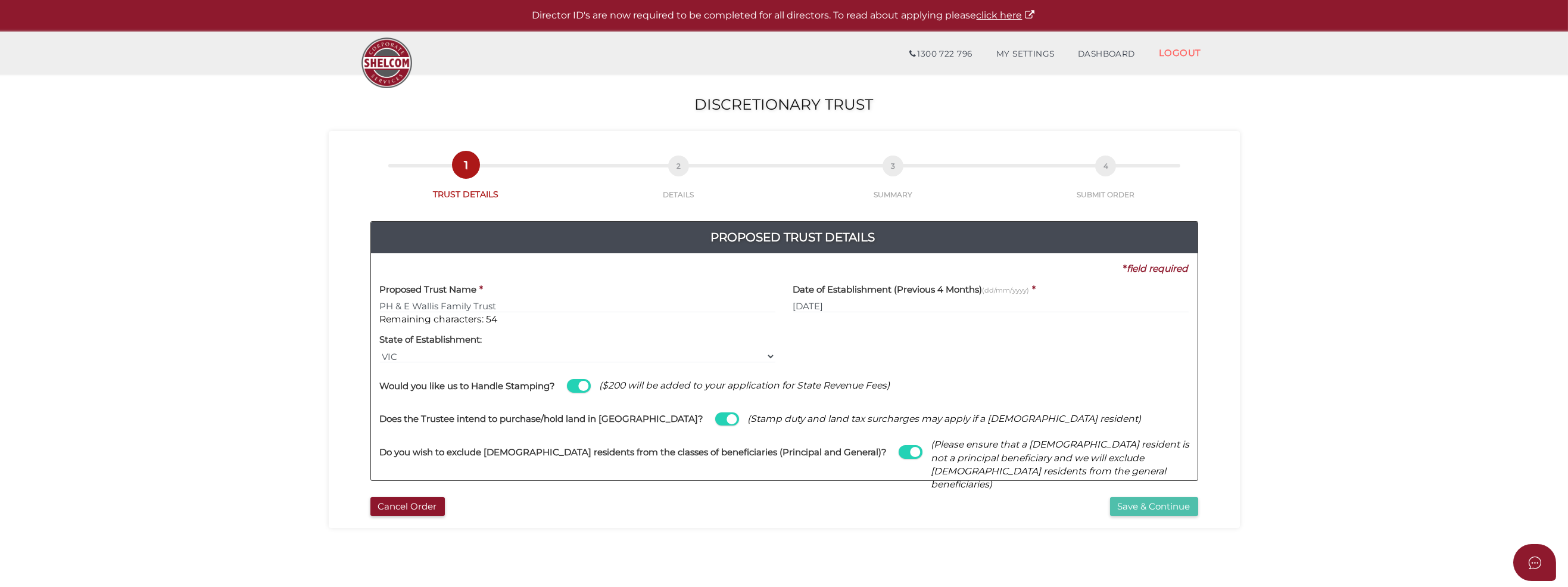
click at [1135, 510] on button "Save & Continue" at bounding box center [1154, 506] width 88 height 19
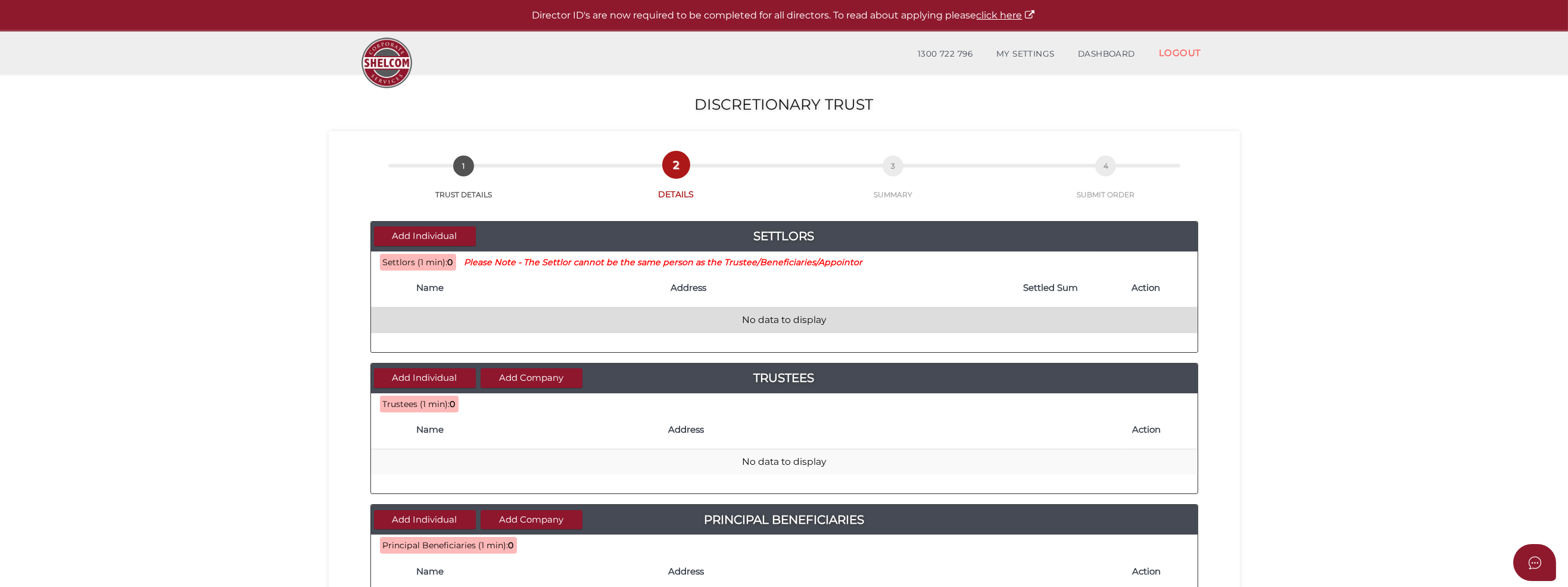
click at [403, 323] on td "No data to display" at bounding box center [784, 320] width 827 height 26
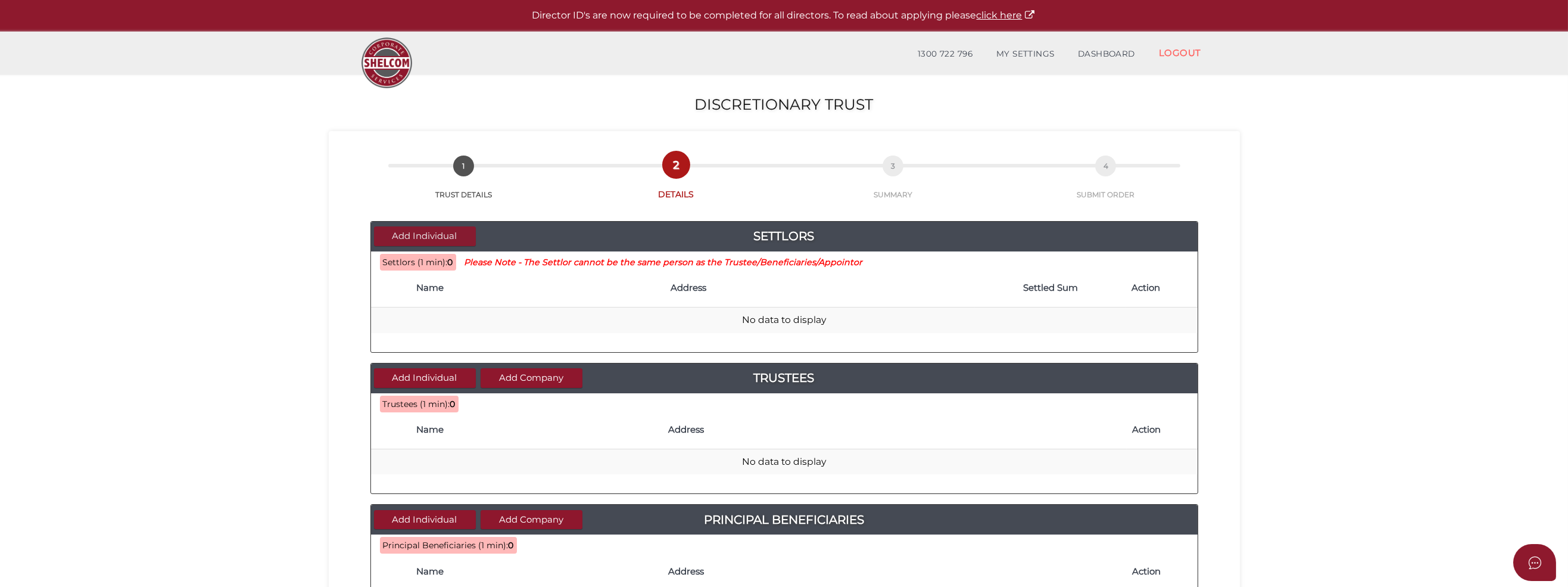
click at [419, 237] on button "Add Individual" at bounding box center [425, 236] width 102 height 19
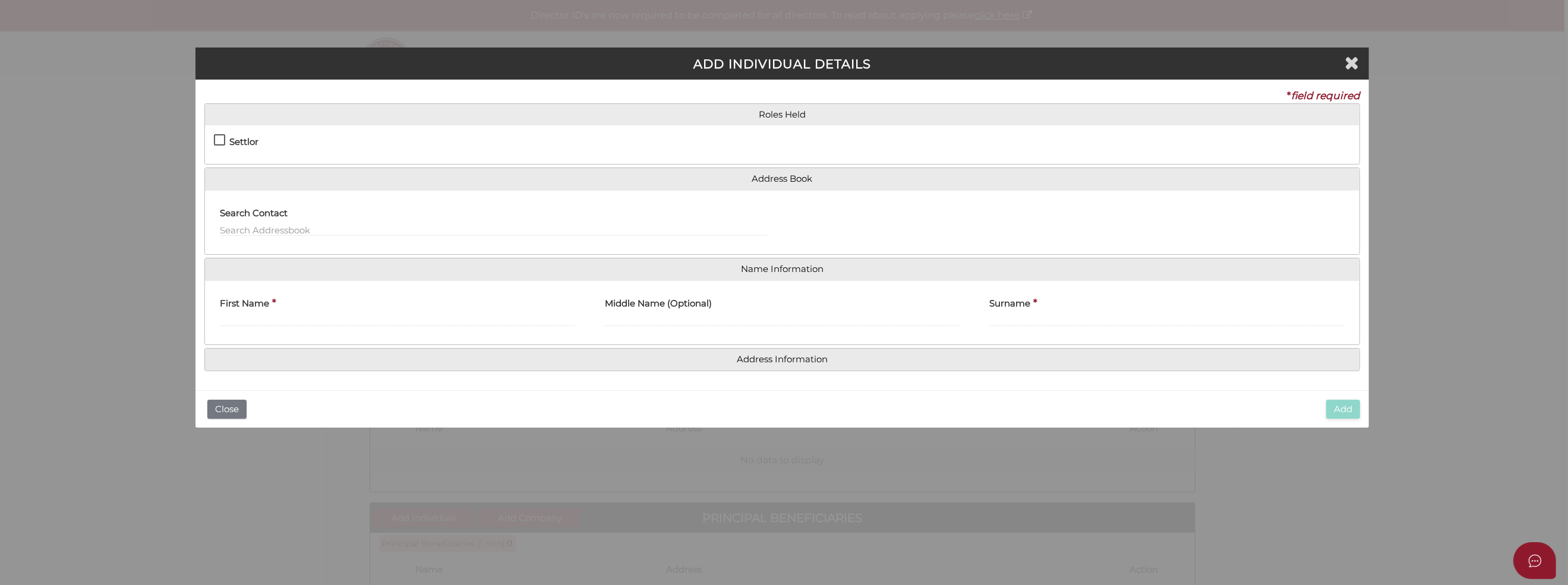
click at [219, 138] on label "Settlor" at bounding box center [236, 144] width 44 height 15
checkbox input "true"
type input "10"
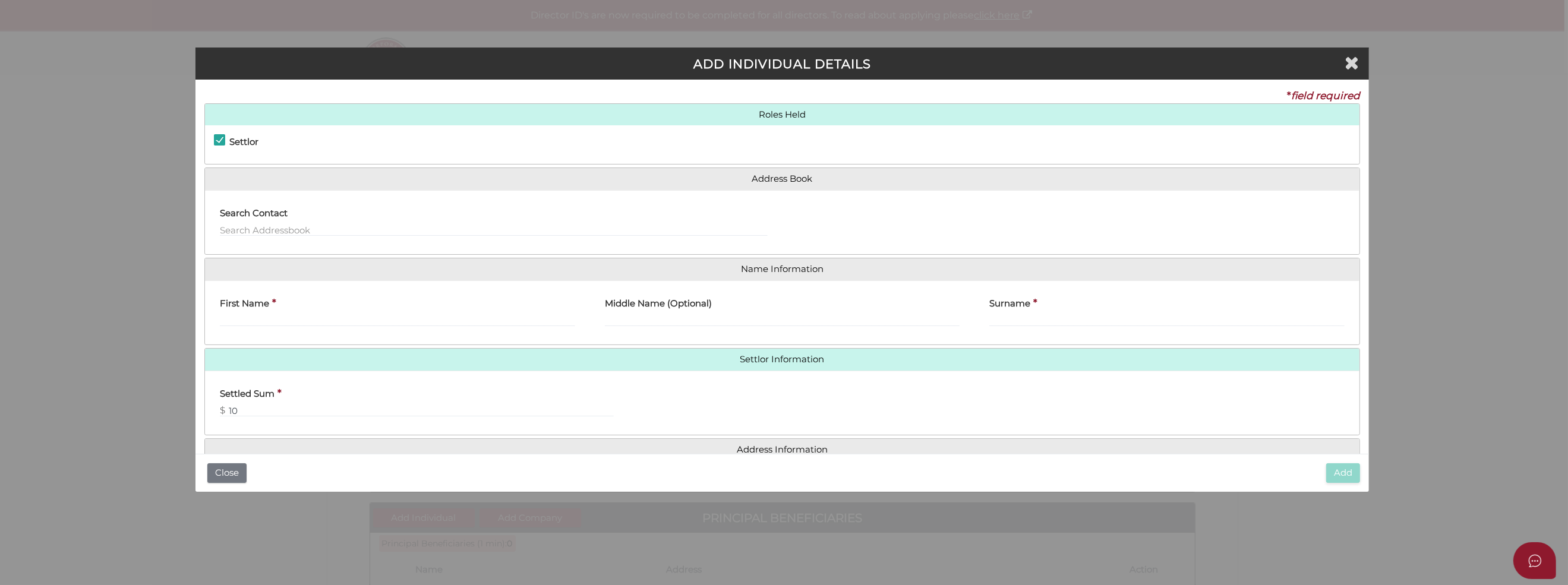
click at [238, 311] on label "First Name" at bounding box center [244, 302] width 49 height 24
click at [238, 313] on input "First Name" at bounding box center [397, 320] width 355 height 13
click at [300, 320] on input "Barbara Black" at bounding box center [397, 320] width 355 height 13
type input "Barbara"
type input "Louise"
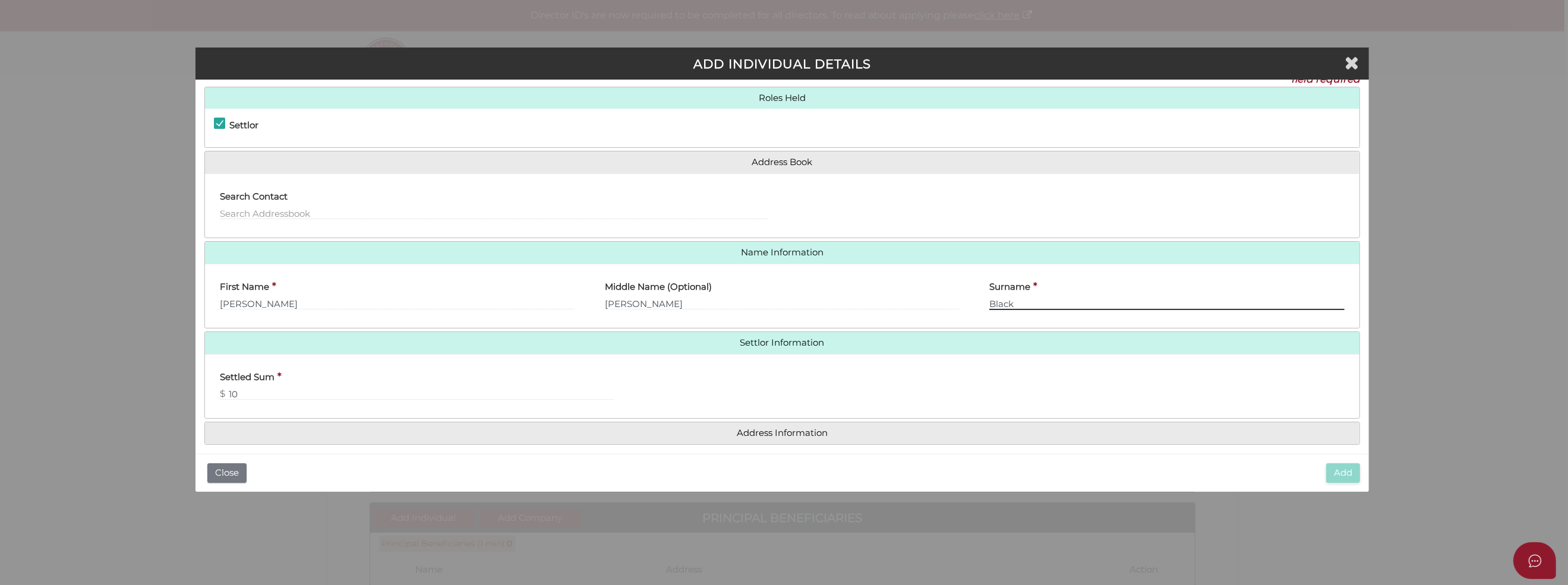
scroll to position [24, 0]
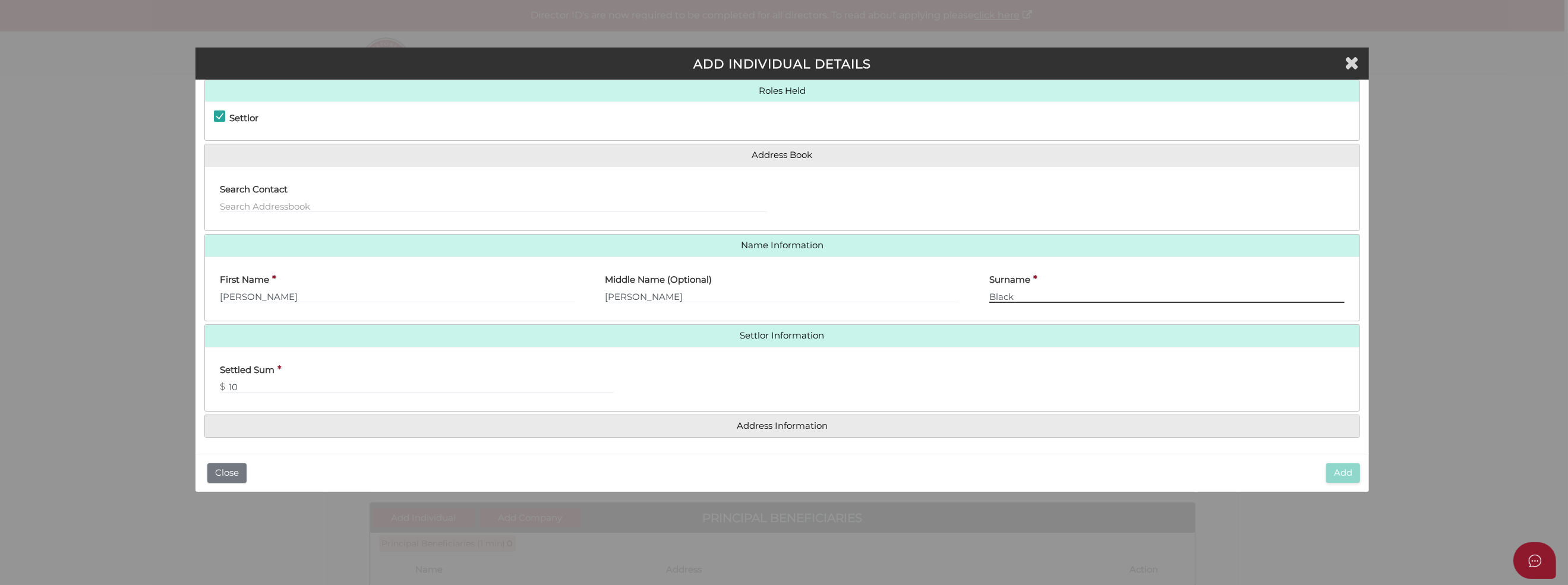
type input "Black"
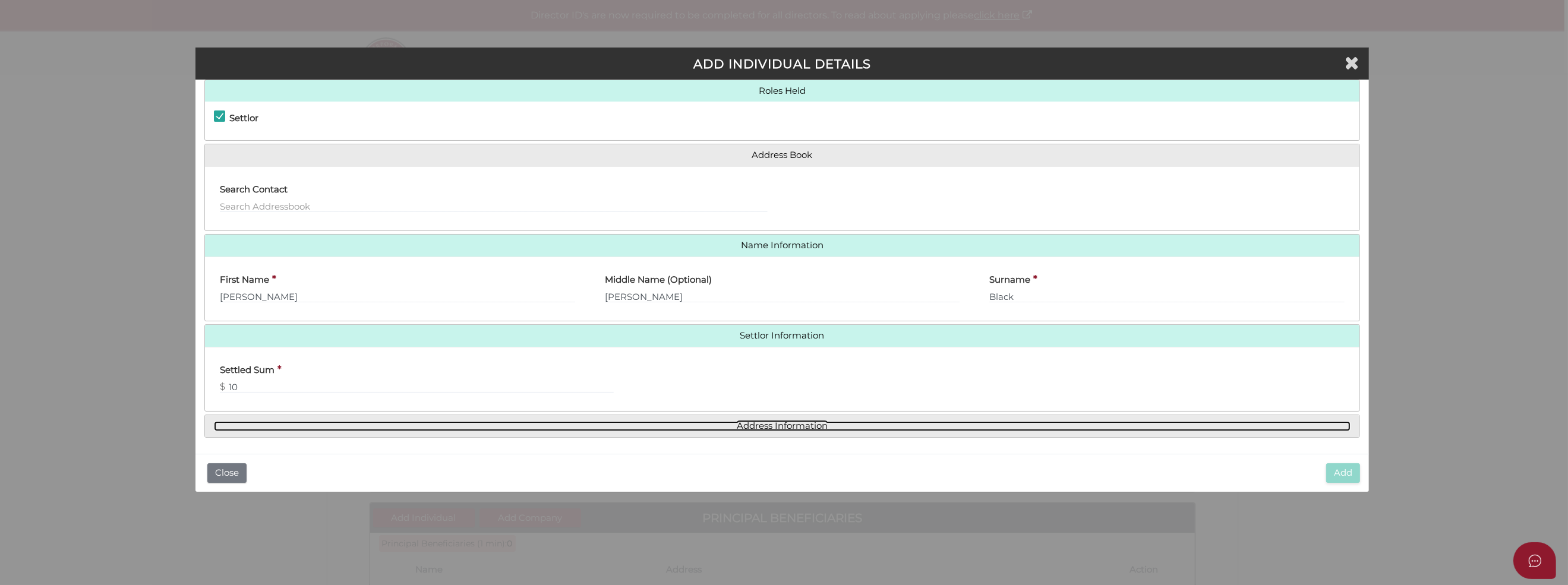
click at [743, 423] on link "Address Information" at bounding box center [782, 426] width 1137 height 10
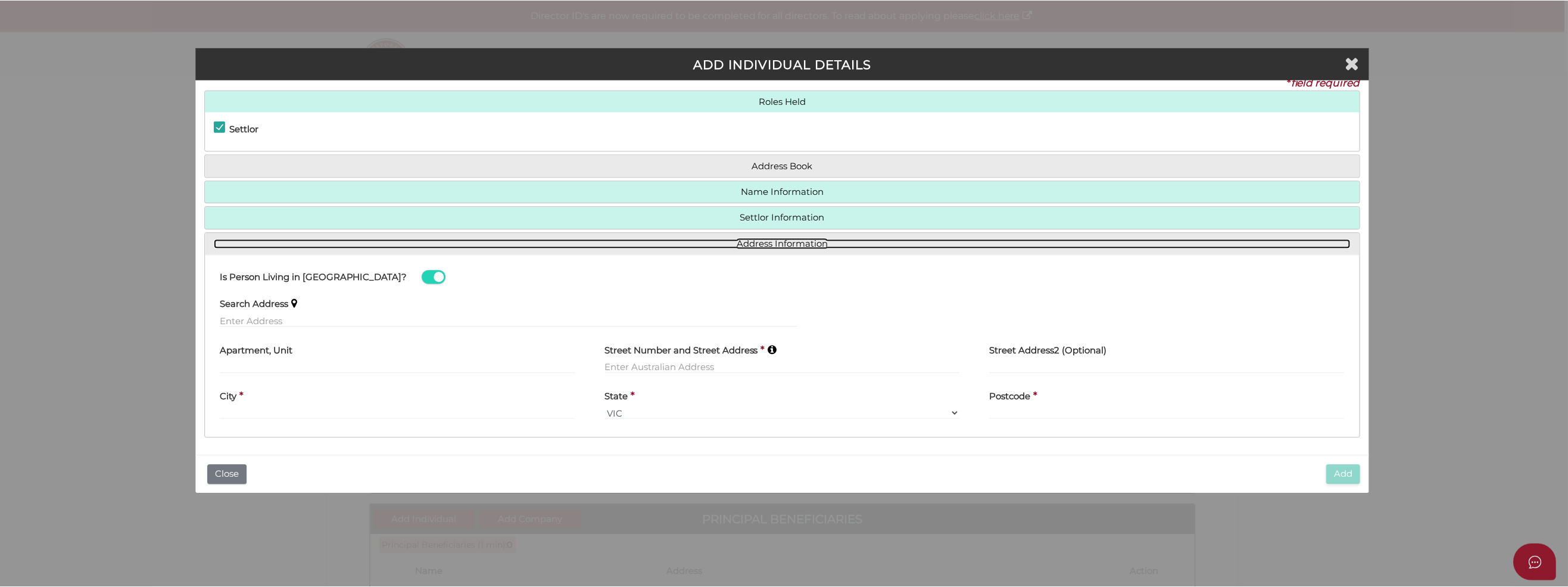
scroll to position [0, 0]
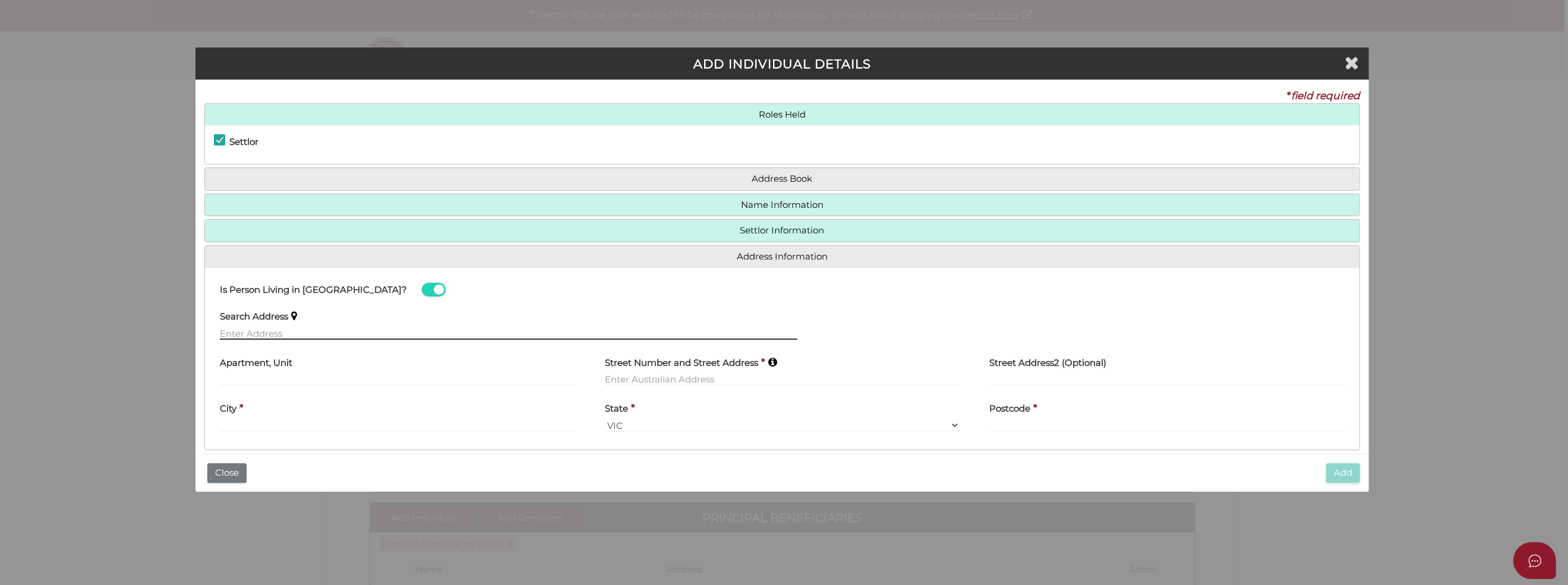
click at [227, 333] on input "text" at bounding box center [508, 333] width 577 height 13
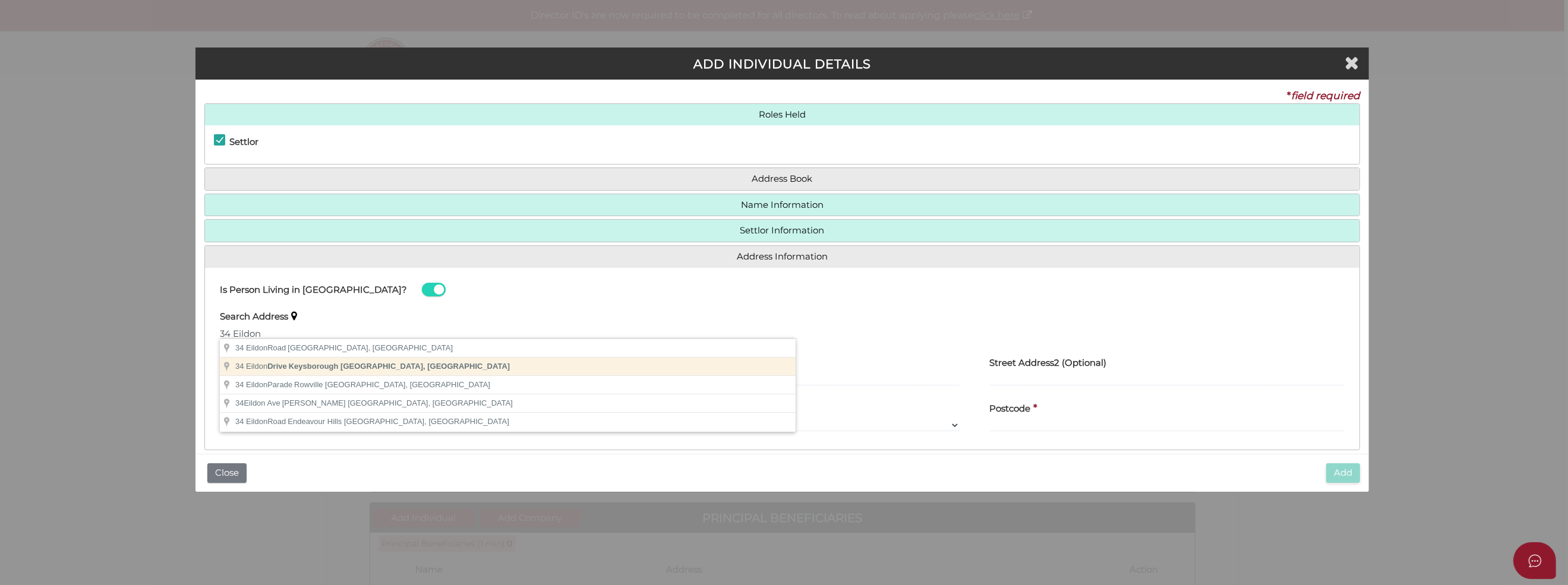
type input "34 Eildon Drive, Keysborough VIC, Australia"
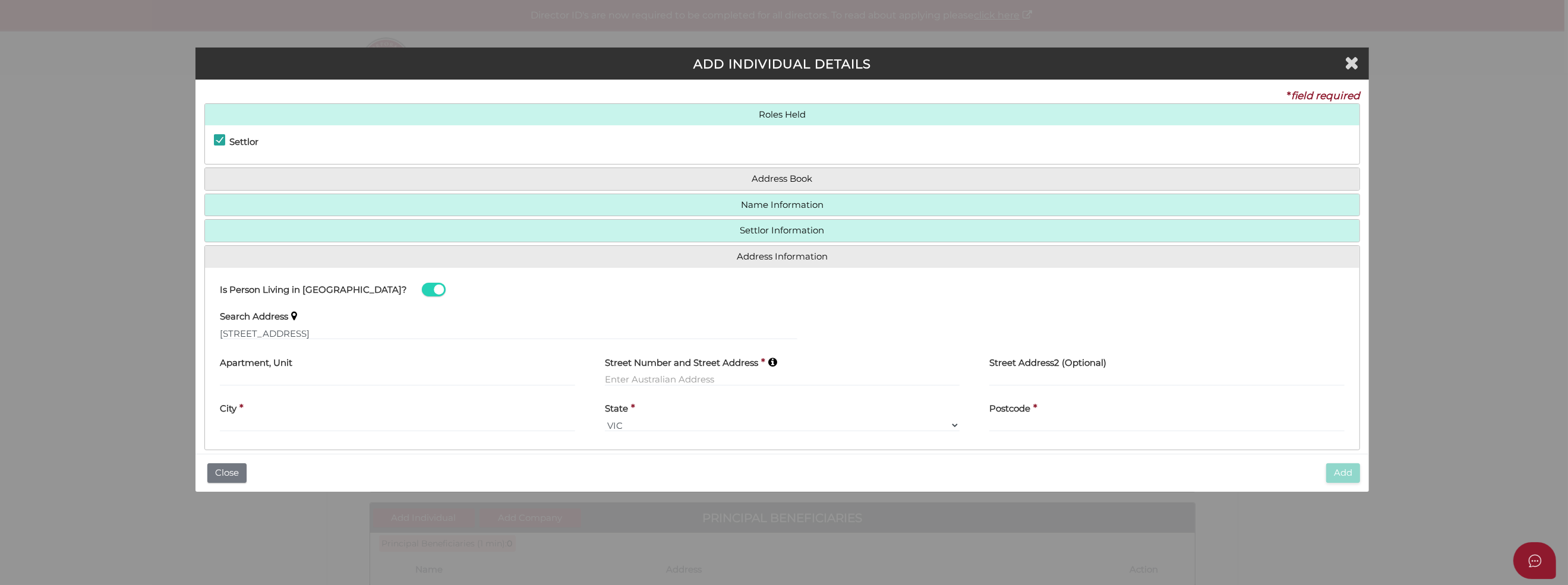
type input "34 Eildon Drive"
type input "Keysborough"
select select "VIC"
type input "3173"
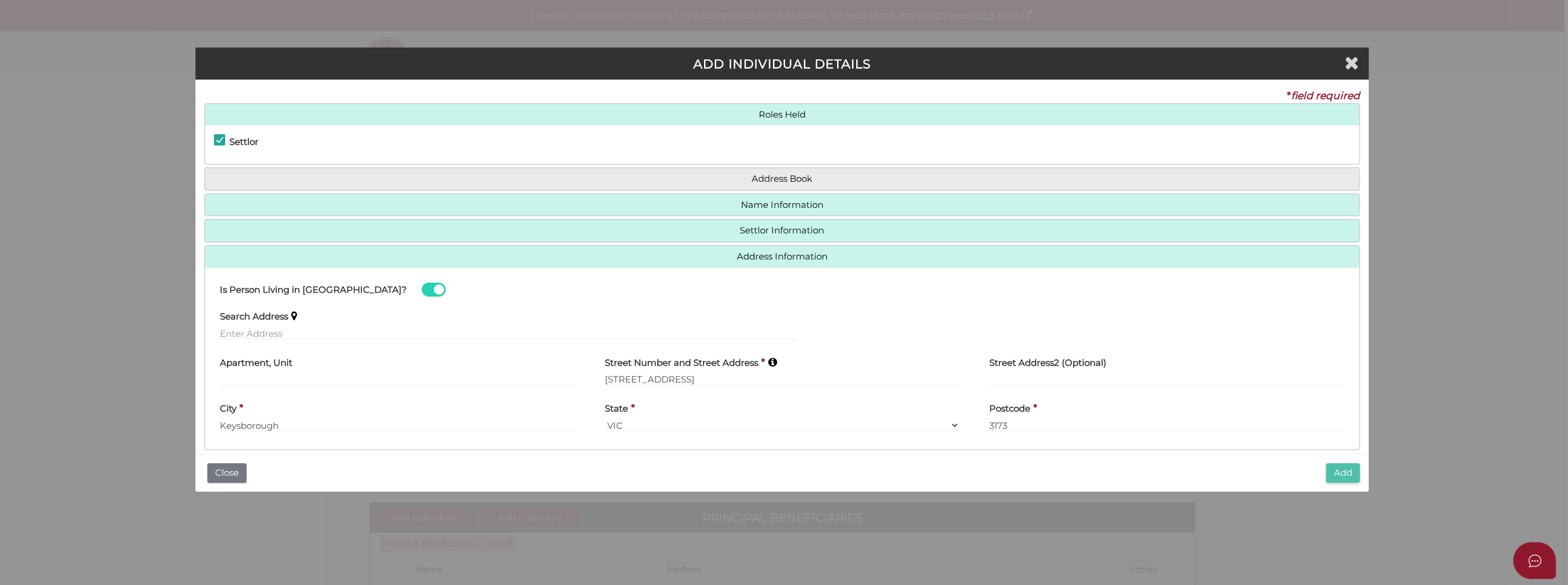
click at [1330, 472] on button "Add" at bounding box center [1343, 473] width 34 height 19
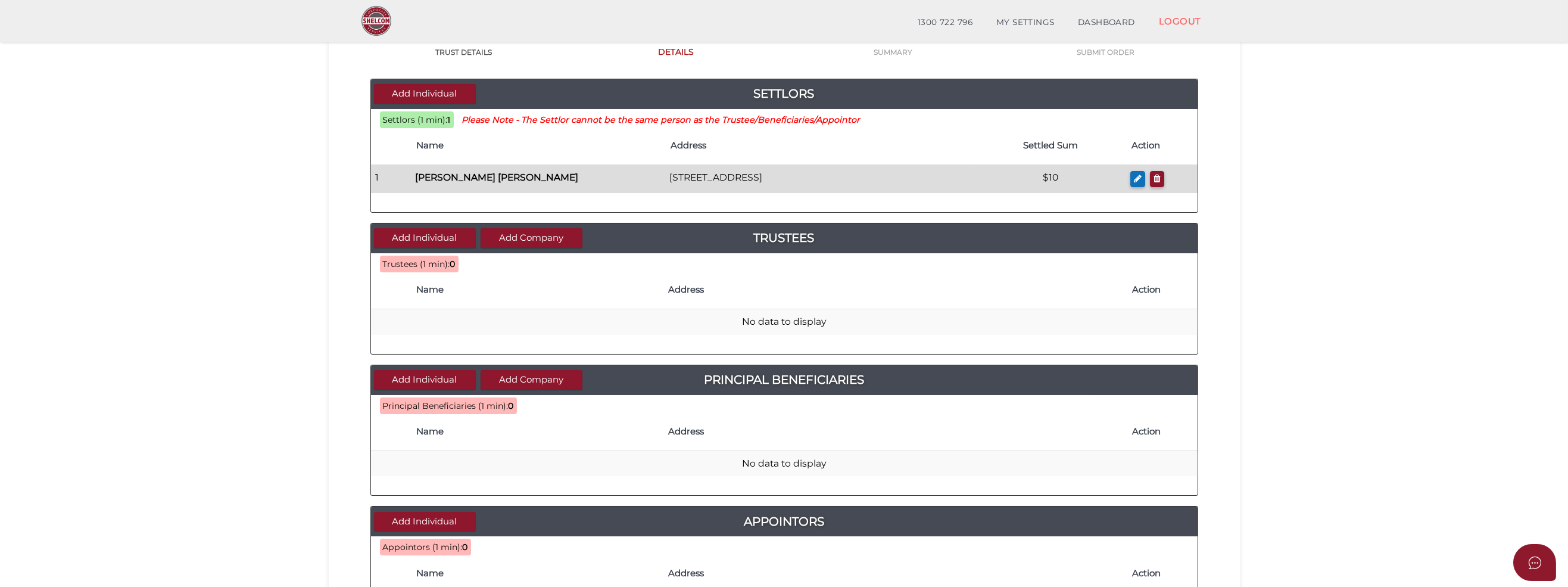
scroll to position [119, 0]
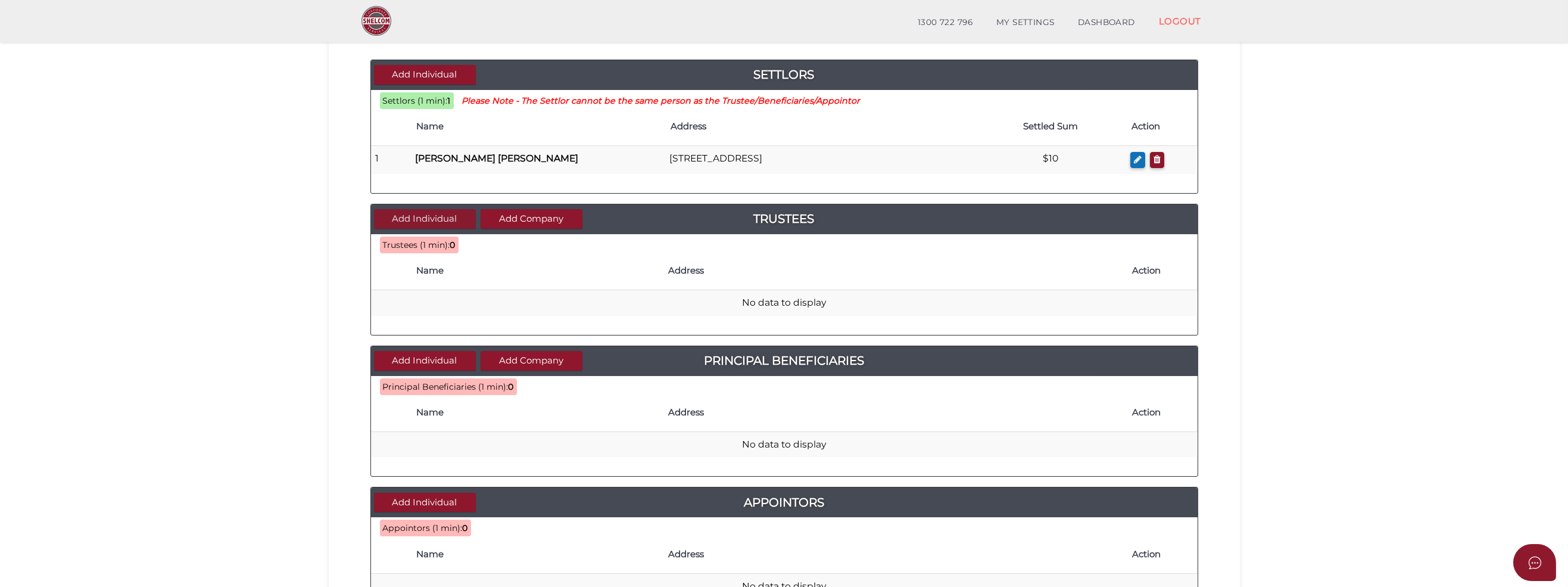
click at [423, 219] on button "Add Individual" at bounding box center [425, 219] width 102 height 19
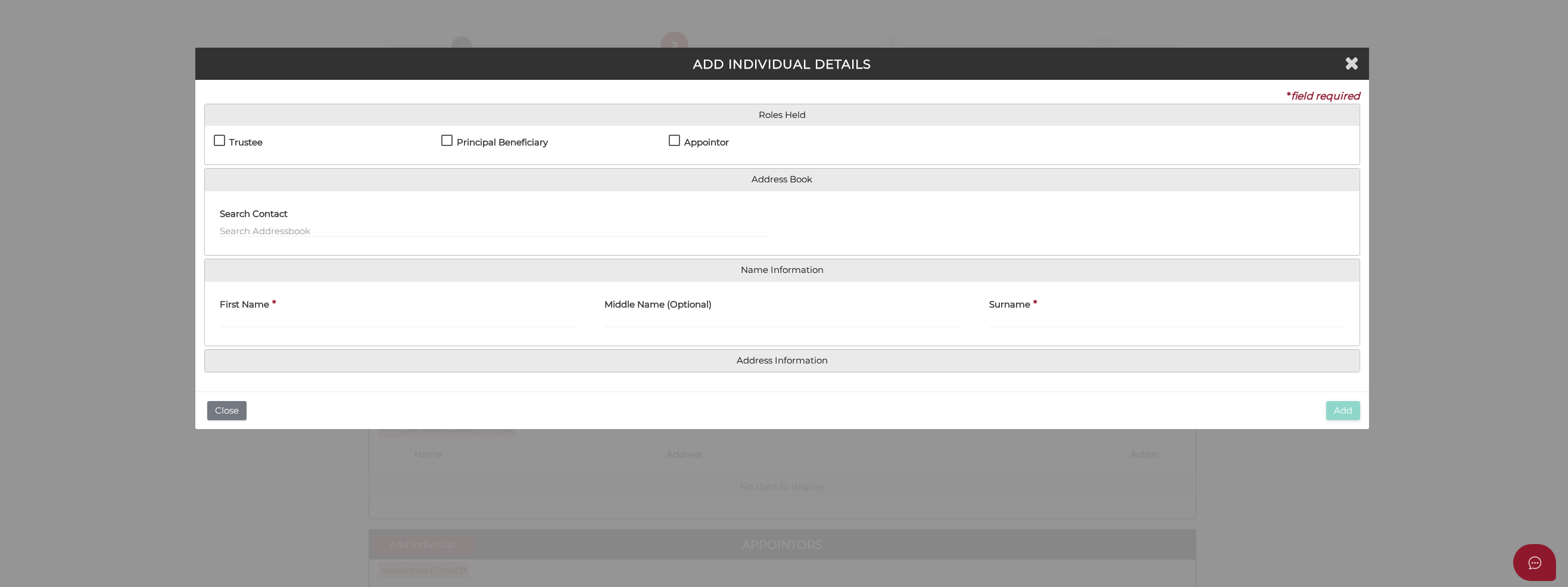
scroll to position [0, 0]
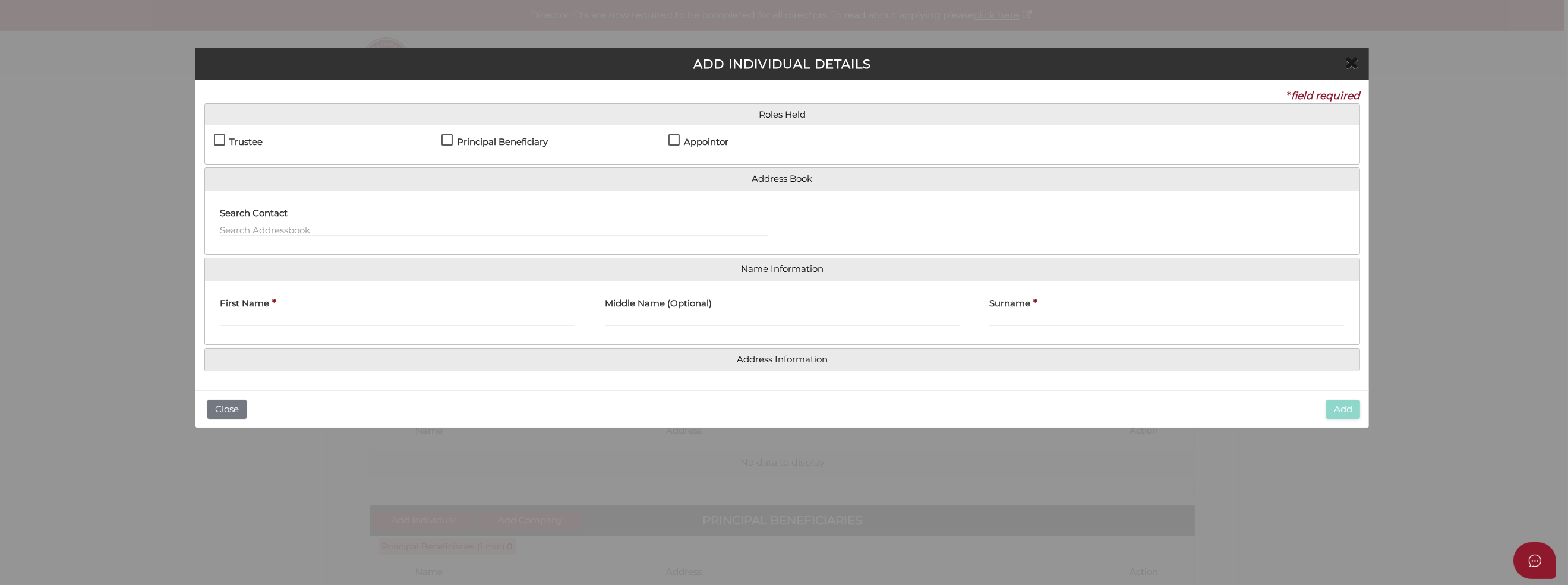
drag, startPoint x: 1349, startPoint y: 64, endPoint x: 1342, endPoint y: 66, distance: 7.3
click at [1349, 64] on icon "Close" at bounding box center [1351, 62] width 14 height 18
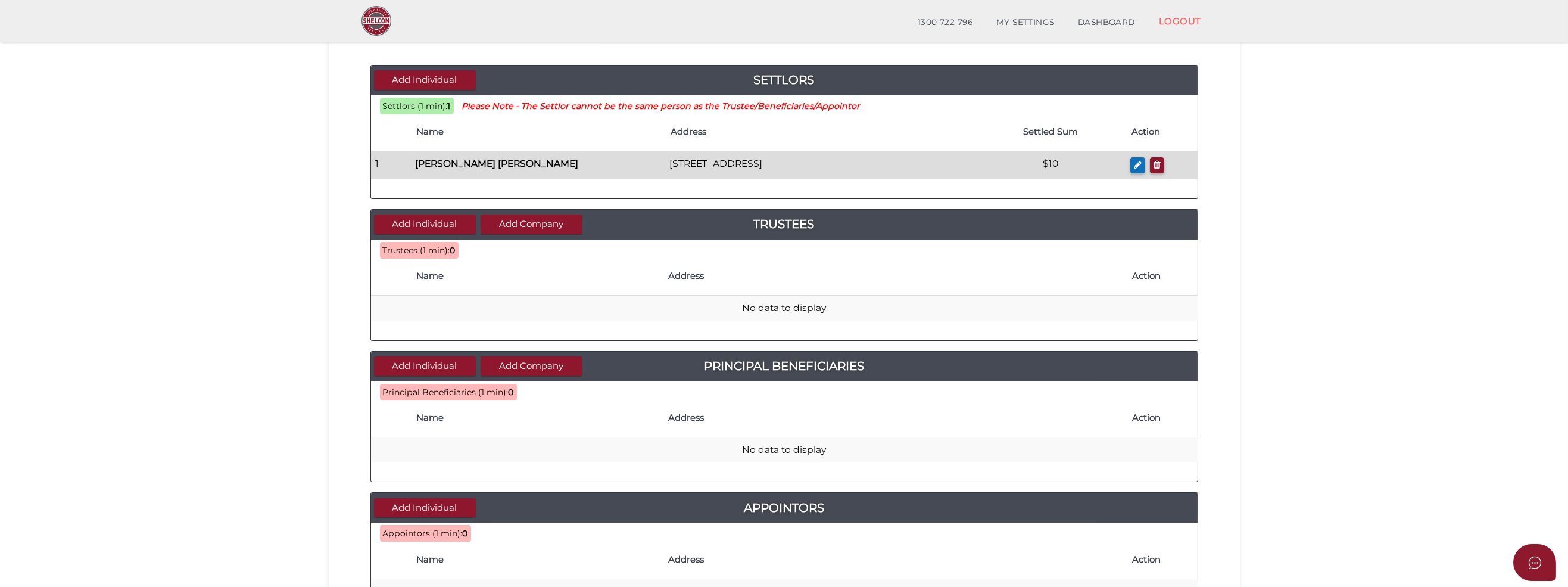
scroll to position [119, 0]
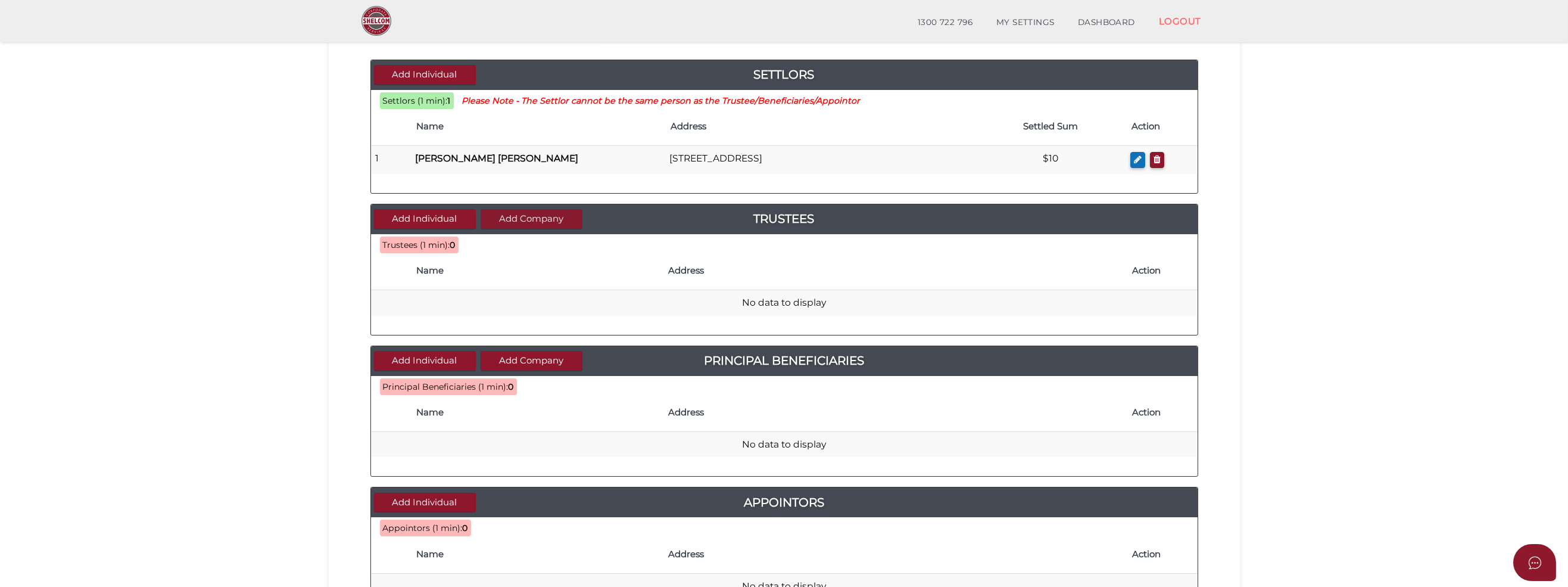
click at [531, 216] on button "Add Company" at bounding box center [532, 219] width 102 height 19
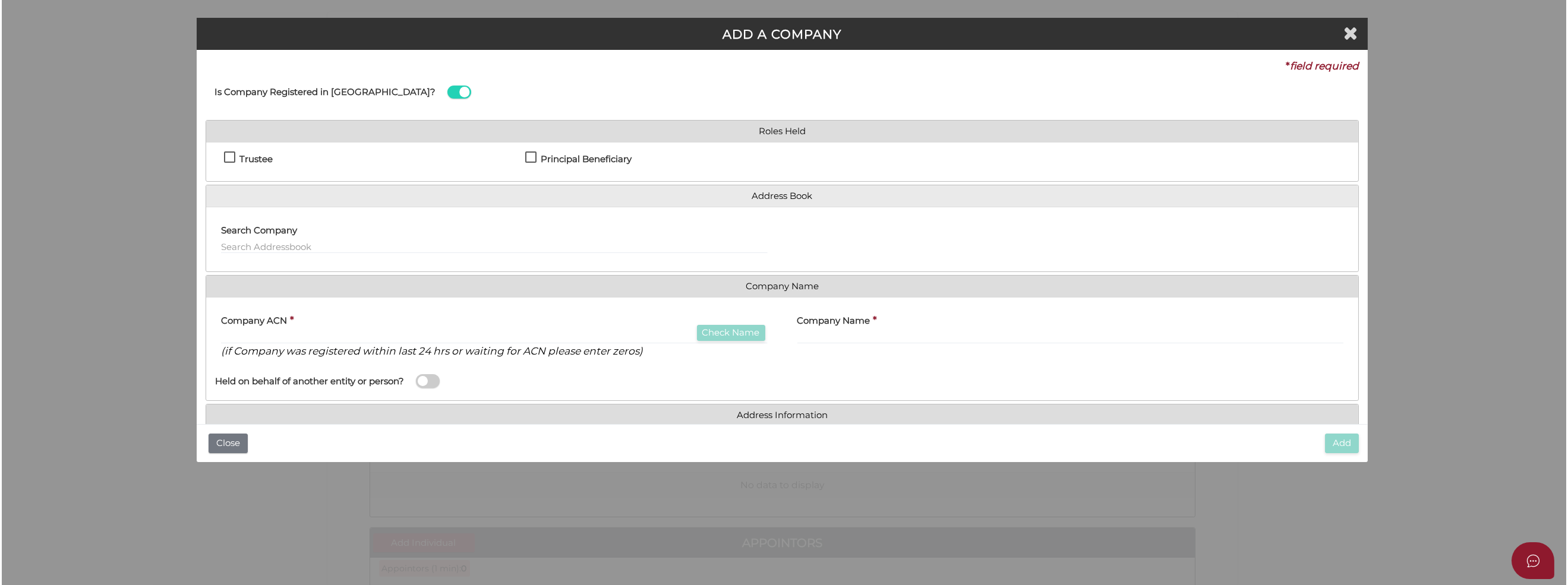
scroll to position [0, 0]
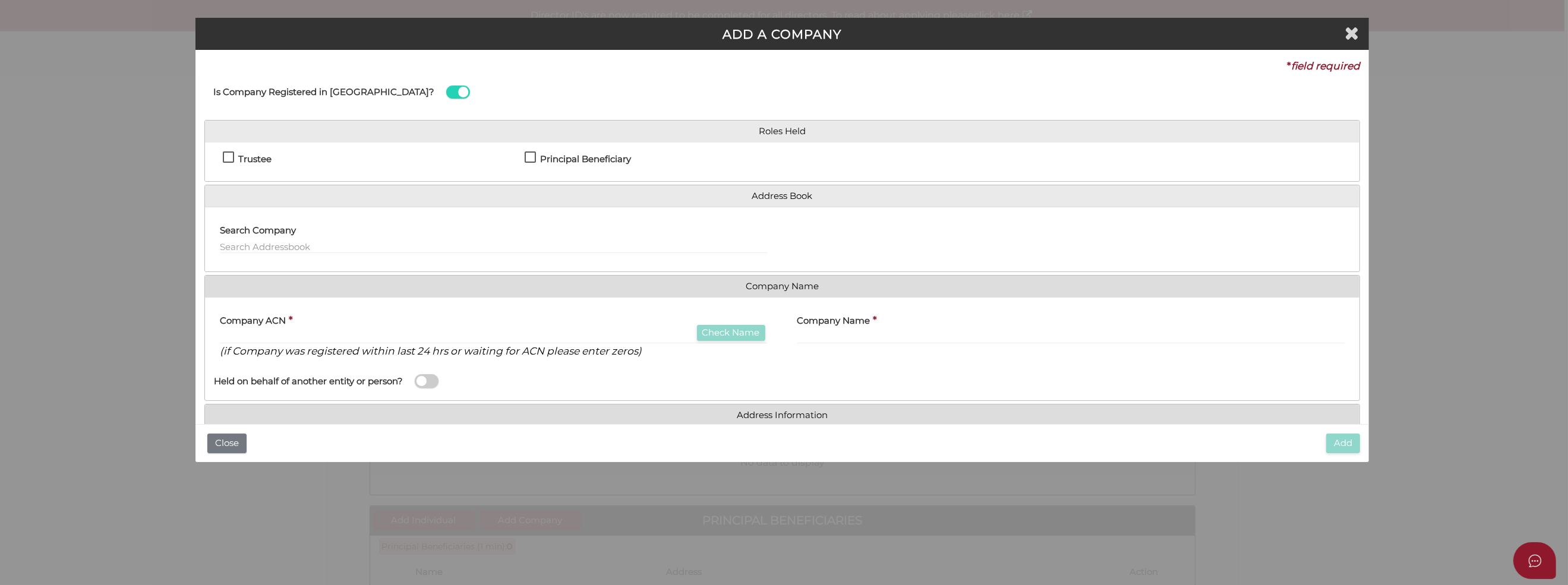
click at [226, 155] on label "Trustee" at bounding box center [248, 162] width 49 height 15
checkbox input "true"
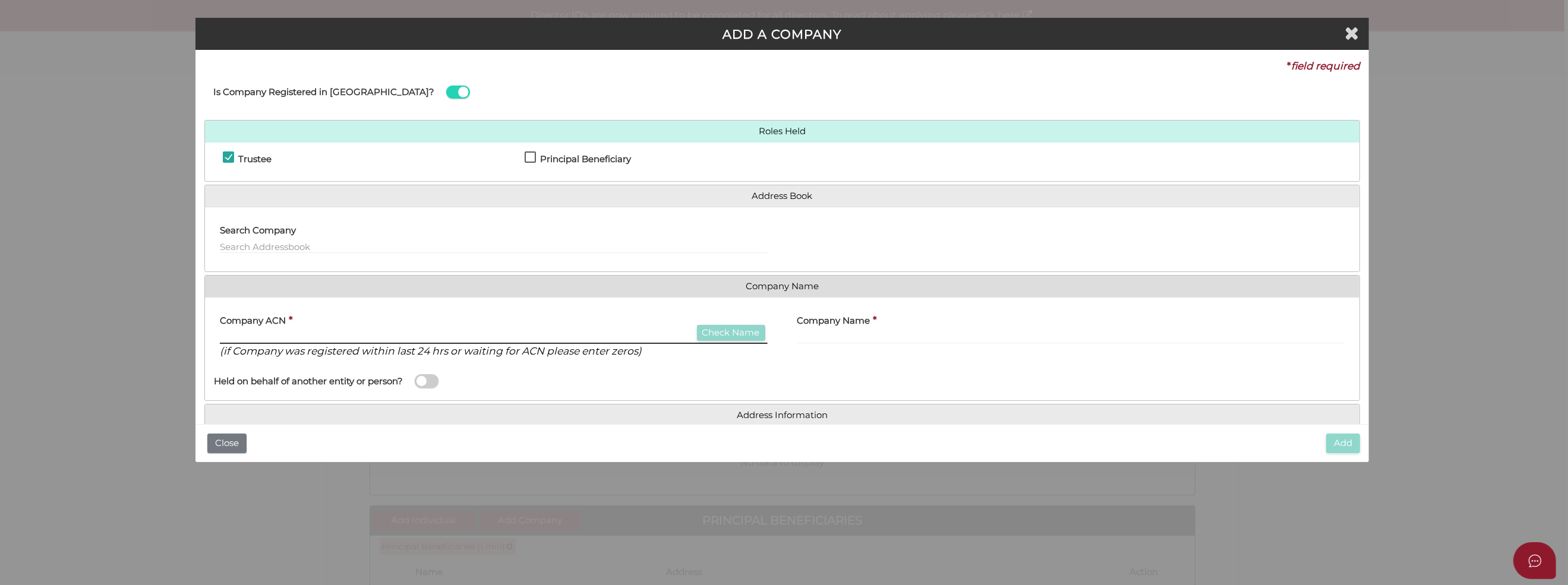
click at [255, 334] on input "text" at bounding box center [493, 337] width 547 height 13
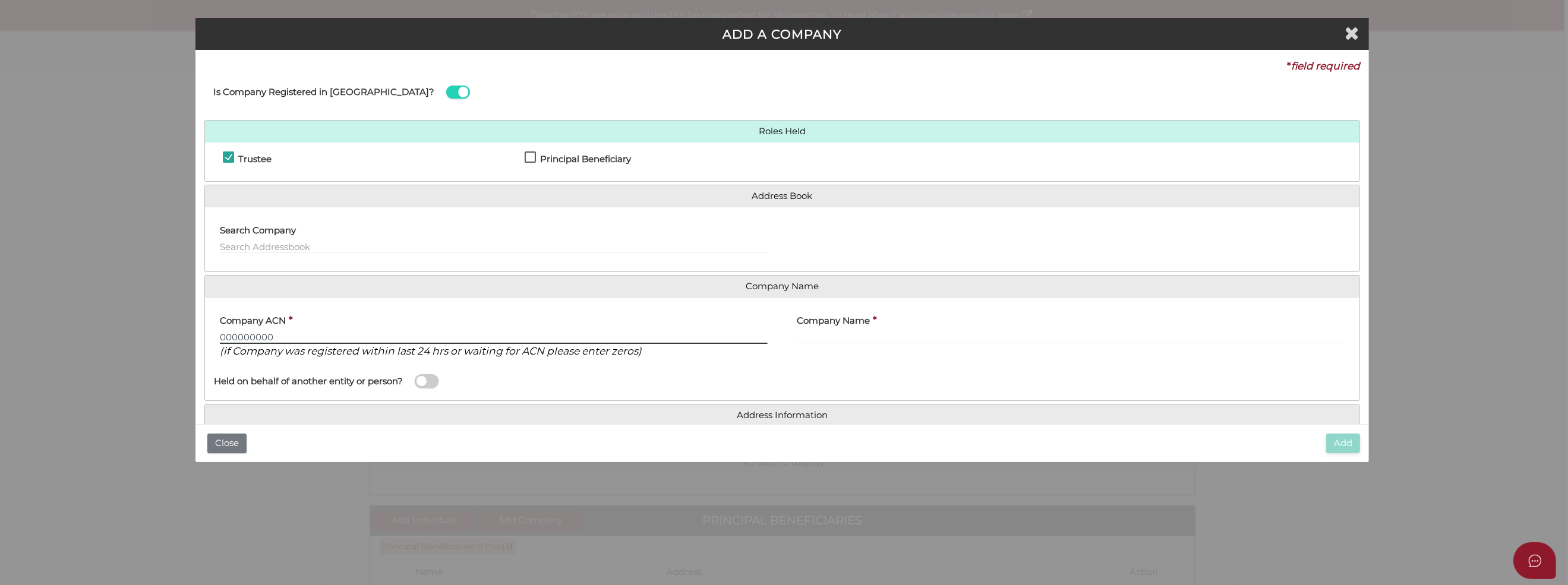
type input "000000000"
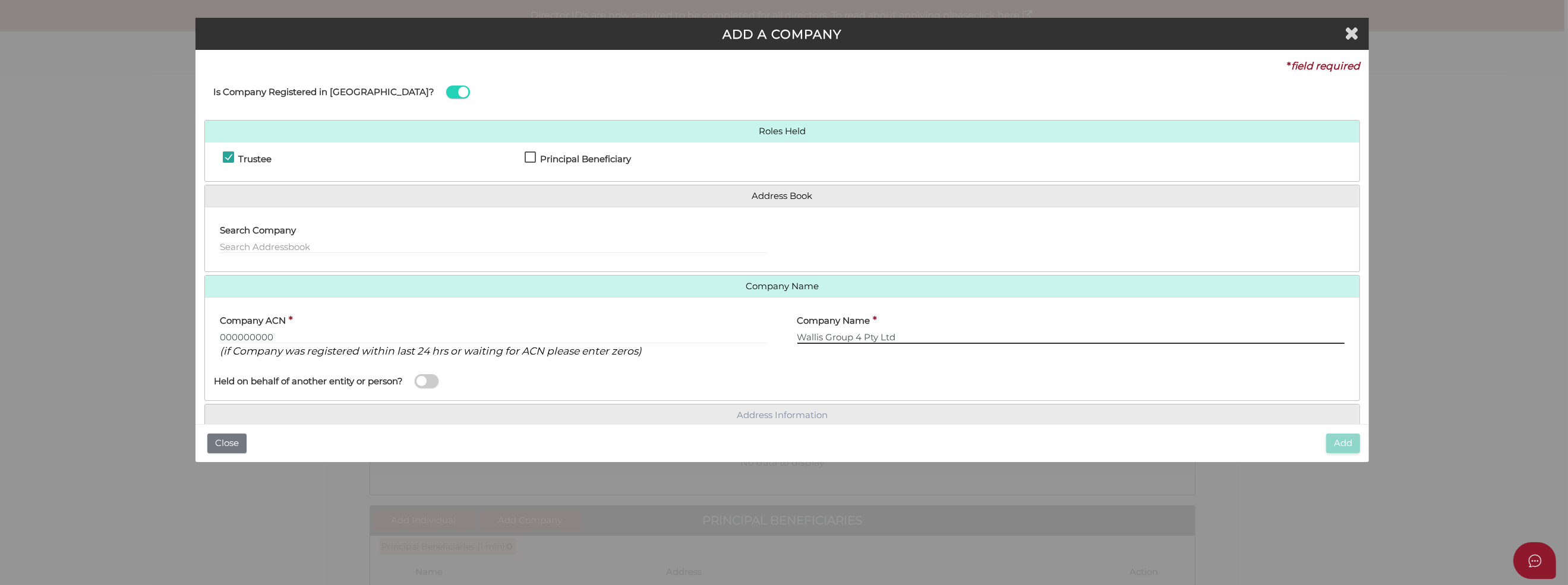
type input "Wallis Group 4 Pty Ltd"
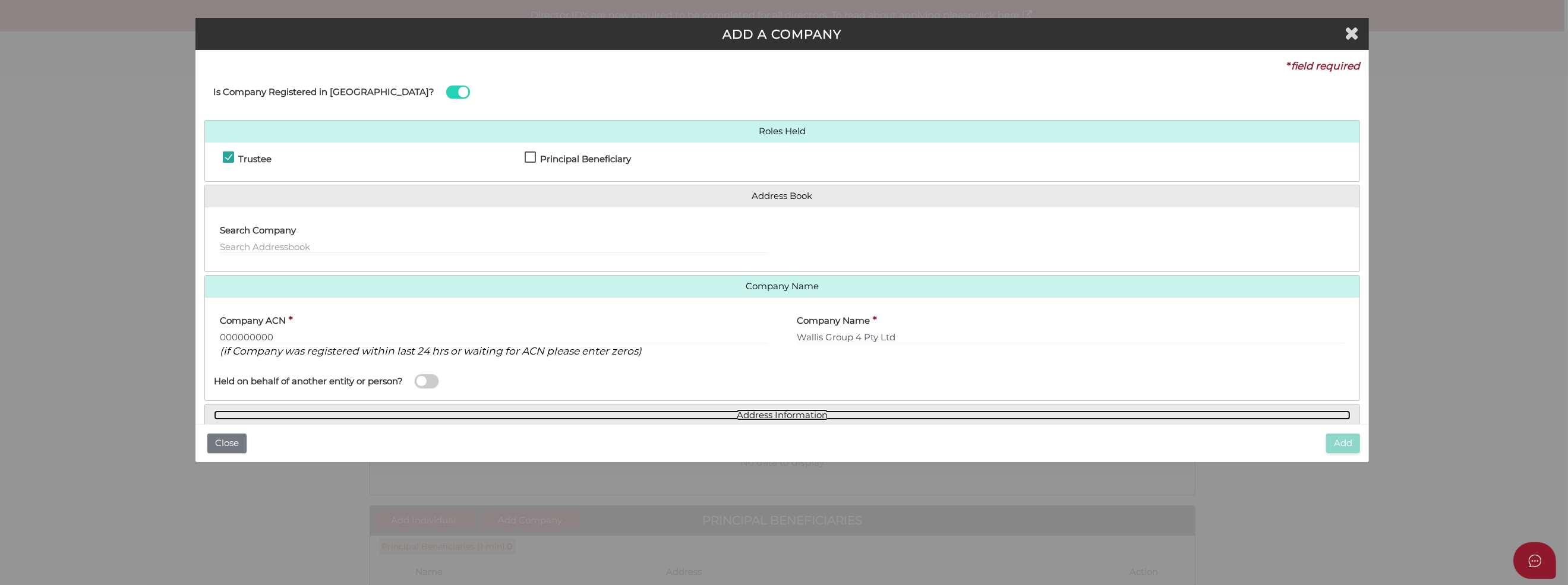
click at [1326, 416] on link "Address Information" at bounding box center [782, 416] width 1137 height 10
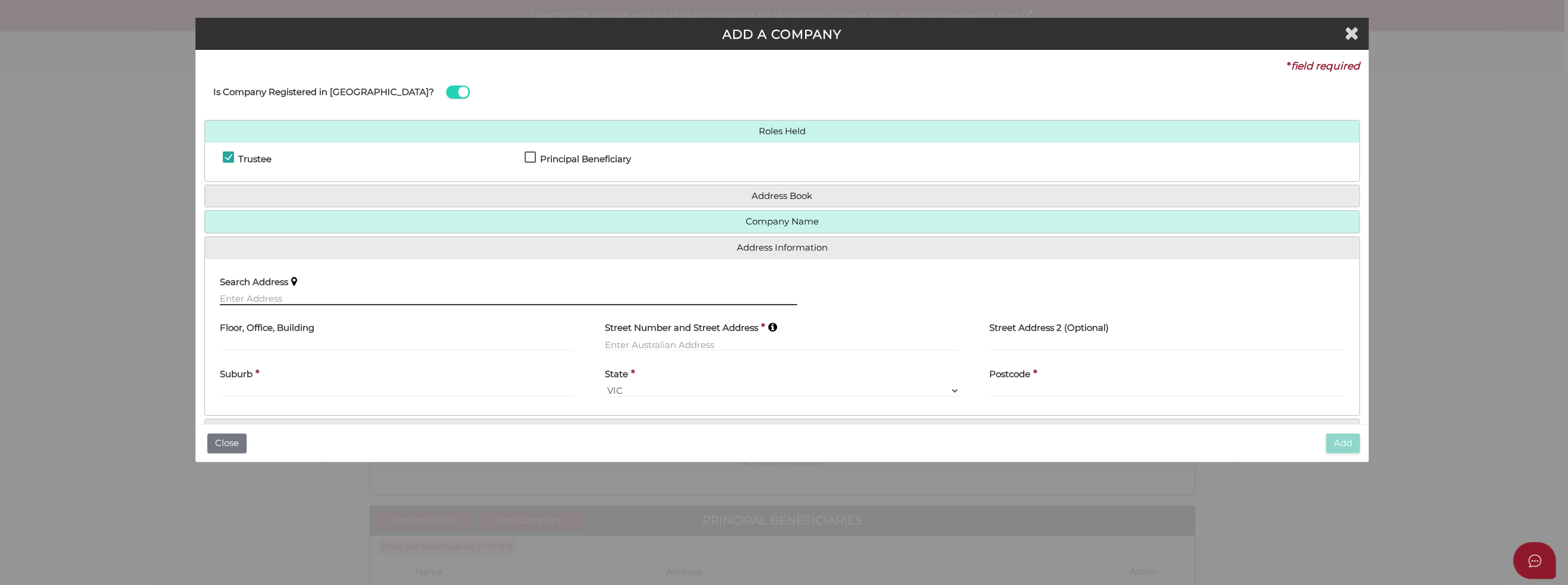
click at [225, 298] on input "text" at bounding box center [508, 298] width 577 height 13
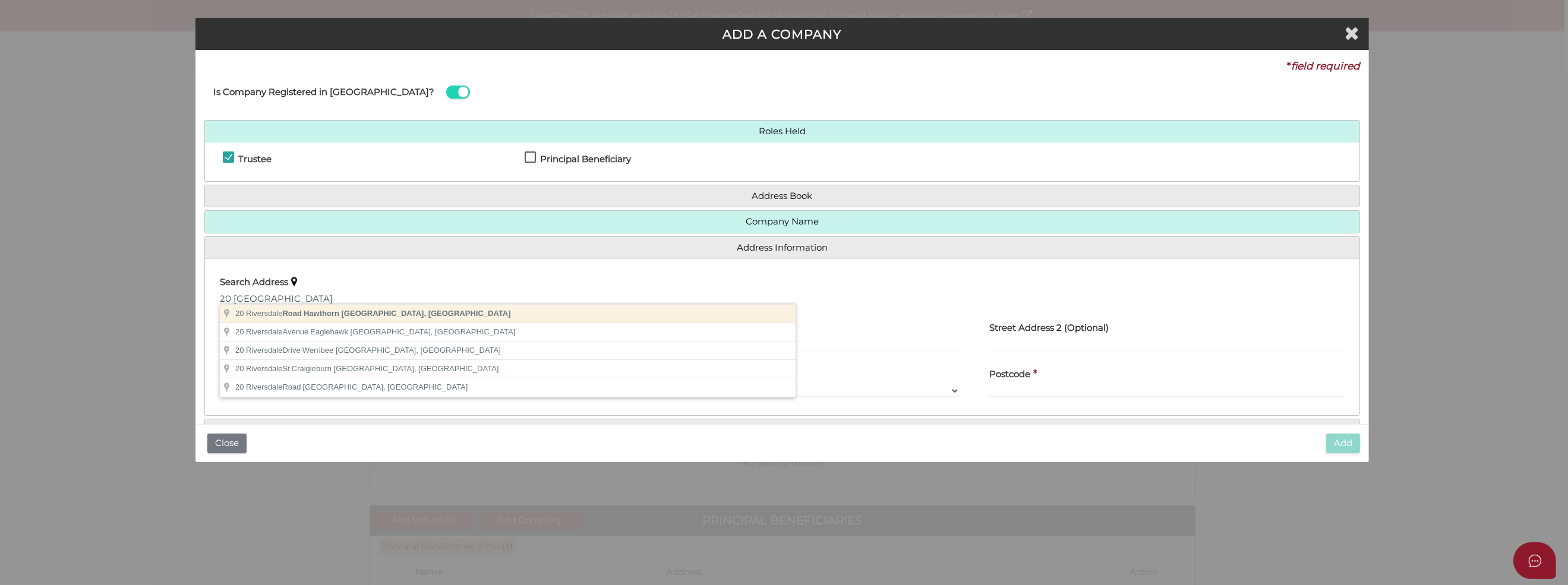
type input "20 Riversdale Road, Hawthorn VIC, Australia"
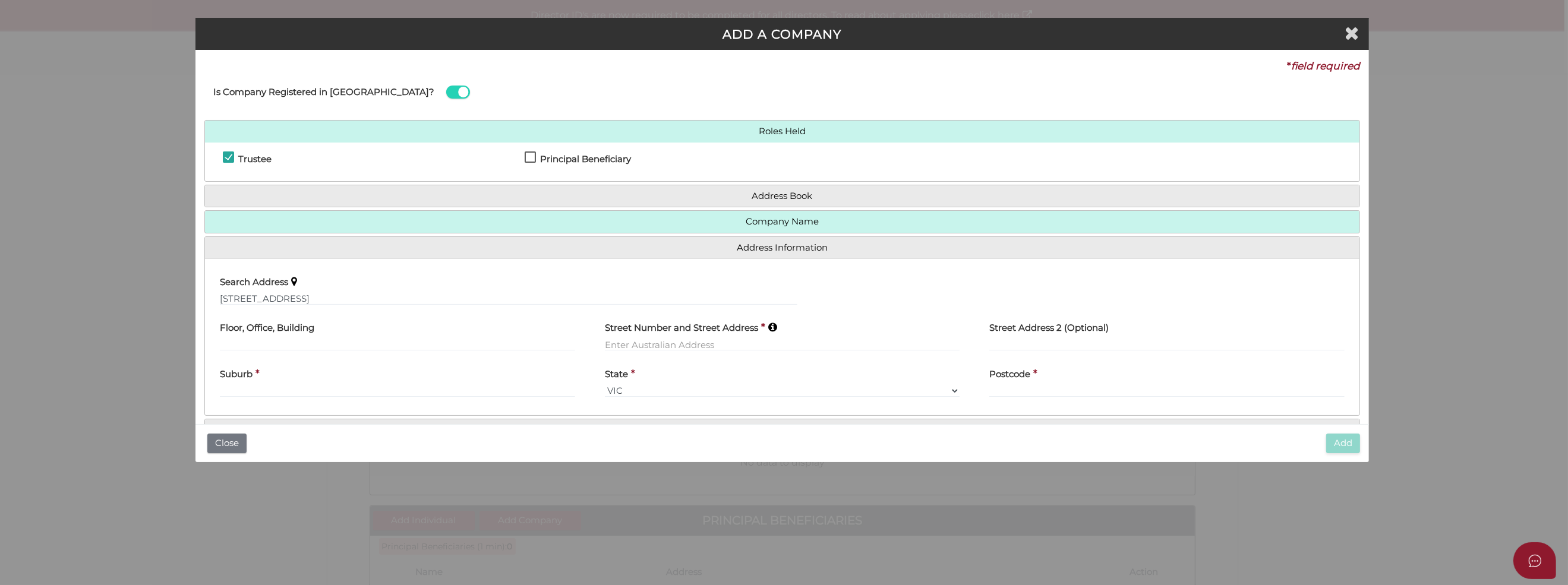
type input "20 Riversdale Road"
type input "Hawthorn"
select select "VIC"
type input "3122"
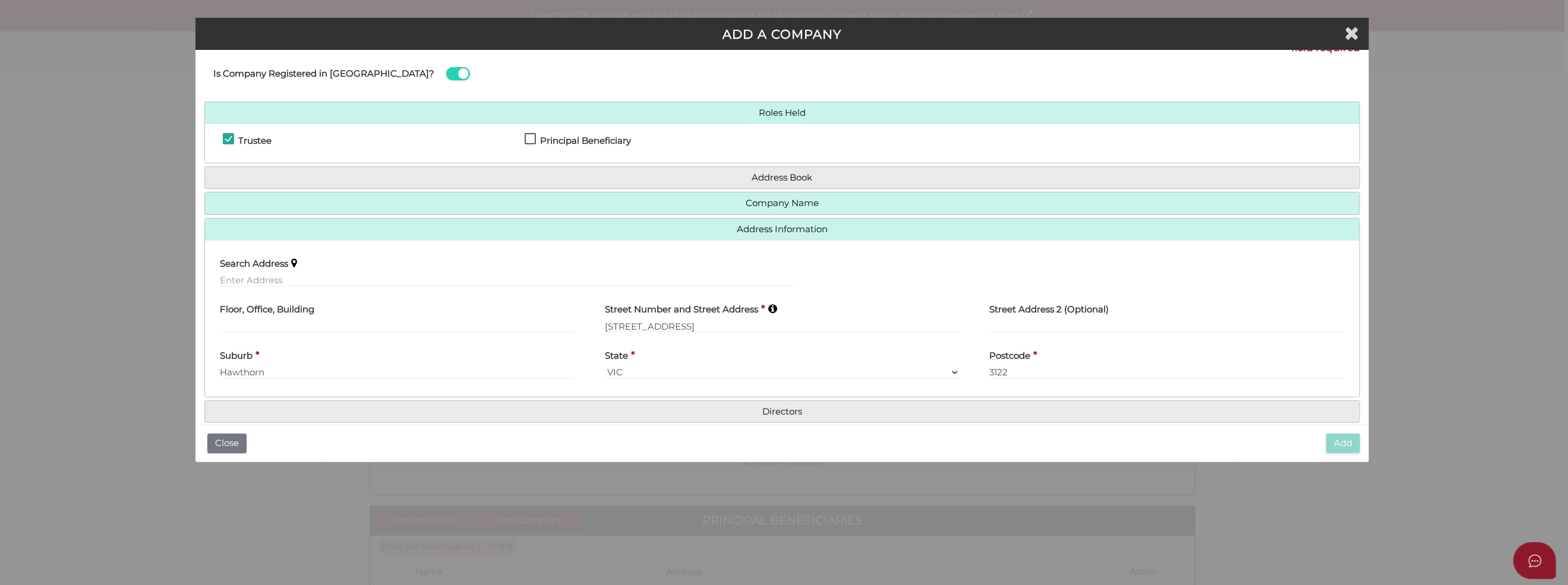
scroll to position [34, 0]
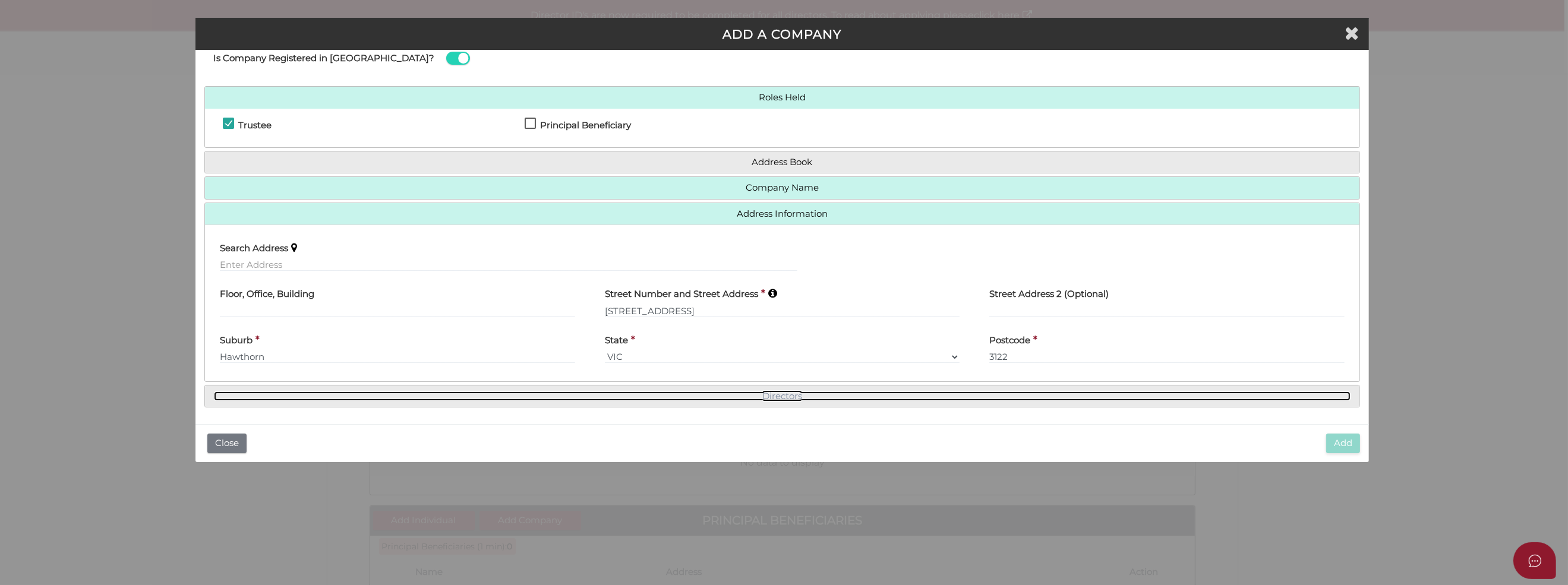
click at [778, 391] on link "Directors" at bounding box center [782, 396] width 1137 height 10
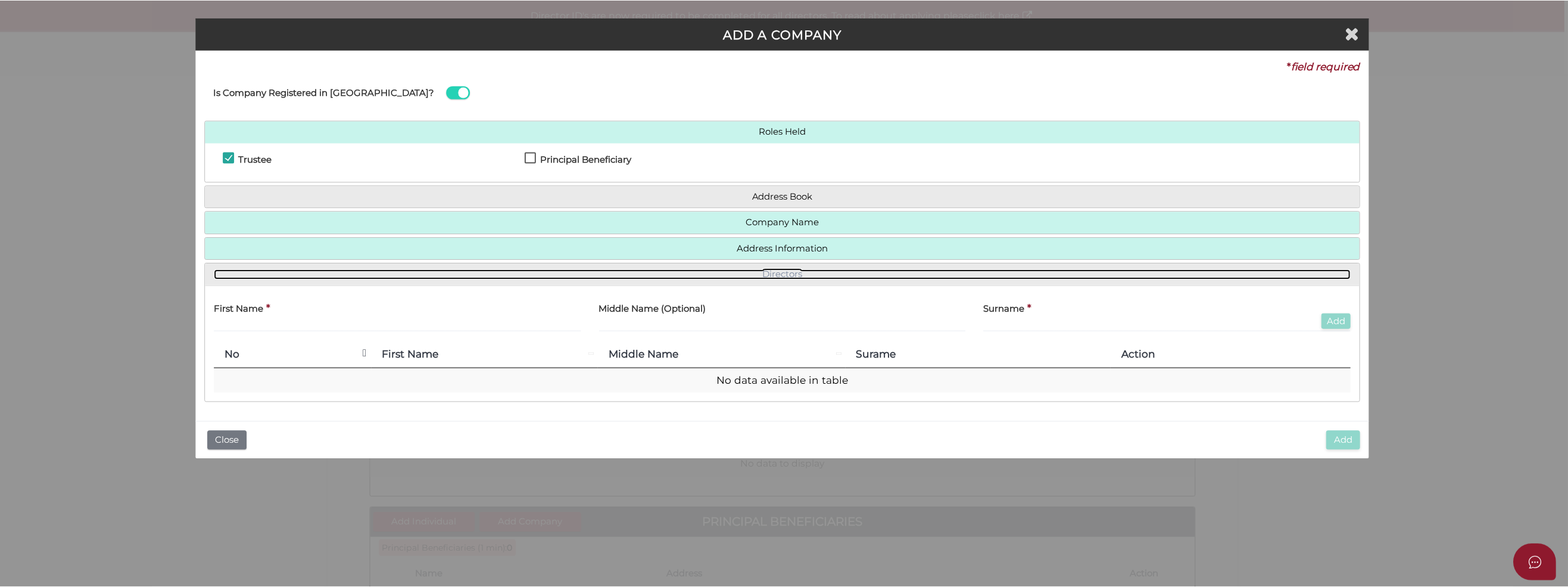
scroll to position [0, 0]
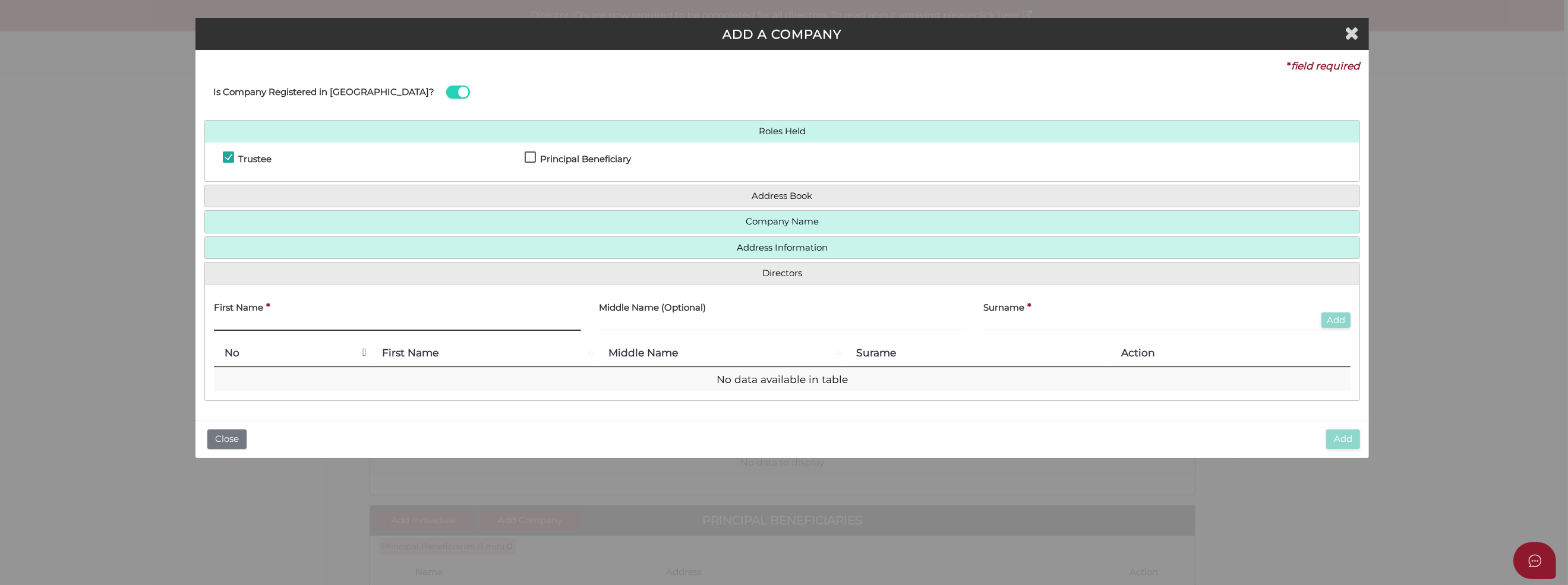
click at [253, 321] on input "text" at bounding box center [397, 324] width 367 height 13
type input "Peter"
type input "Harcourt"
type input "Wallis"
click at [1335, 318] on button "Add" at bounding box center [1335, 320] width 29 height 16
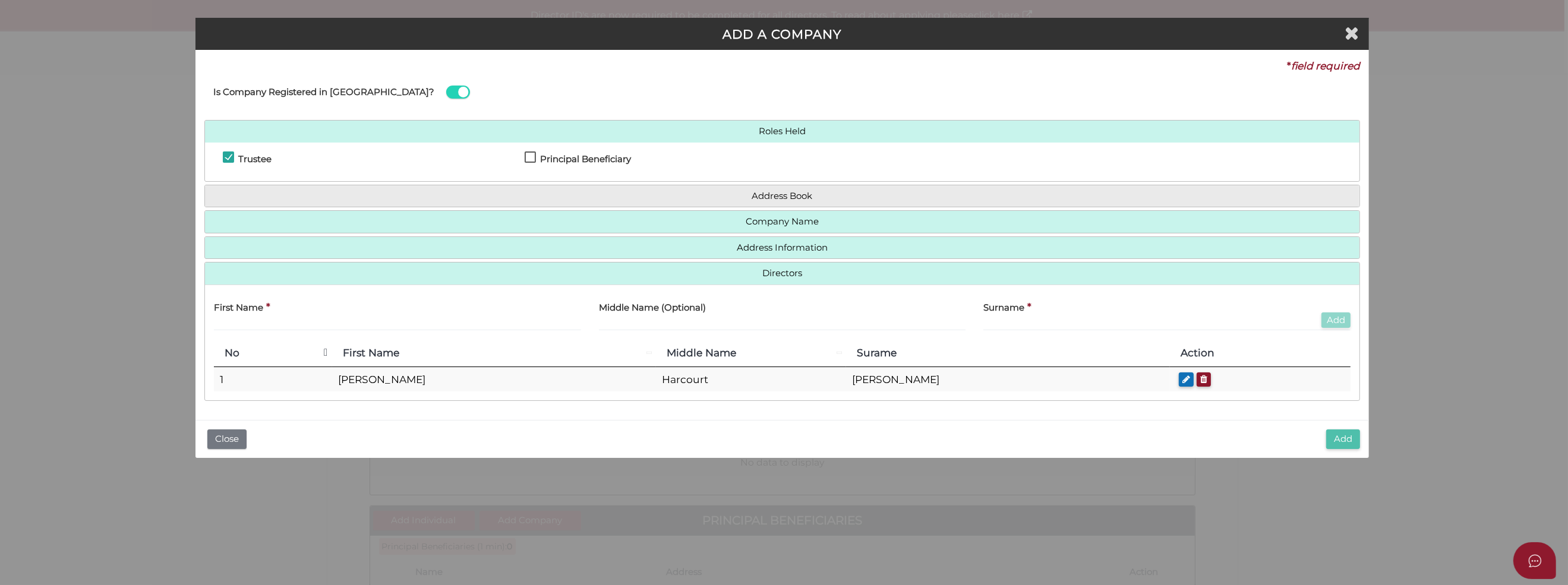
click at [1346, 436] on button "Add" at bounding box center [1343, 439] width 34 height 19
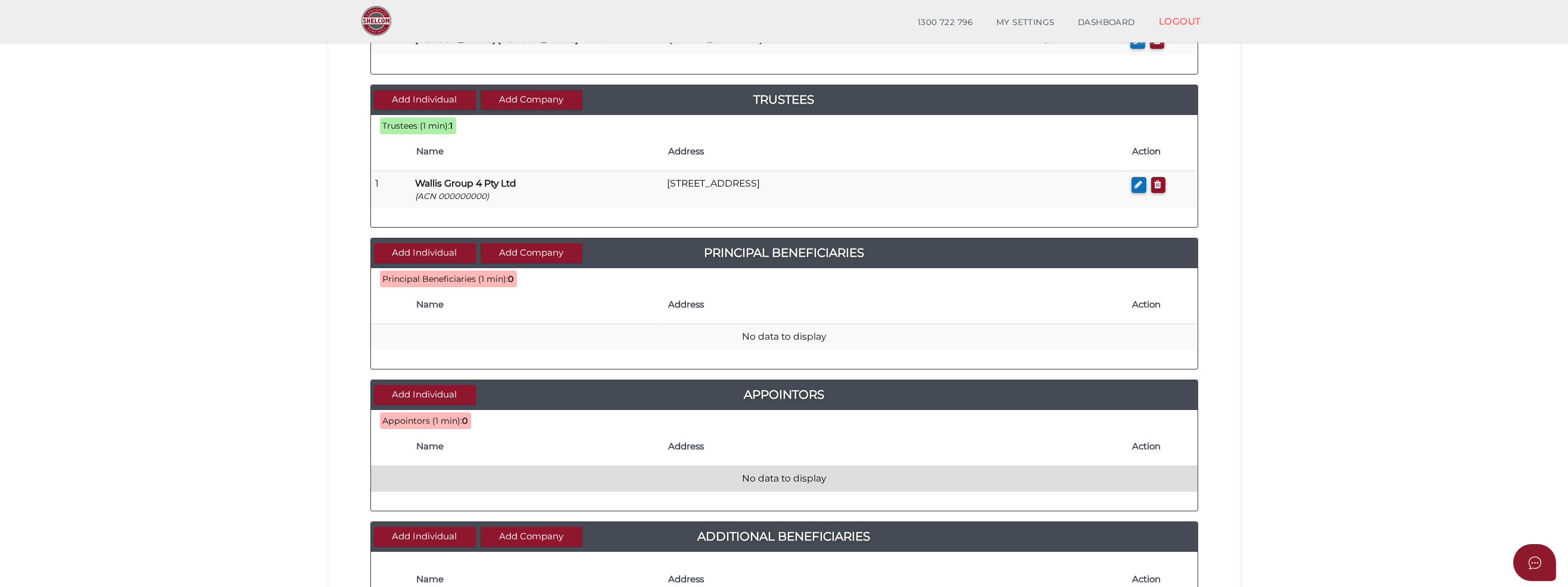
scroll to position [298, 0]
